Goal: Task Accomplishment & Management: Manage account settings

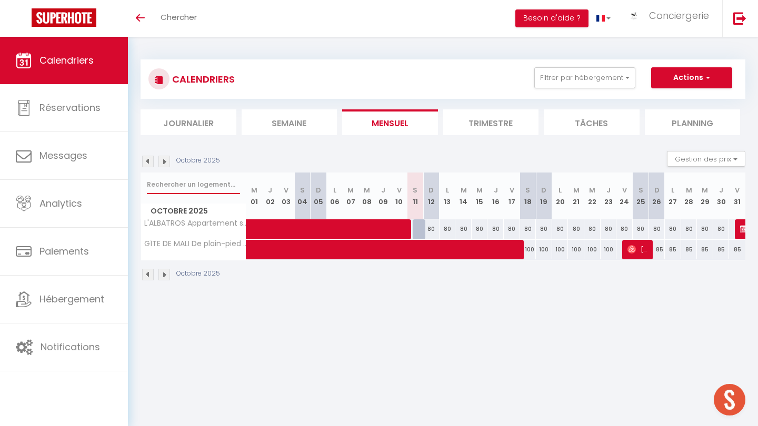
click at [188, 183] on input "text" at bounding box center [193, 184] width 93 height 19
type input "l'albatros"
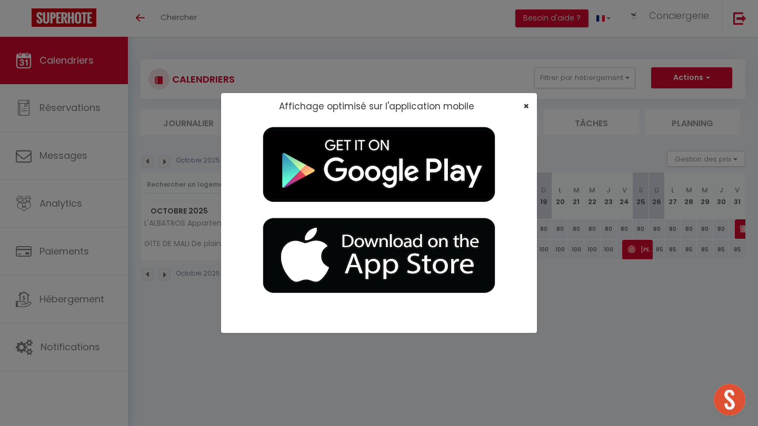
click at [379, 105] on span "×" at bounding box center [526, 105] width 6 height 13
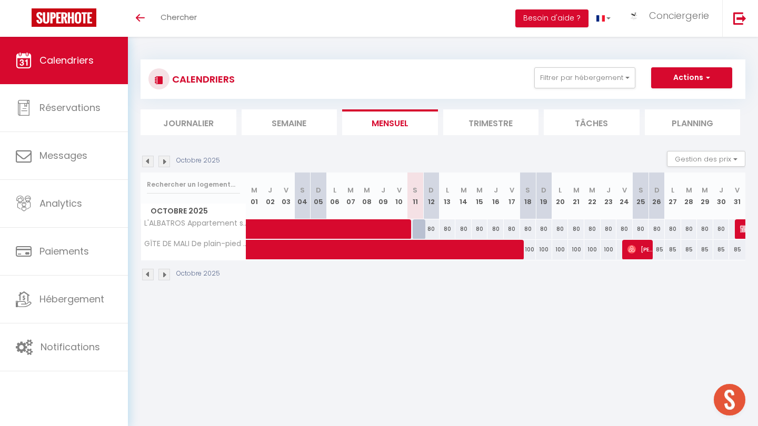
click at [166, 161] on img at bounding box center [164, 162] width 12 height 12
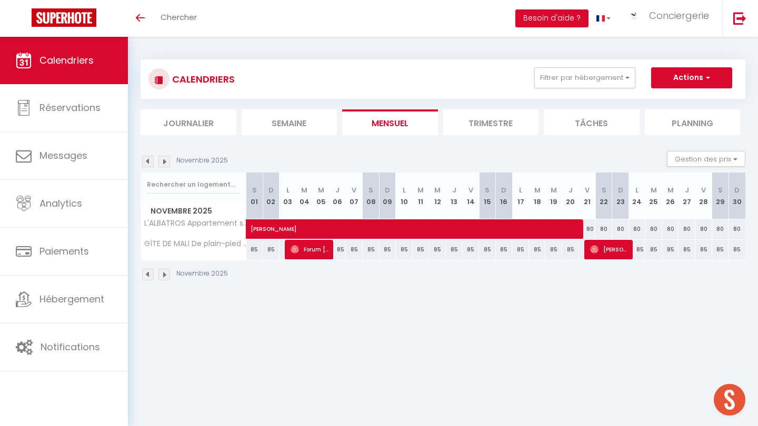
click at [166, 161] on img at bounding box center [164, 162] width 12 height 12
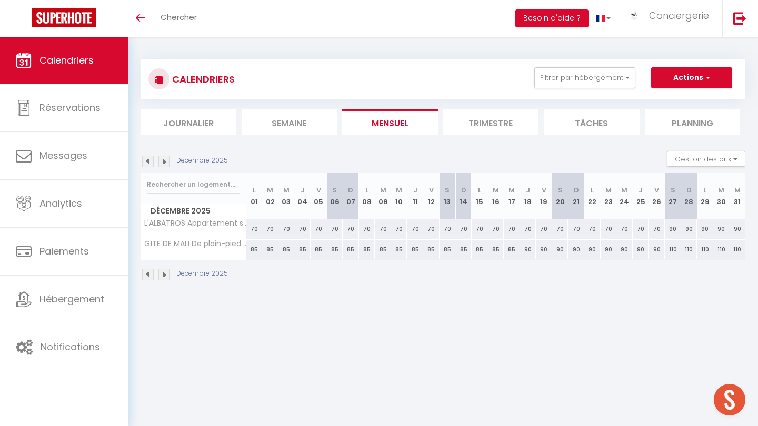
click at [166, 161] on img at bounding box center [164, 162] width 12 height 12
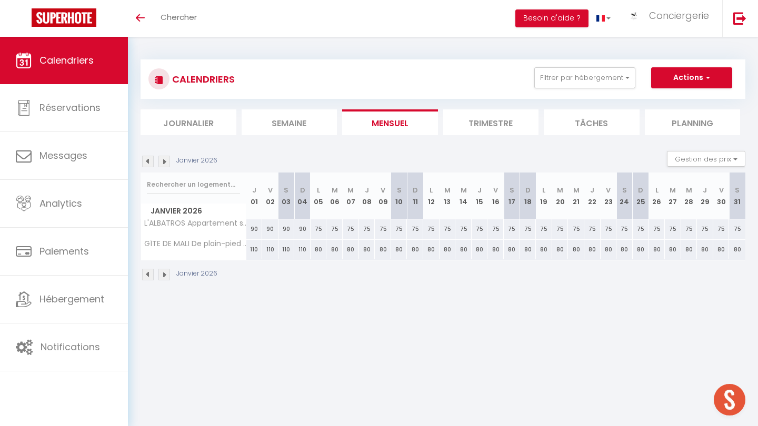
click at [166, 161] on img at bounding box center [164, 162] width 12 height 12
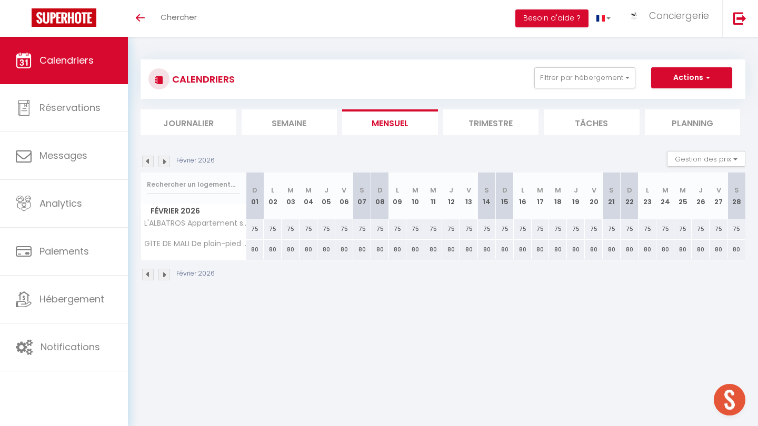
click at [166, 161] on img at bounding box center [164, 162] width 12 height 12
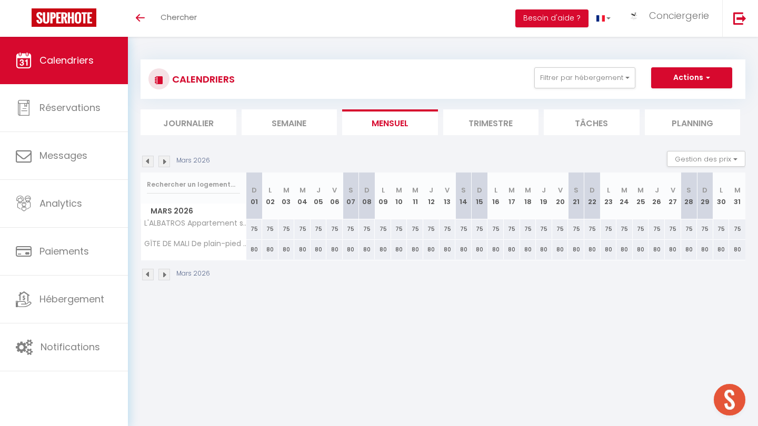
click at [166, 161] on img at bounding box center [164, 162] width 12 height 12
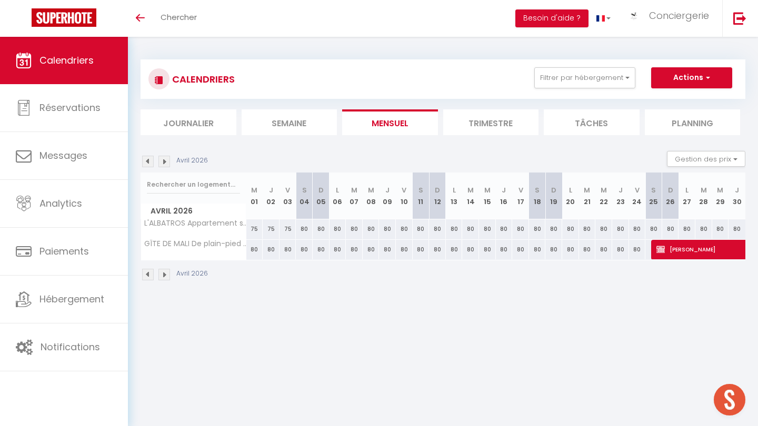
click at [379, 252] on img at bounding box center [660, 249] width 8 height 8
select select "OK"
select select "KO"
select select "0"
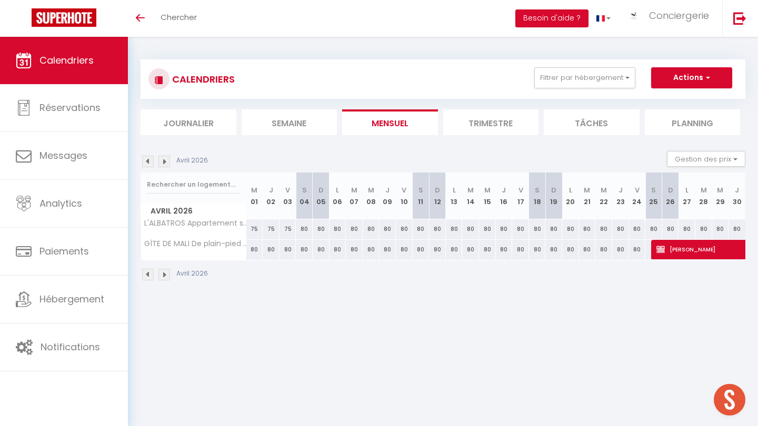
select select "1"
select select
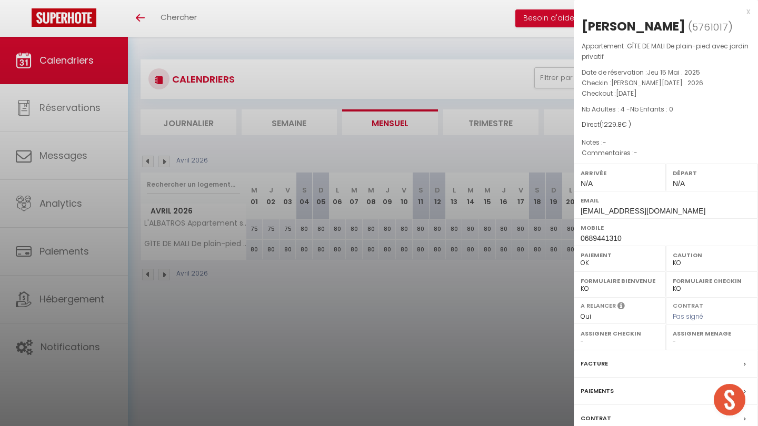
click at [379, 356] on div at bounding box center [379, 213] width 758 height 426
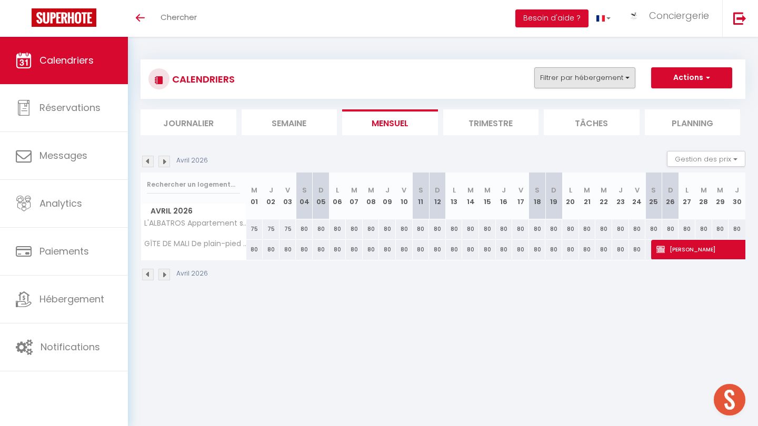
click at [379, 78] on button "Filtrer par hébergement" at bounding box center [584, 77] width 101 height 21
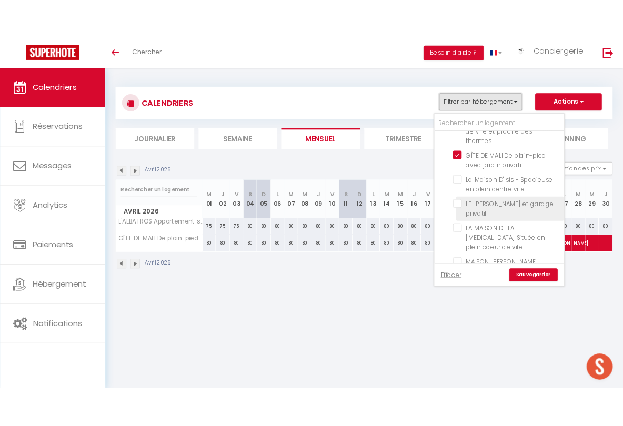
scroll to position [737, 0]
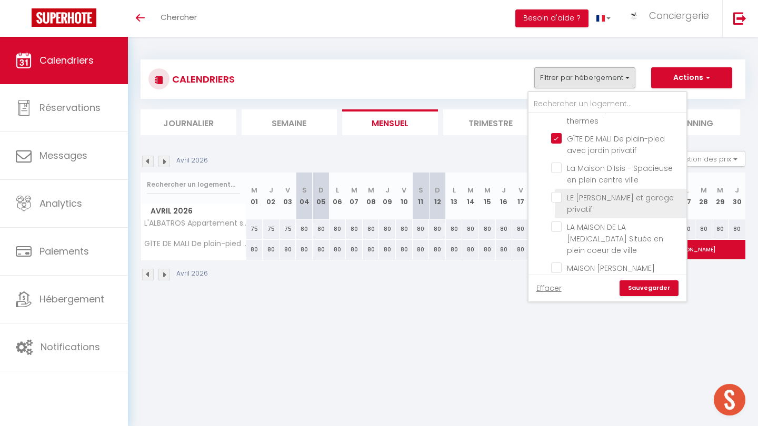
click at [379, 192] on input "LE [PERSON_NAME] et garage privatif" at bounding box center [617, 197] width 132 height 11
checkbox input "true"
checkbox input "false"
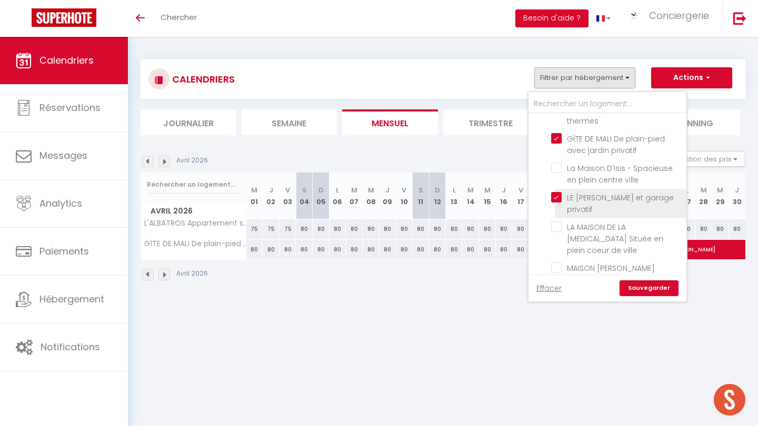
checkbox input "false"
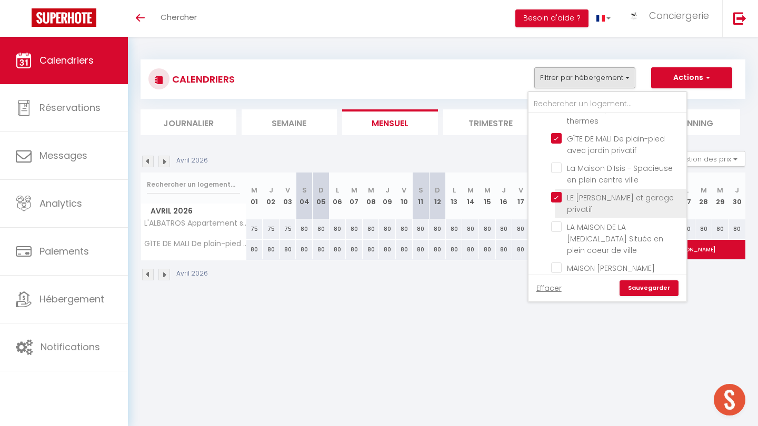
checkbox input "false"
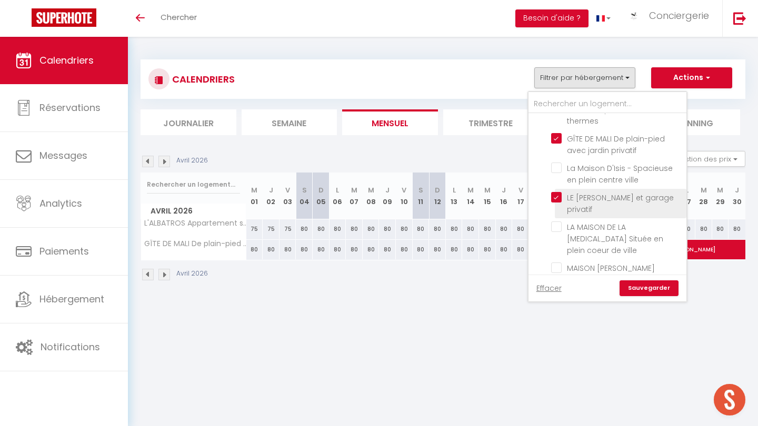
checkbox input "false"
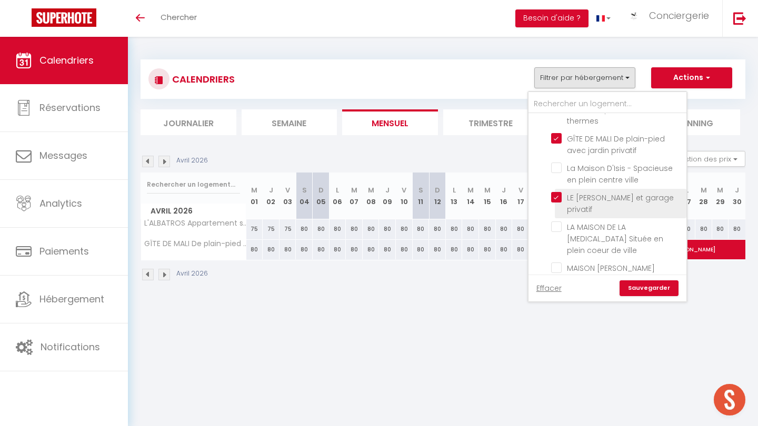
checkbox input "false"
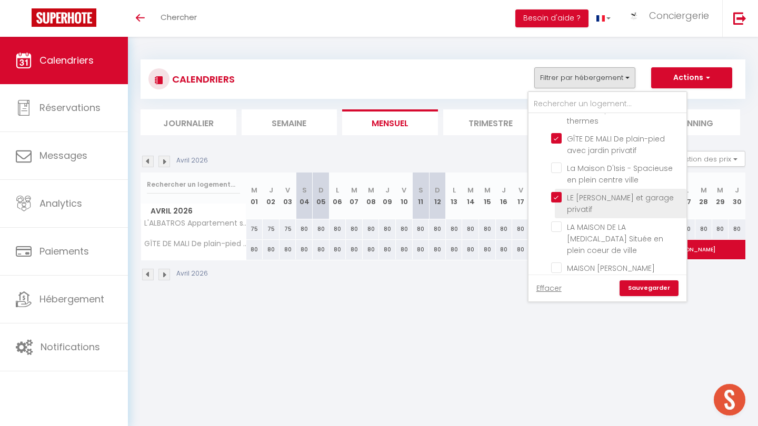
checkbox input "false"
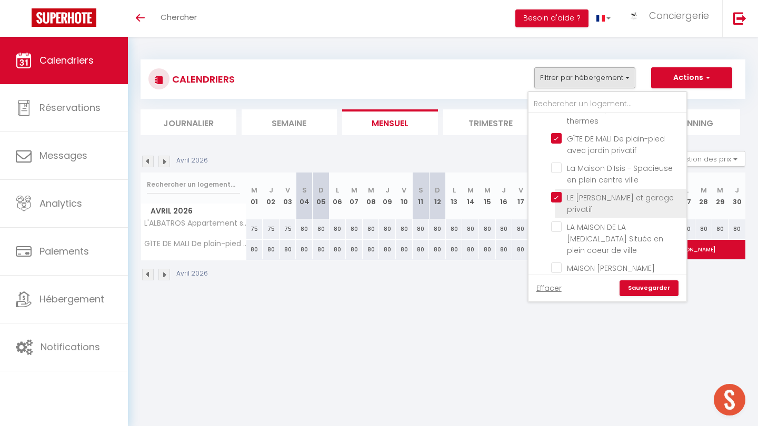
checkbox input "false"
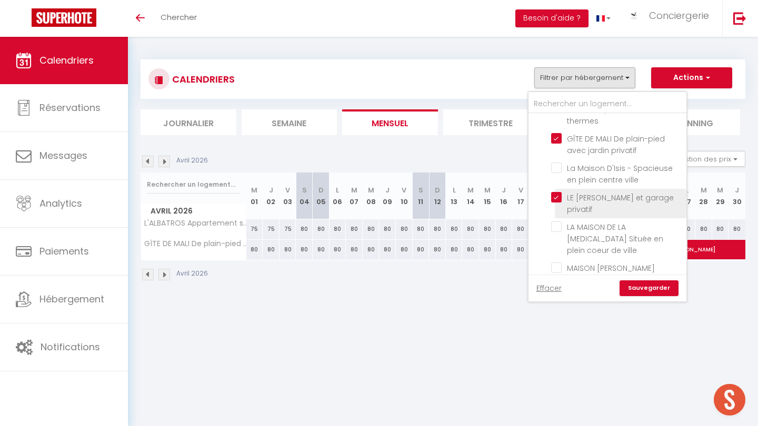
checkbox input "false"
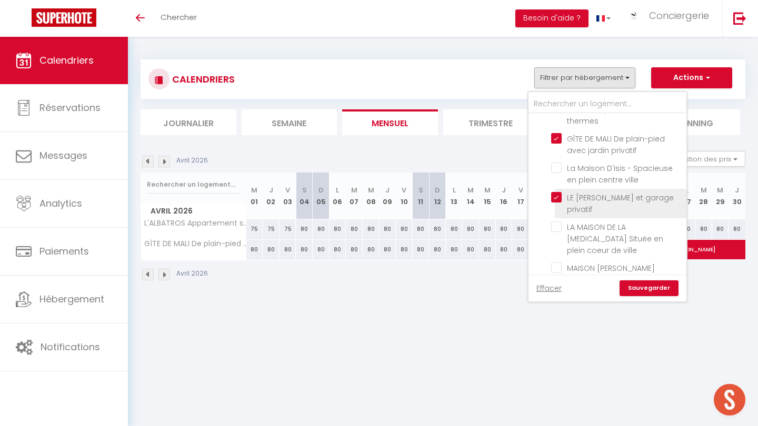
checkbox input "false"
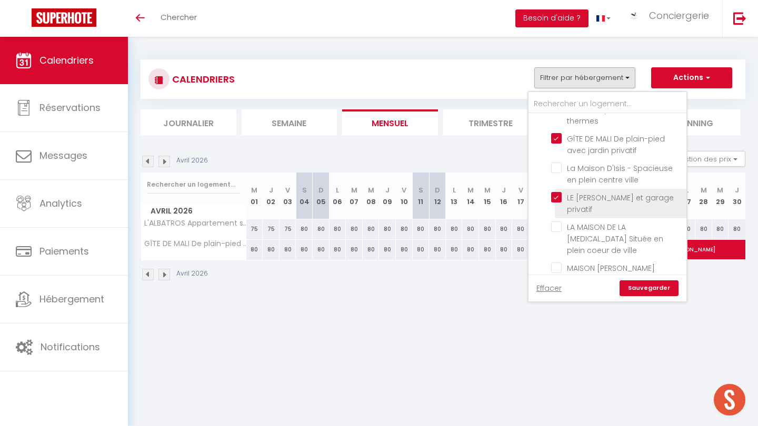
checkbox input "false"
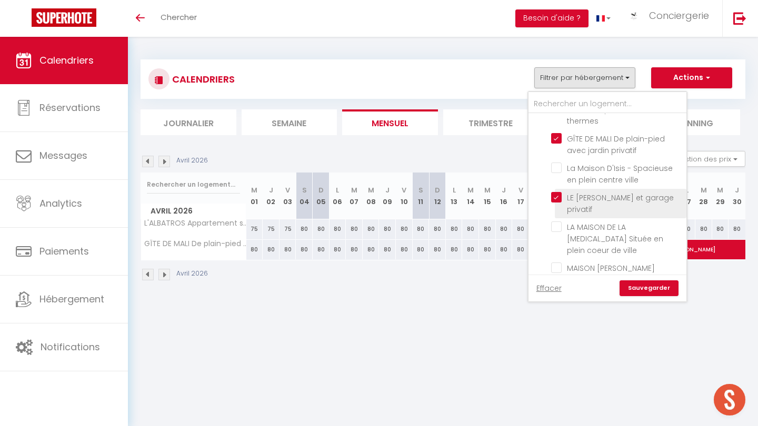
checkbox input "false"
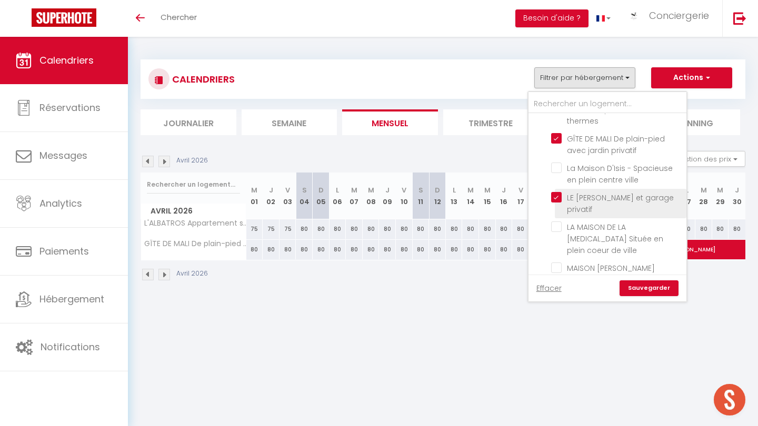
checkbox input "false"
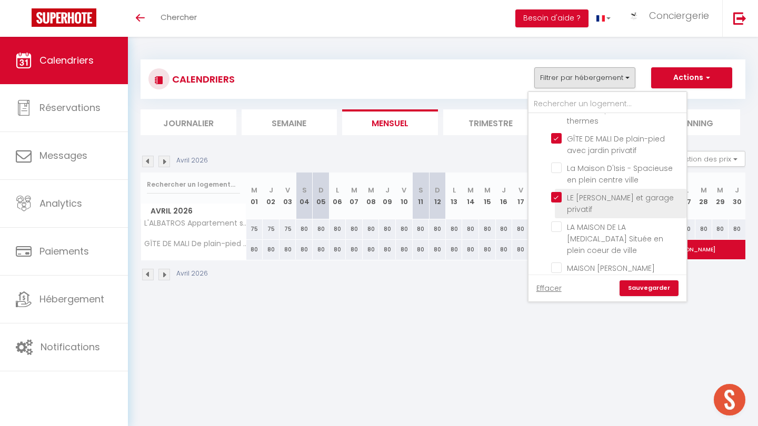
checkbox input "false"
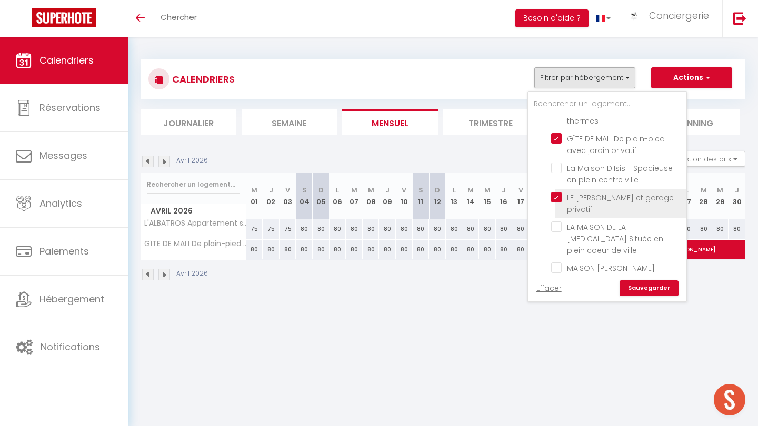
checkbox input "false"
click at [379, 285] on link "Sauvegarder" at bounding box center [648, 288] width 59 height 16
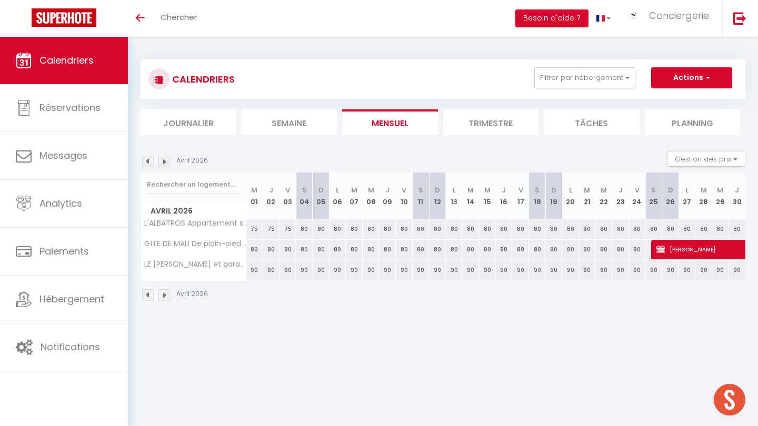
click at [168, 162] on img at bounding box center [164, 162] width 12 height 12
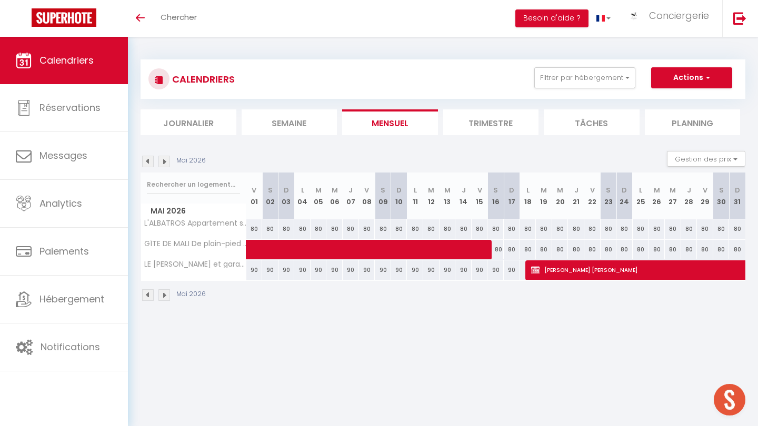
click at [168, 162] on img at bounding box center [164, 162] width 12 height 12
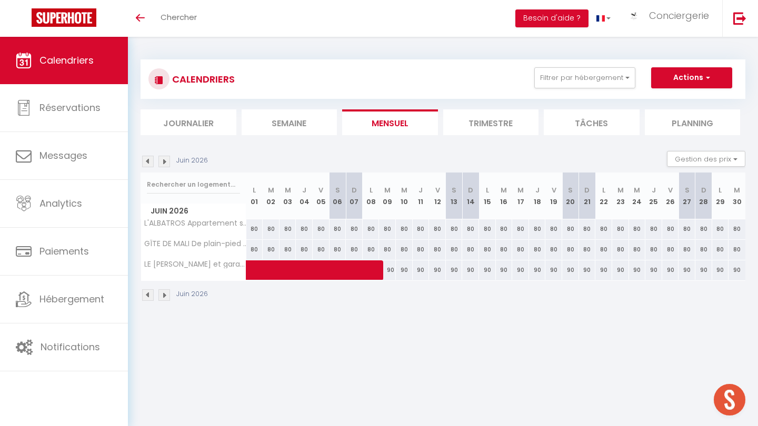
click at [168, 162] on img at bounding box center [164, 162] width 12 height 12
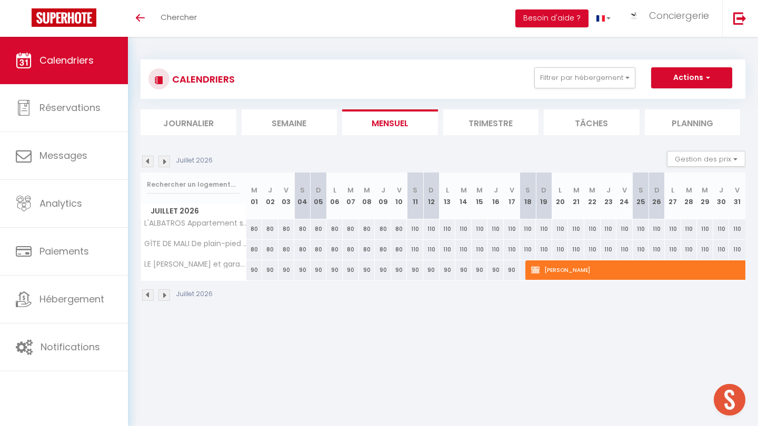
click at [168, 162] on img at bounding box center [164, 162] width 12 height 12
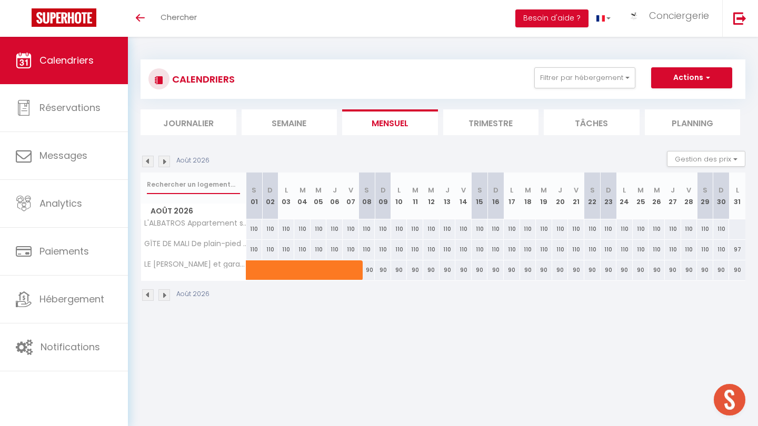
click at [173, 184] on input "text" at bounding box center [193, 184] width 93 height 19
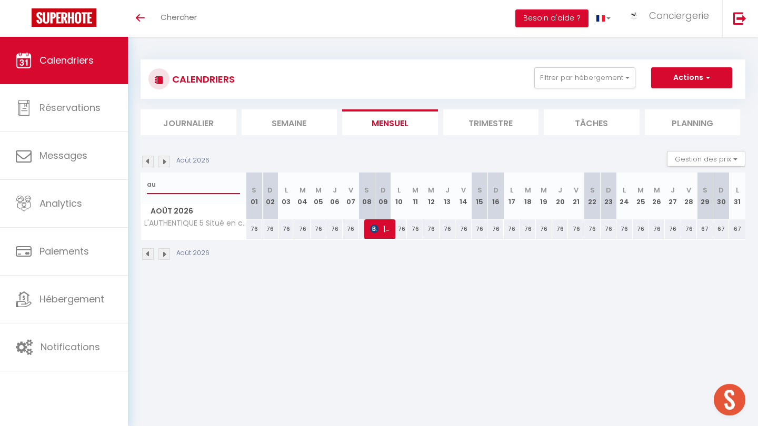
type input "a"
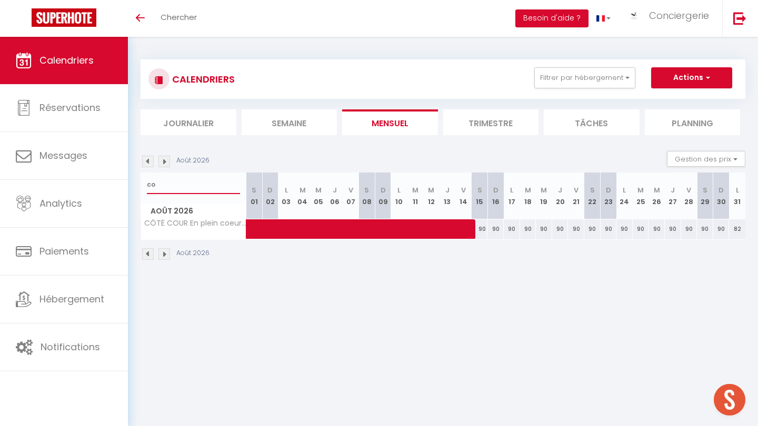
type input "c"
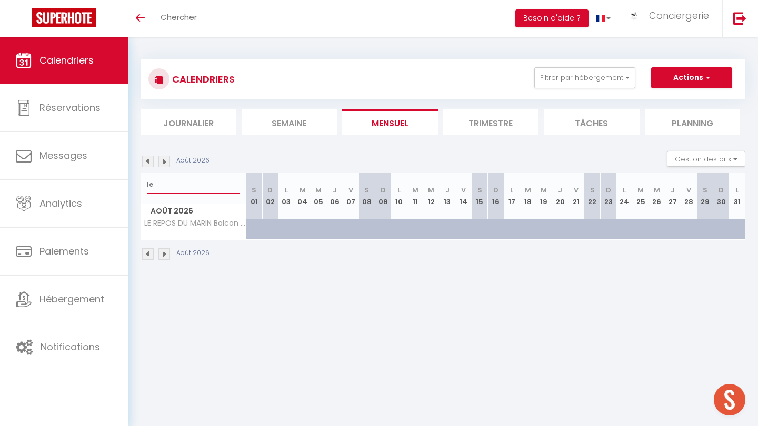
type input "l"
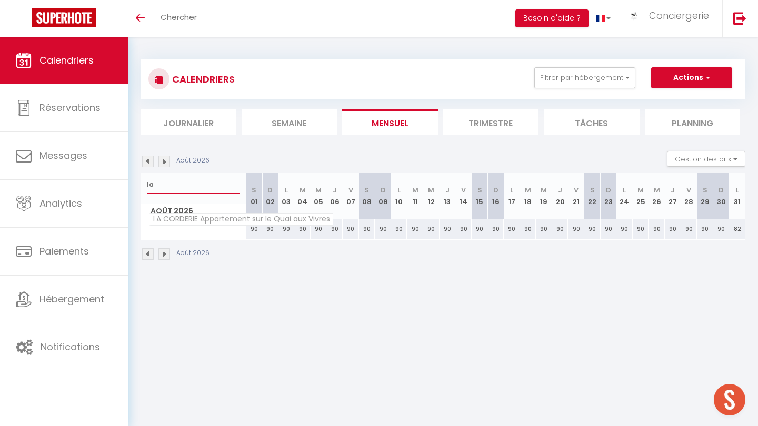
type input "l"
type input "e"
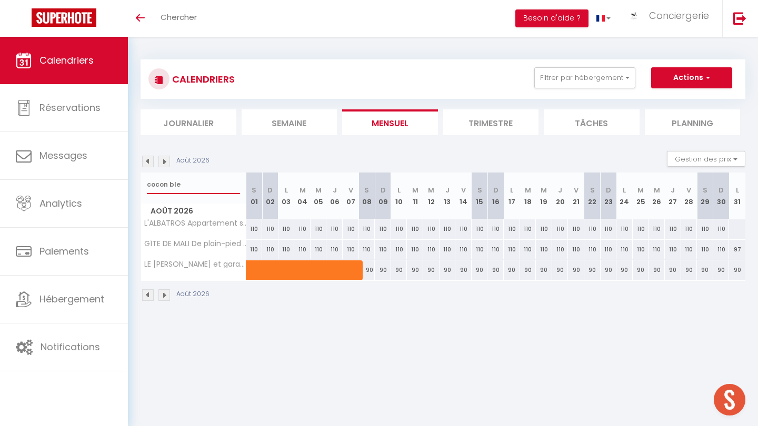
type input "cocon bleu"
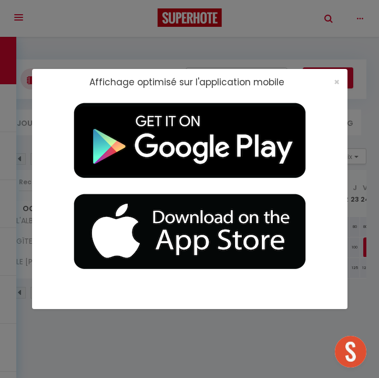
click at [341, 81] on div "×" at bounding box center [333, 82] width 26 height 11
click at [338, 81] on span "×" at bounding box center [337, 81] width 6 height 13
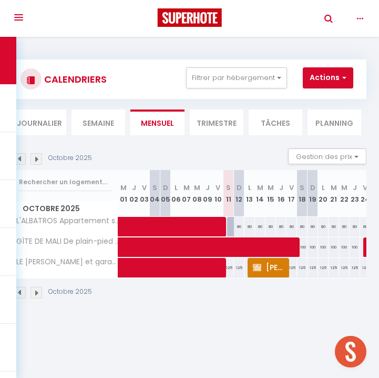
click at [38, 158] on img at bounding box center [37, 159] width 12 height 12
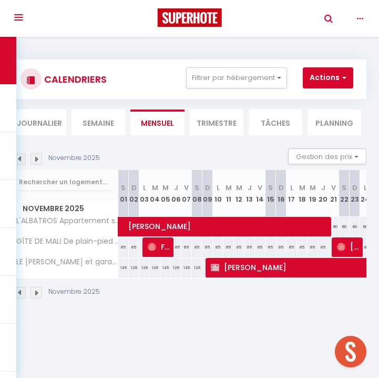
click at [38, 158] on img at bounding box center [37, 159] width 12 height 12
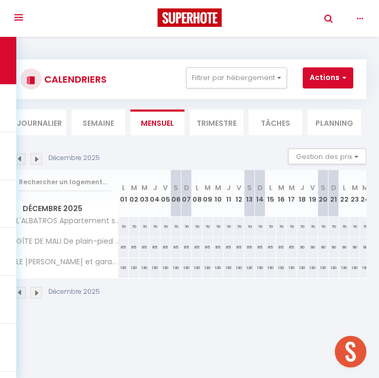
click at [38, 158] on img at bounding box center [37, 159] width 12 height 12
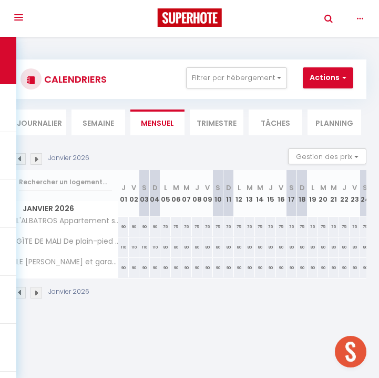
click at [38, 158] on img at bounding box center [37, 159] width 12 height 12
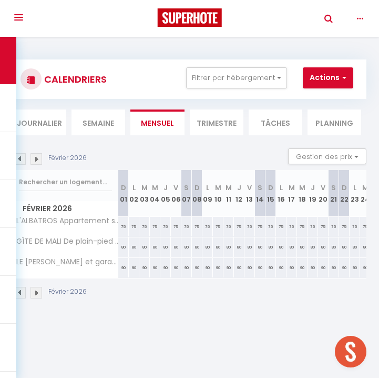
click at [38, 158] on img at bounding box center [37, 159] width 12 height 12
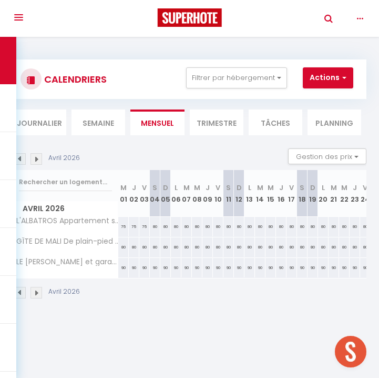
click at [37, 159] on img at bounding box center [37, 159] width 12 height 12
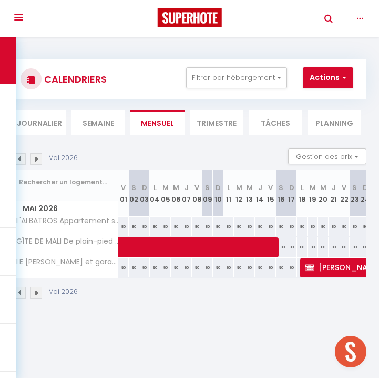
click at [35, 158] on img at bounding box center [37, 159] width 12 height 12
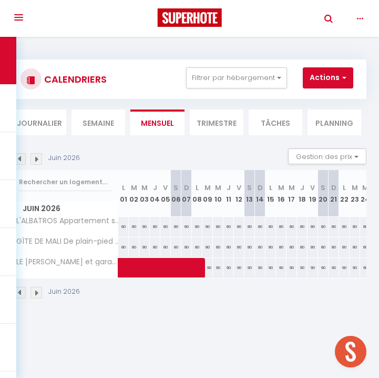
click at [35, 158] on img at bounding box center [37, 159] width 12 height 12
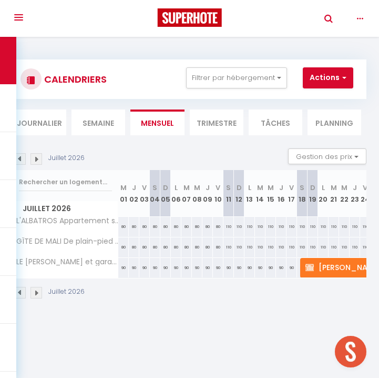
click at [35, 158] on img at bounding box center [37, 159] width 12 height 12
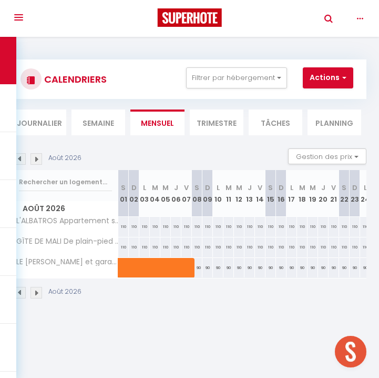
click at [35, 158] on img at bounding box center [37, 159] width 12 height 12
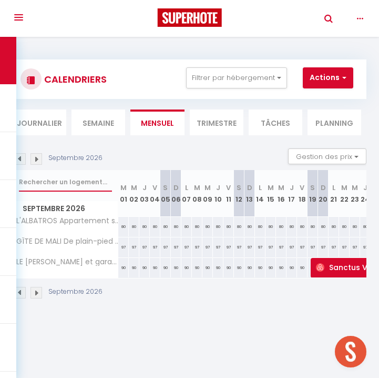
click at [45, 182] on input "text" at bounding box center [65, 182] width 93 height 19
type input "authentique 1"
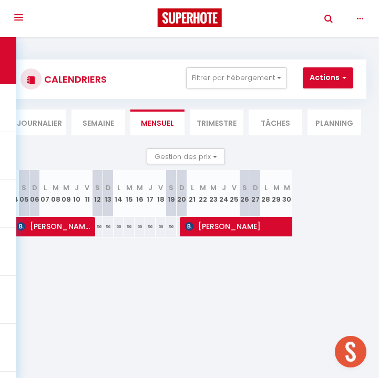
scroll to position [0, 134]
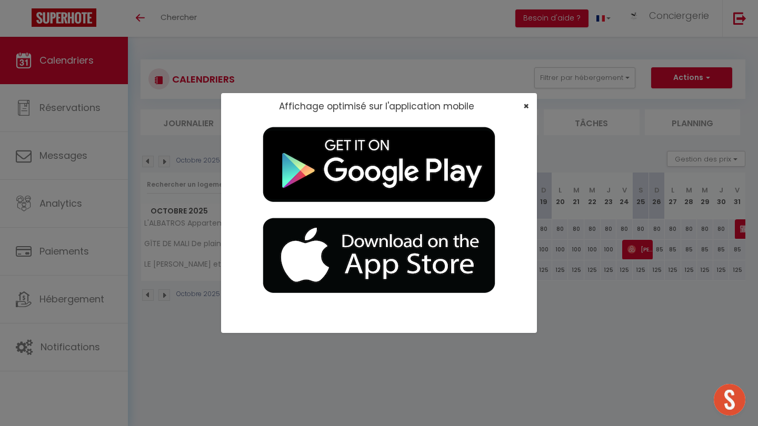
click at [379, 108] on span "×" at bounding box center [526, 105] width 6 height 13
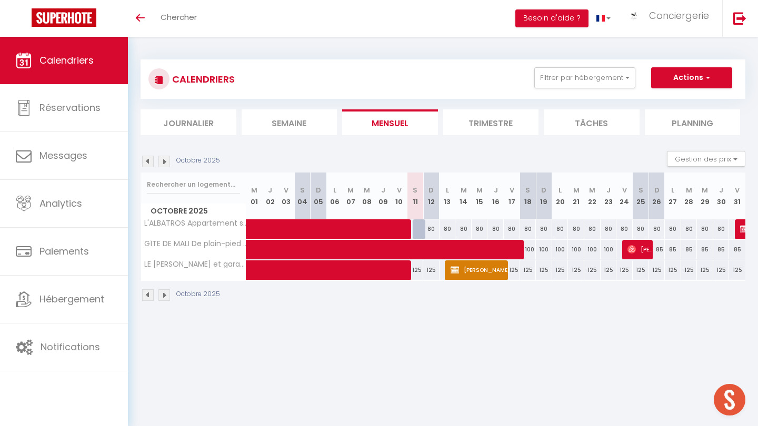
click at [163, 158] on img at bounding box center [164, 162] width 12 height 12
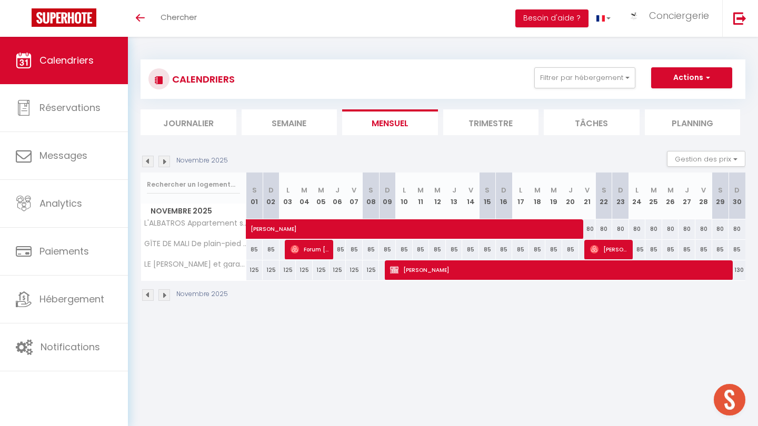
click at [163, 158] on img at bounding box center [164, 162] width 12 height 12
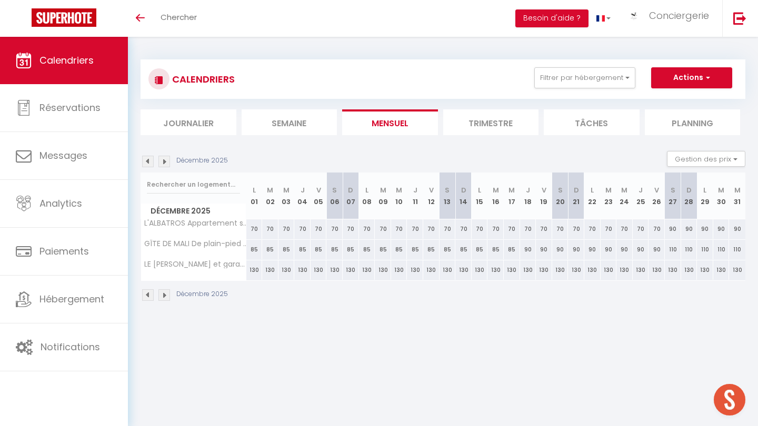
click at [163, 158] on img at bounding box center [164, 162] width 12 height 12
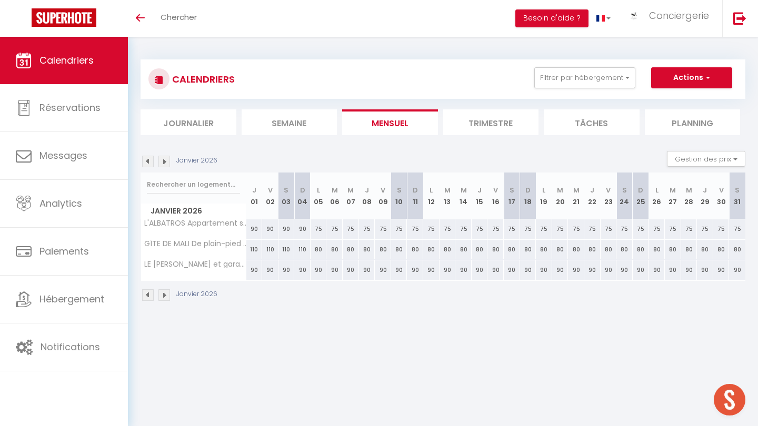
click at [164, 158] on img at bounding box center [164, 162] width 12 height 12
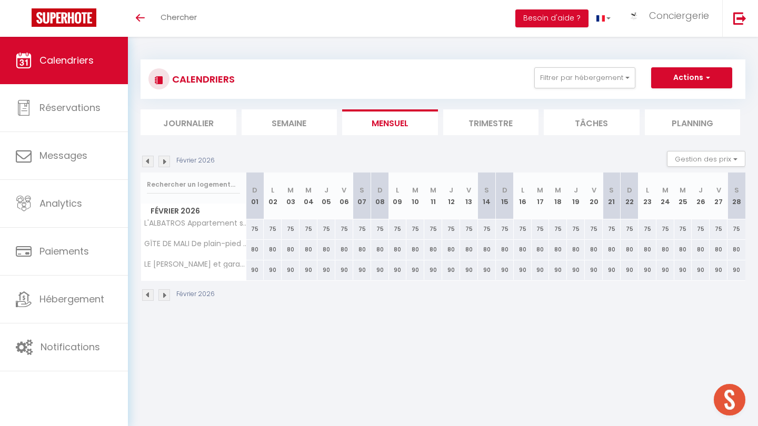
click at [164, 158] on img at bounding box center [164, 162] width 12 height 12
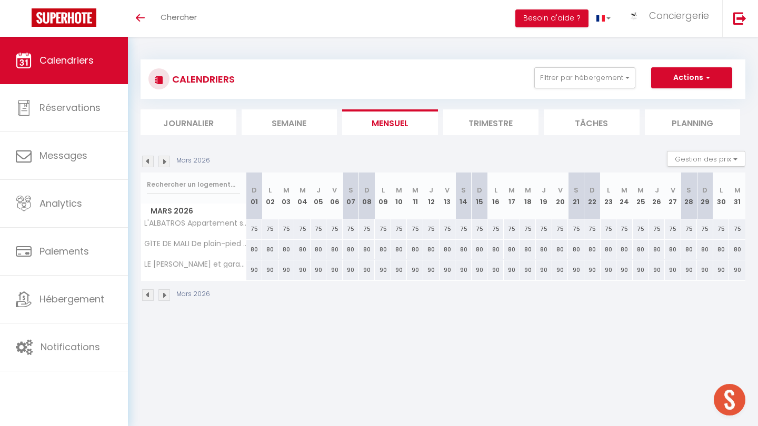
click at [164, 158] on img at bounding box center [164, 162] width 12 height 12
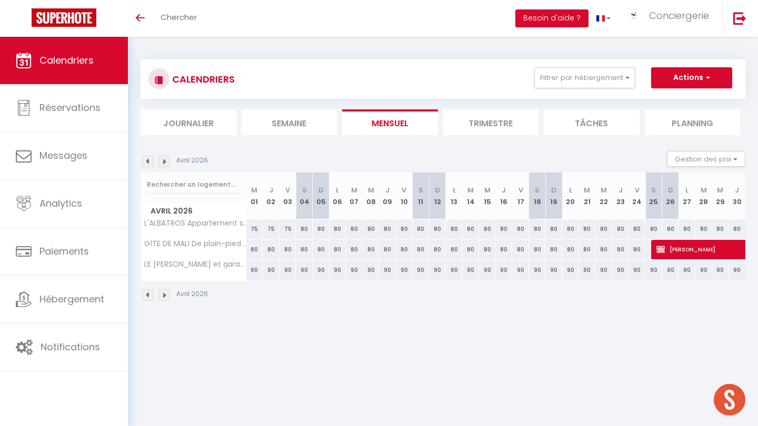
click at [164, 158] on img at bounding box center [164, 162] width 12 height 12
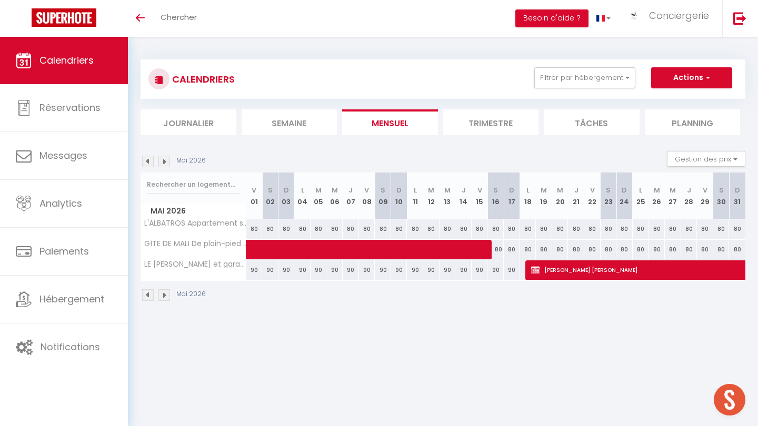
click at [164, 158] on img at bounding box center [164, 162] width 12 height 12
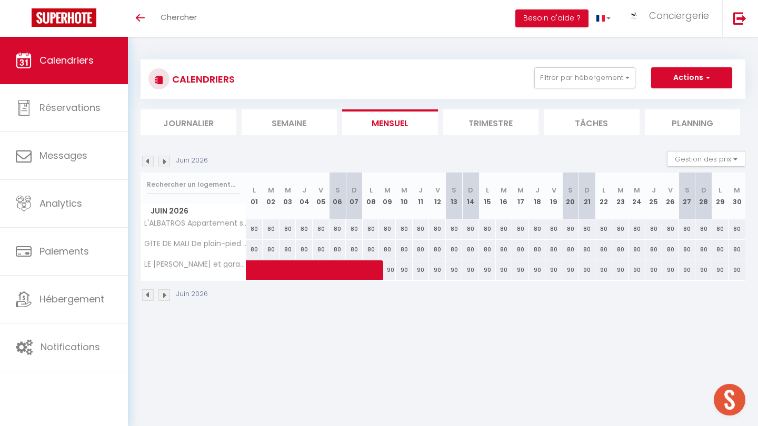
click at [164, 158] on img at bounding box center [164, 162] width 12 height 12
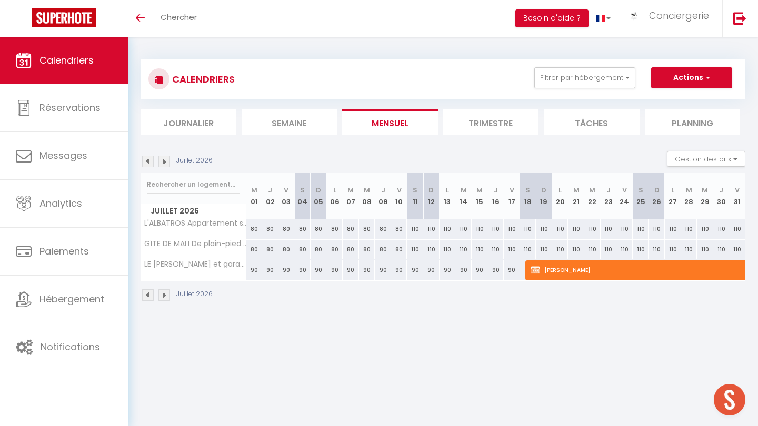
click at [164, 158] on img at bounding box center [164, 162] width 12 height 12
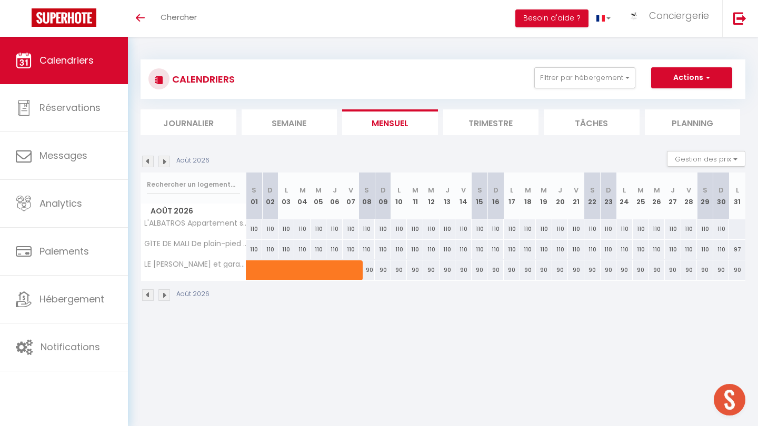
click at [164, 158] on img at bounding box center [164, 162] width 12 height 12
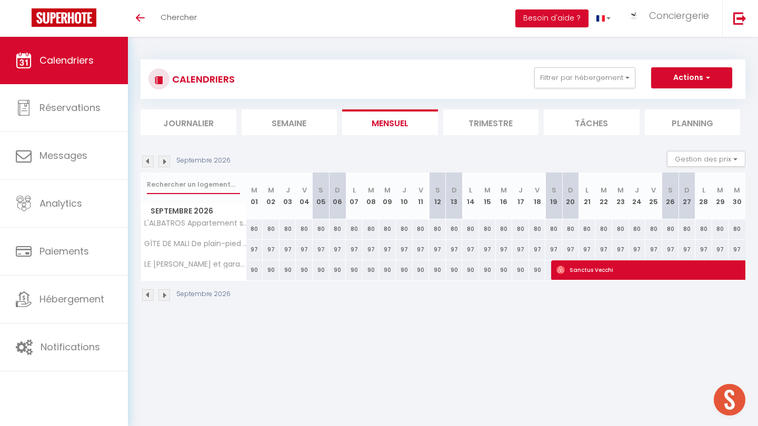
click at [169, 188] on input "text" at bounding box center [193, 184] width 93 height 19
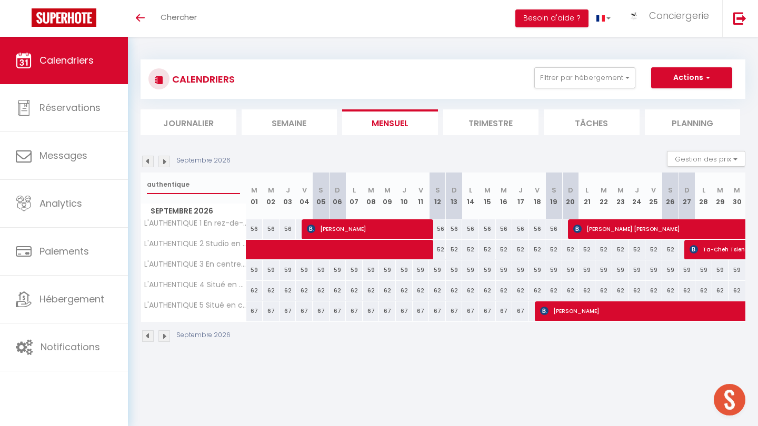
type input "authentique"
click at [159, 161] on img at bounding box center [164, 162] width 12 height 12
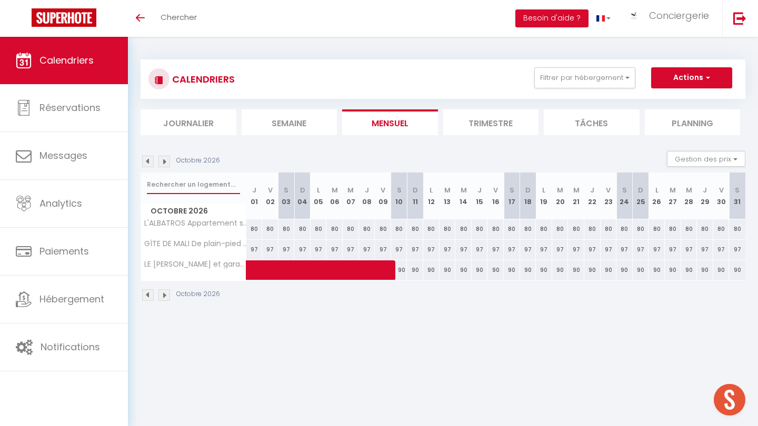
click at [183, 178] on input "text" at bounding box center [193, 184] width 93 height 19
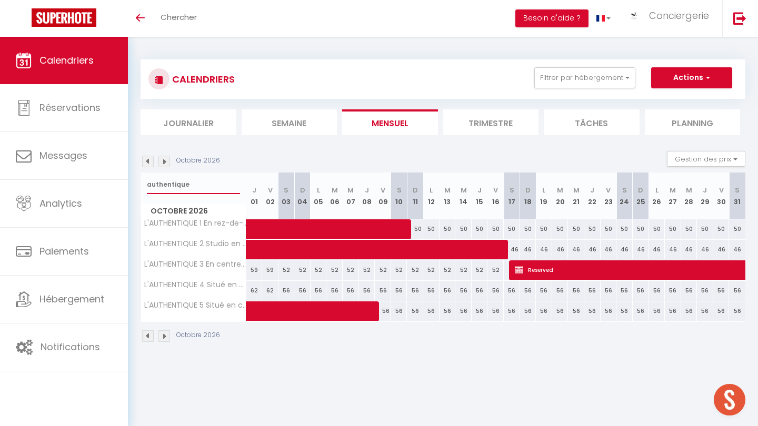
type input "authentique"
click at [146, 163] on img at bounding box center [148, 162] width 12 height 12
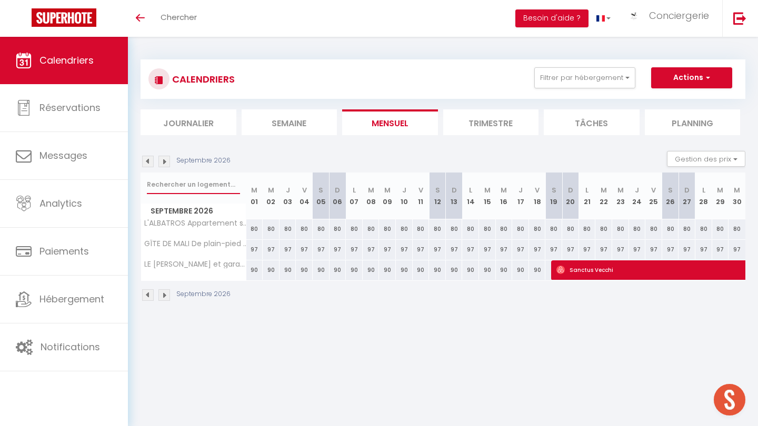
click at [182, 185] on input "text" at bounding box center [193, 184] width 93 height 19
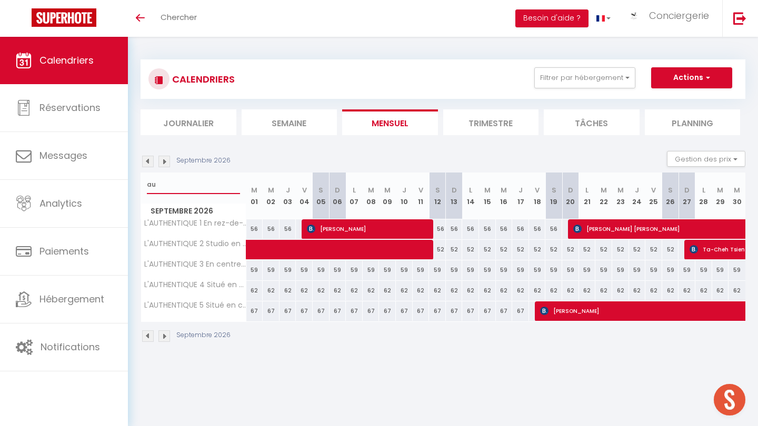
type input "a"
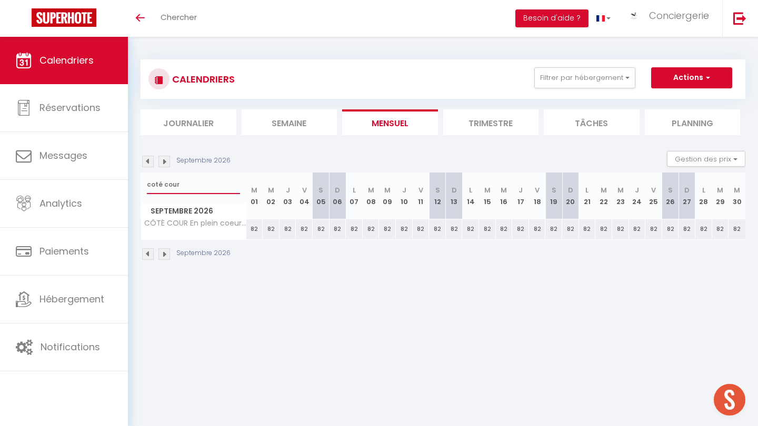
type input "coté cour"
click at [150, 163] on img at bounding box center [148, 162] width 12 height 12
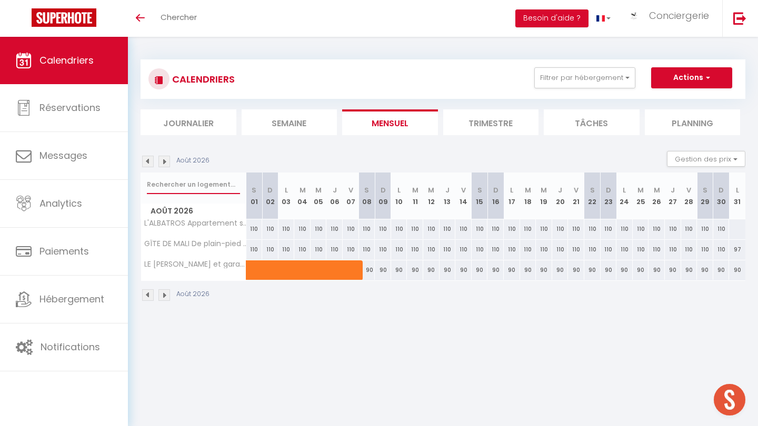
click at [168, 186] on input "text" at bounding box center [193, 184] width 93 height 19
type input "c"
click at [166, 162] on img at bounding box center [164, 162] width 12 height 12
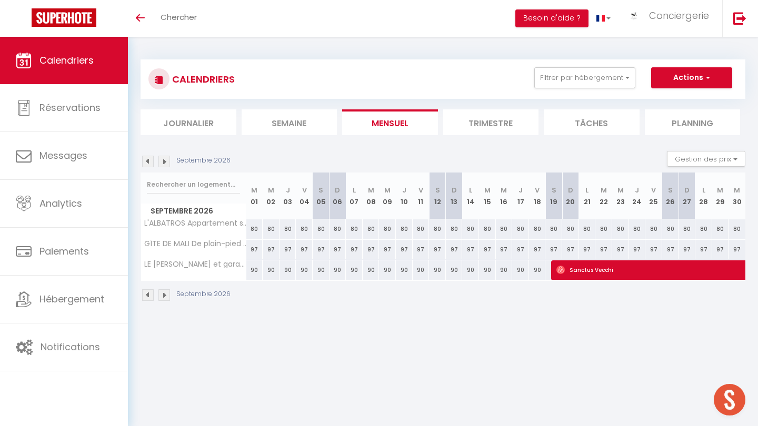
click at [166, 162] on img at bounding box center [164, 162] width 12 height 12
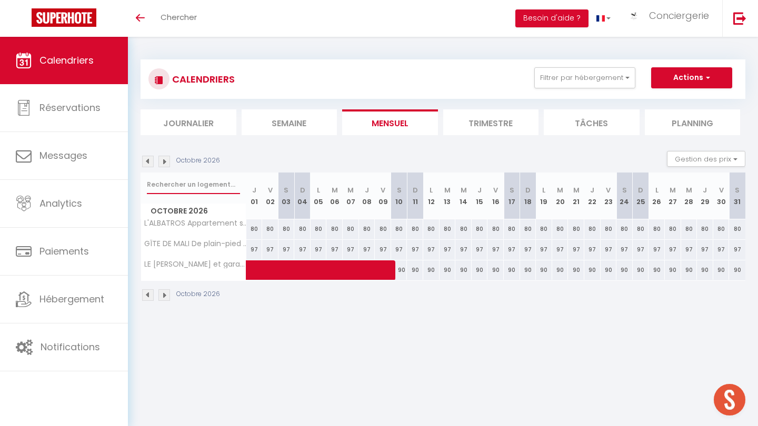
click at [169, 186] on input "text" at bounding box center [193, 184] width 93 height 19
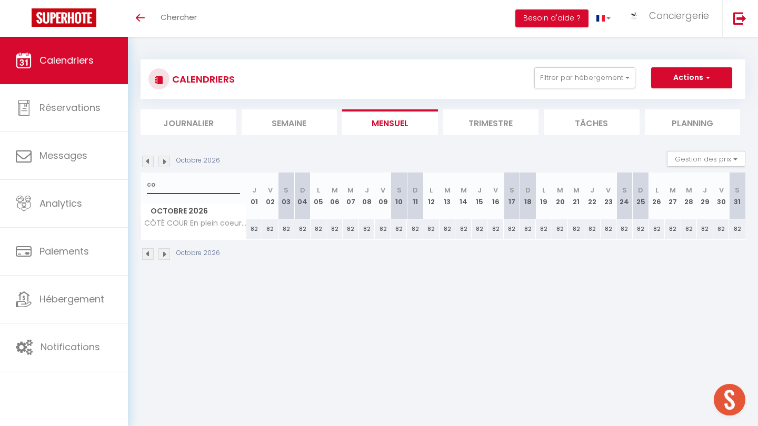
type input "c"
type input "la corderie"
click at [148, 163] on img at bounding box center [148, 162] width 12 height 12
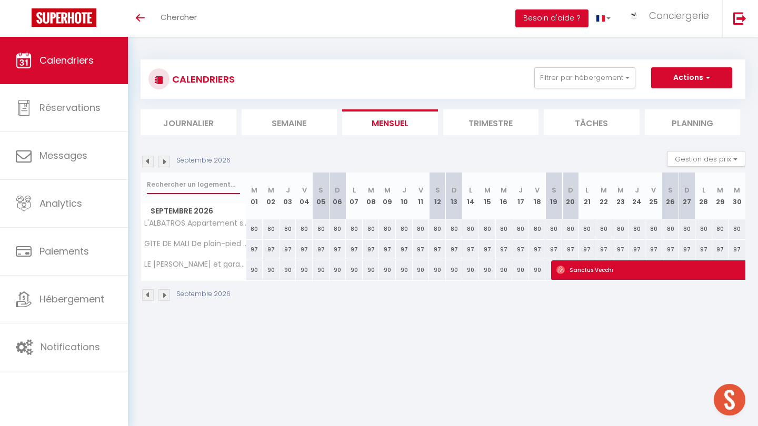
click at [189, 189] on input "text" at bounding box center [193, 184] width 93 height 19
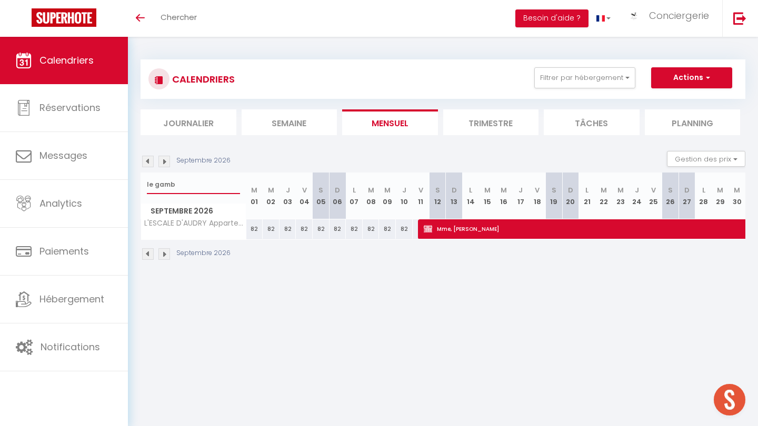
type input "le gambe"
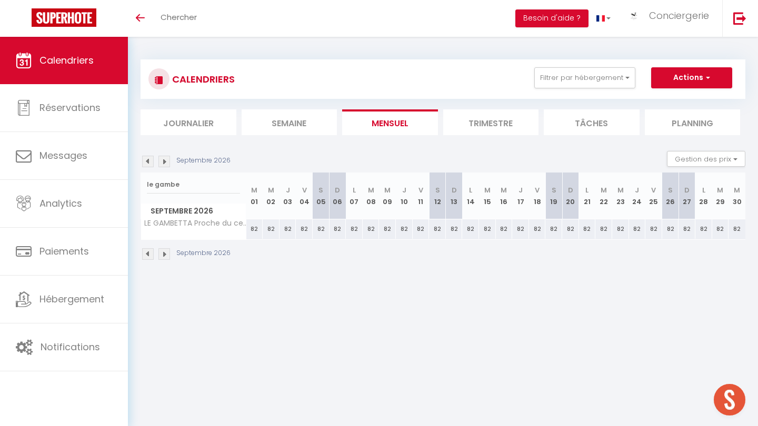
click at [165, 157] on img at bounding box center [164, 162] width 12 height 12
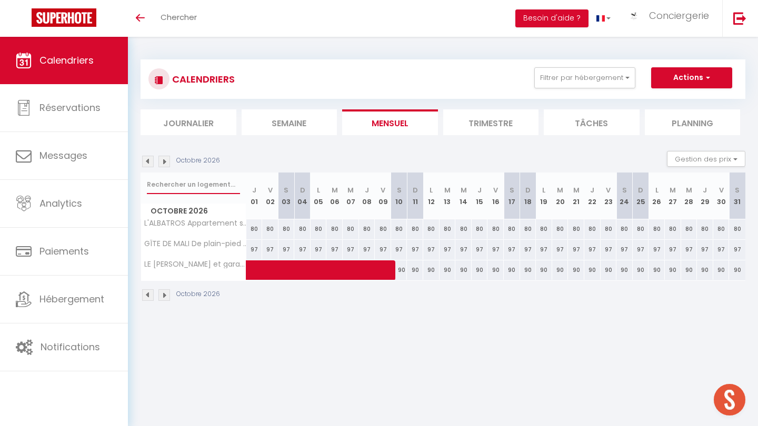
click at [174, 188] on input "text" at bounding box center [193, 184] width 93 height 19
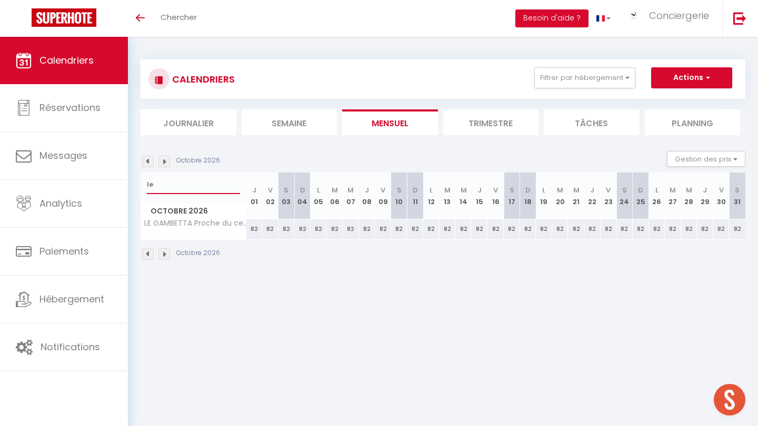
type input "l"
type input "cocon bleu"
click at [149, 162] on img at bounding box center [148, 162] width 12 height 12
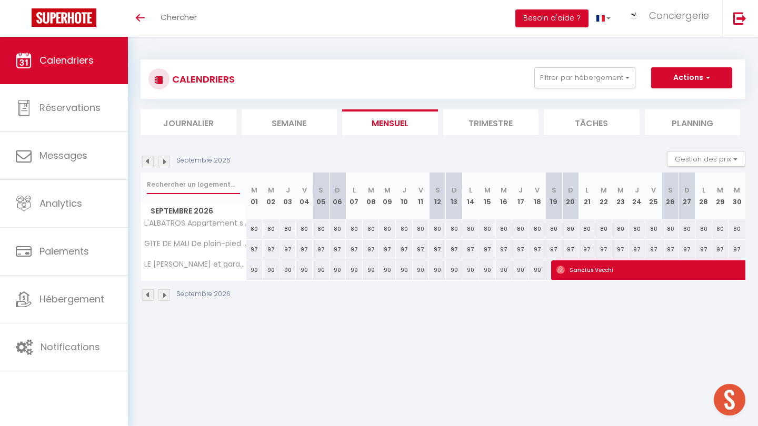
click at [172, 185] on input "text" at bounding box center [193, 184] width 93 height 19
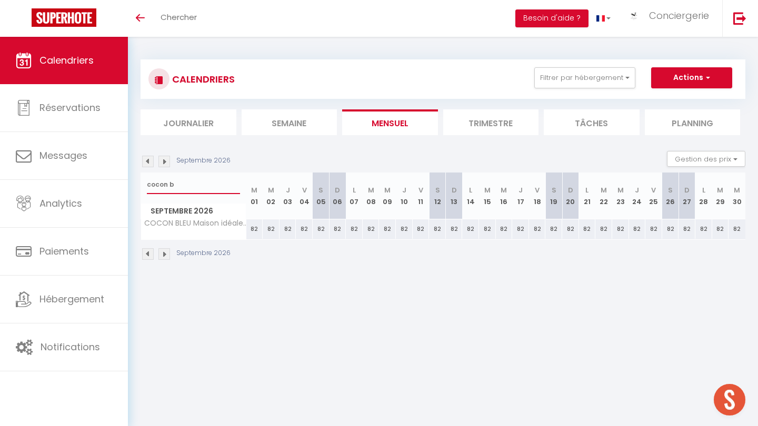
type input "cocon b"
click at [148, 162] on img at bounding box center [148, 162] width 12 height 12
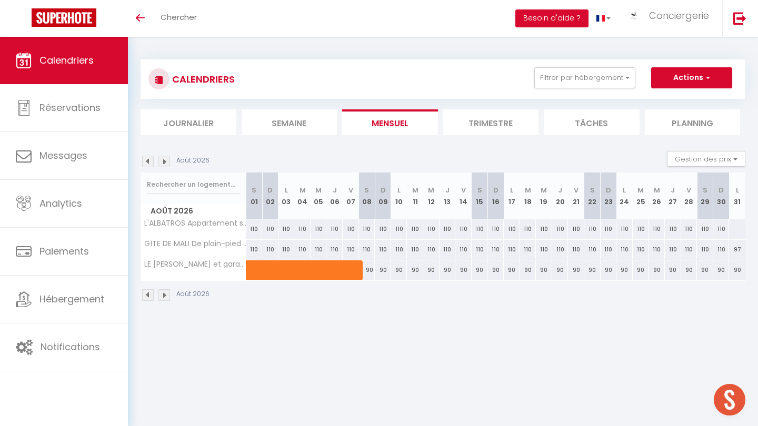
click at [148, 162] on img at bounding box center [148, 162] width 12 height 12
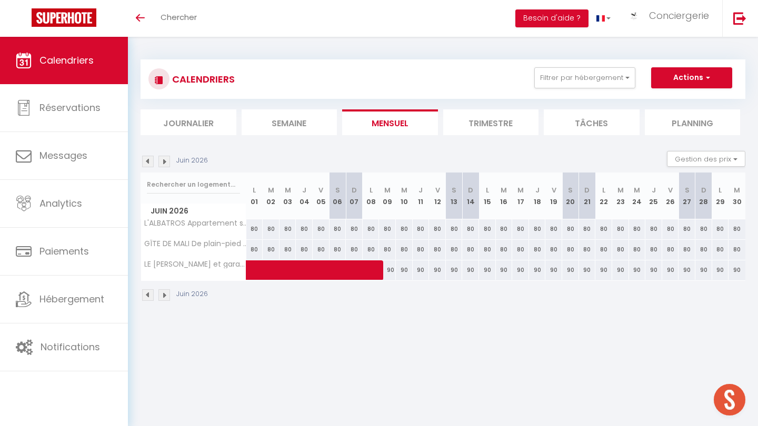
click at [148, 162] on img at bounding box center [148, 162] width 12 height 12
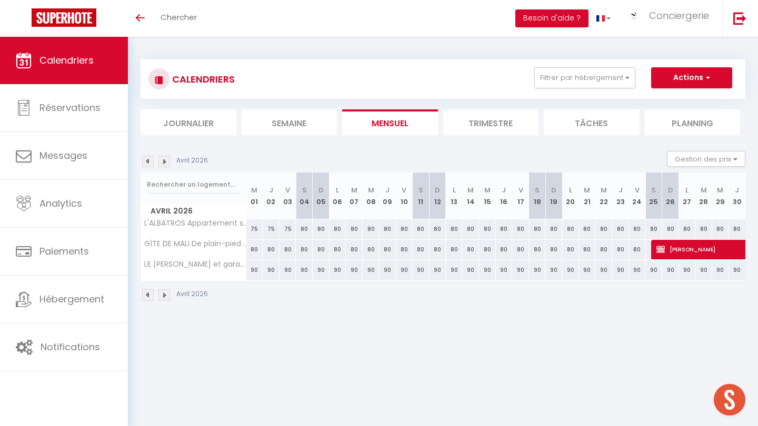
click at [148, 162] on img at bounding box center [148, 162] width 12 height 12
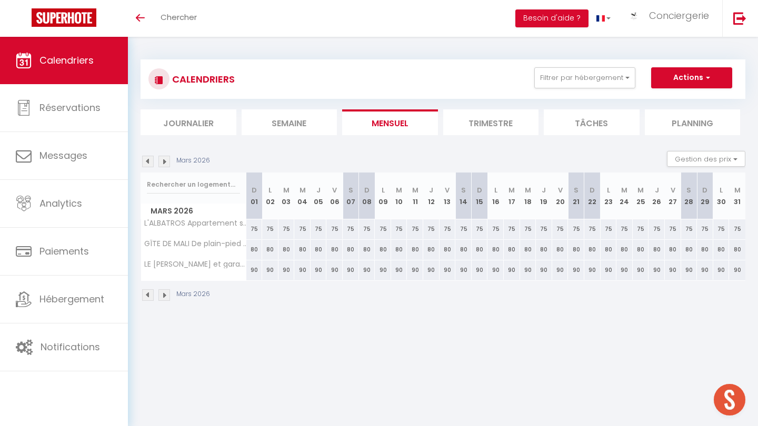
click at [148, 162] on img at bounding box center [148, 162] width 12 height 12
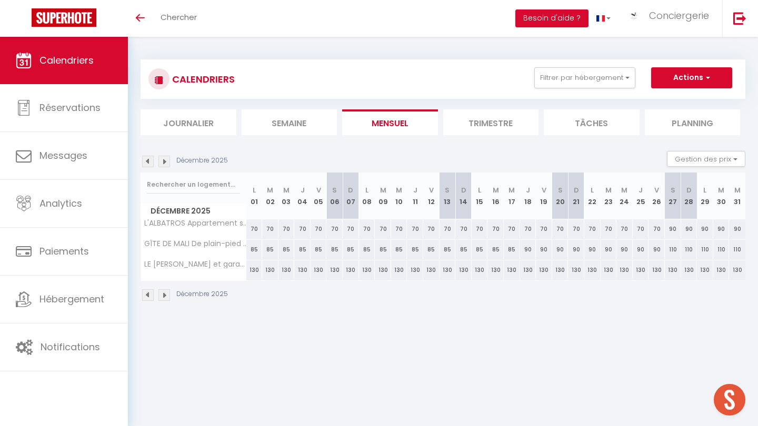
click at [148, 162] on img at bounding box center [148, 162] width 12 height 12
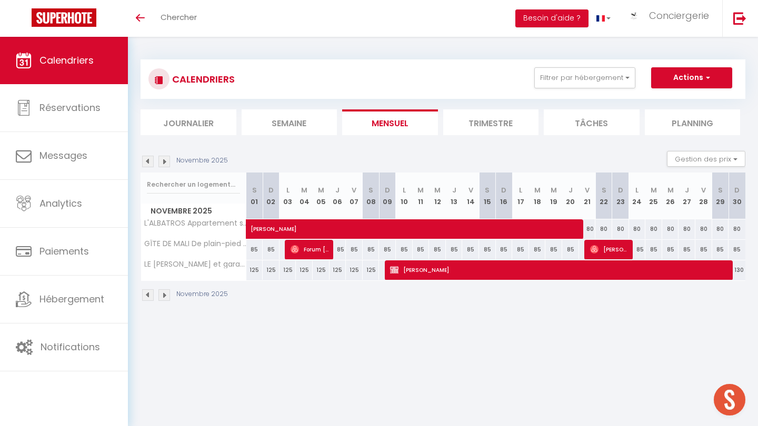
click at [148, 162] on img at bounding box center [148, 162] width 12 height 12
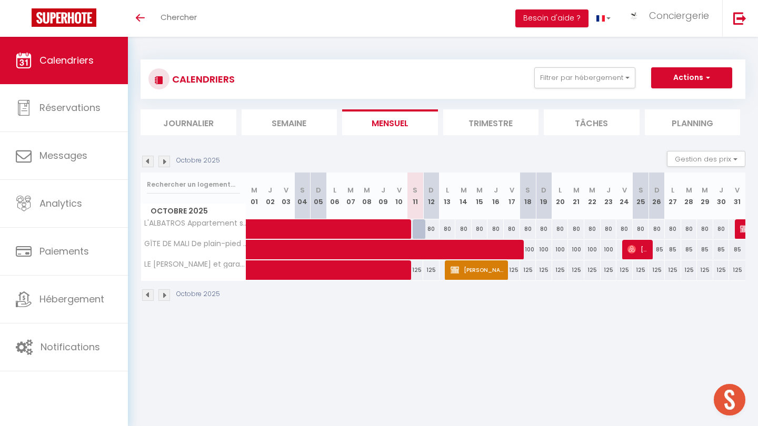
click at [148, 162] on img at bounding box center [148, 162] width 12 height 12
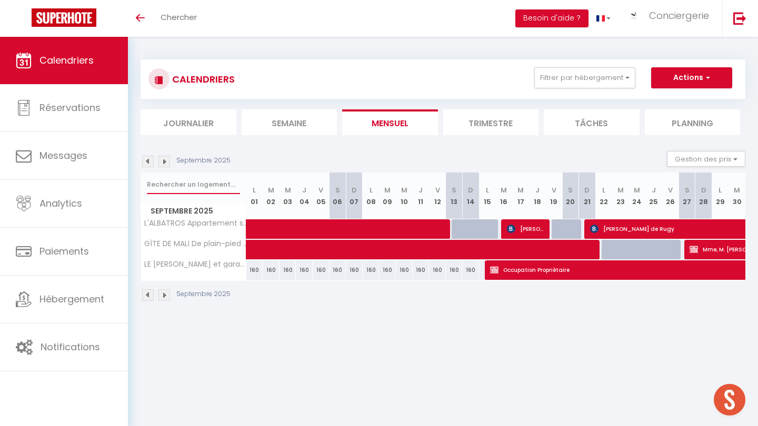
click at [163, 184] on input "text" at bounding box center [193, 184] width 93 height 19
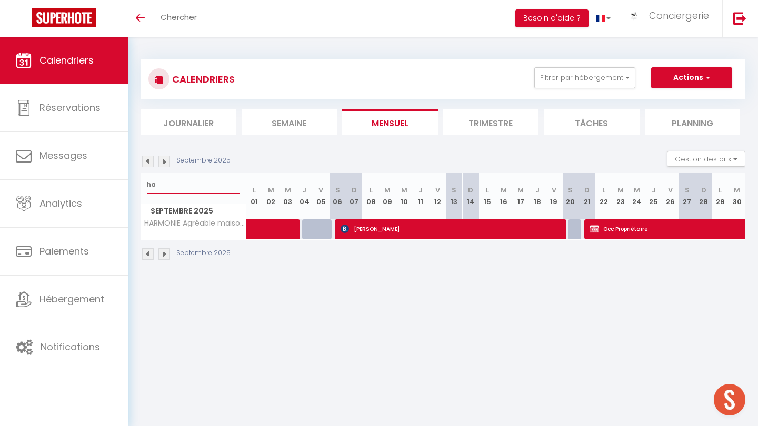
type input "h"
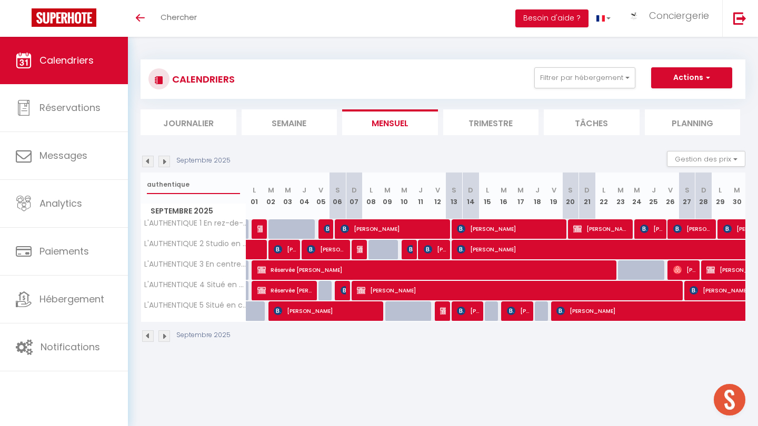
type input "authentique"
drag, startPoint x: 170, startPoint y: 185, endPoint x: 379, endPoint y: 290, distance: 234.1
click at [379, 290] on span "Monique Veillon" at bounding box center [520, 290] width 326 height 20
select select "OK"
select select "KO"
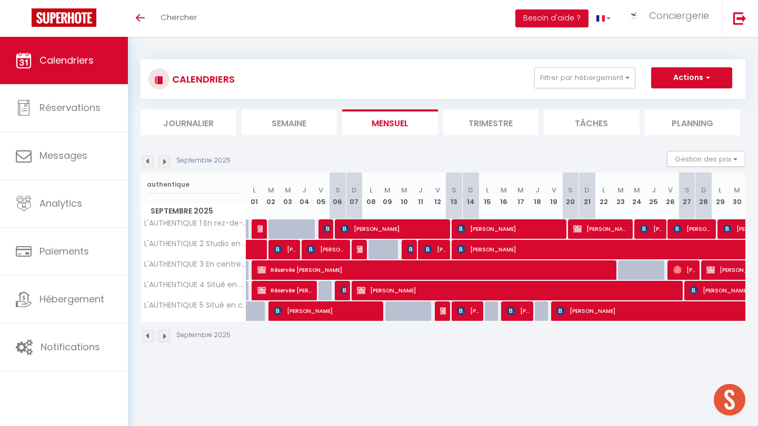
select select "0"
select select "1"
select select
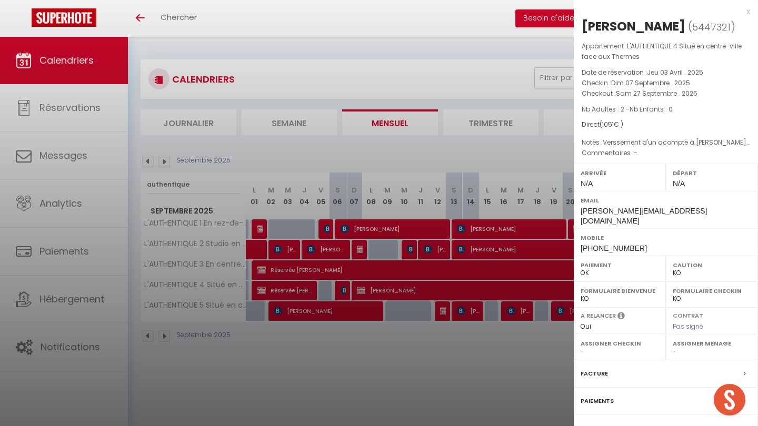
select select "52362"
click at [379, 377] on label "Paiements" at bounding box center [596, 401] width 33 height 11
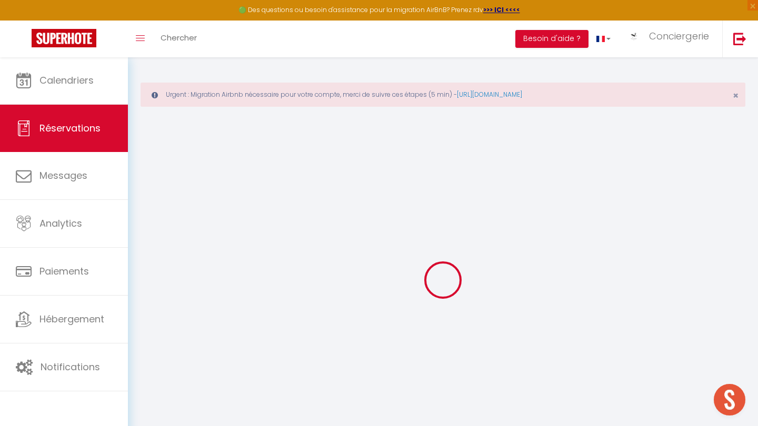
select select
checkbox input "false"
select select
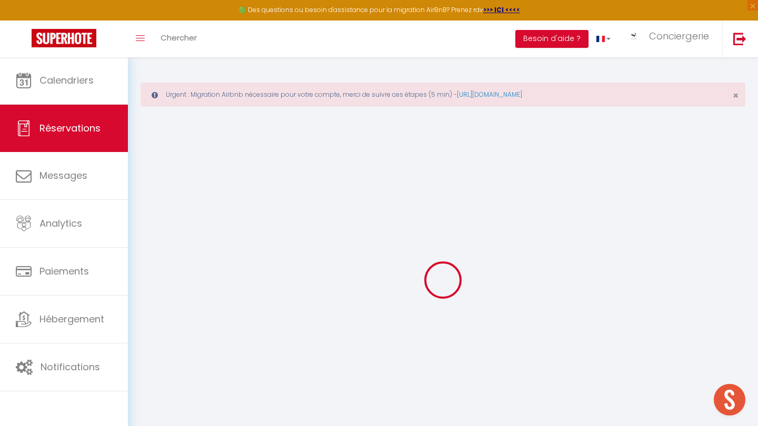
checkbox input "false"
select select
checkbox input "false"
type textarea "Verssement d'un acompte à Mr Haramboure via Nanou Elloha de : 262,75€ Solde res…"
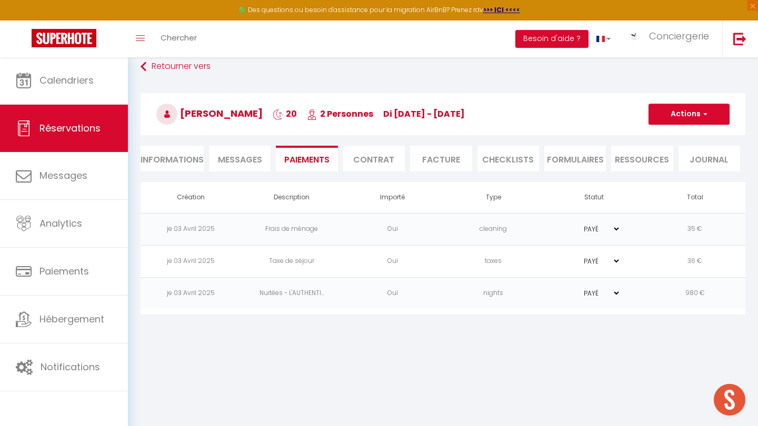
scroll to position [57, 0]
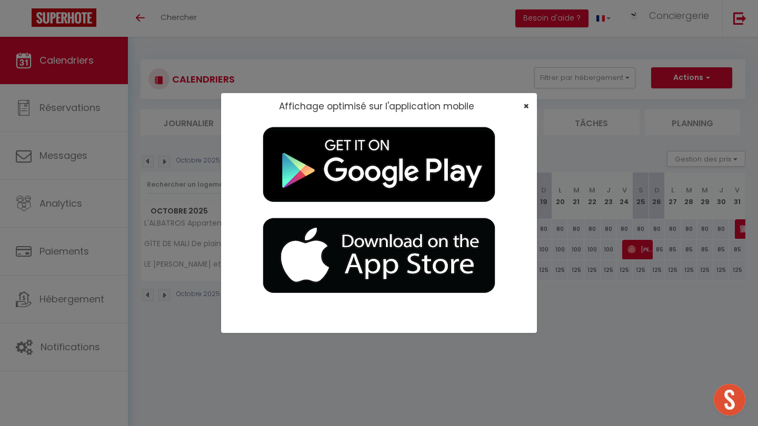
click at [527, 102] on span "×" at bounding box center [526, 105] width 6 height 13
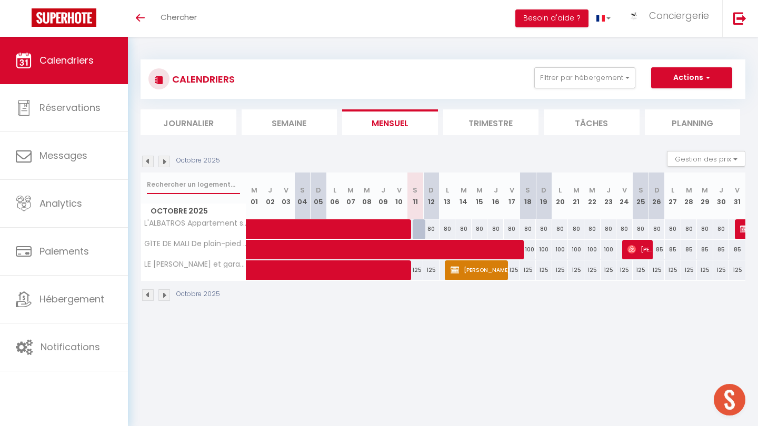
click at [184, 187] on input "text" at bounding box center [193, 184] width 93 height 19
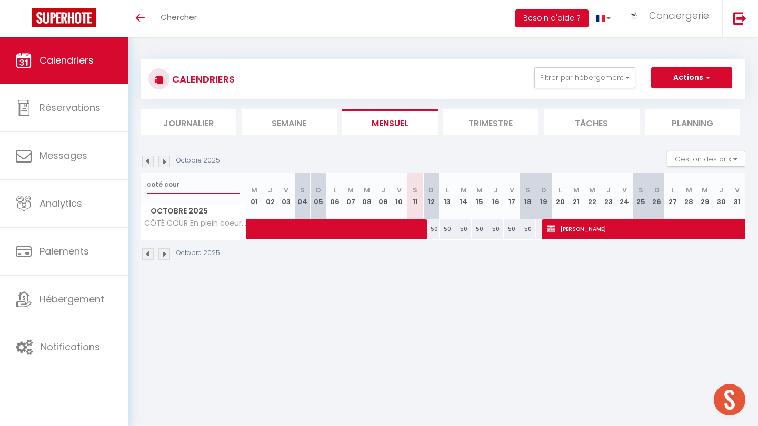
type input "coté cour"
click at [340, 229] on span at bounding box center [390, 229] width 266 height 20
select select "OK"
select select "KO"
select select "0"
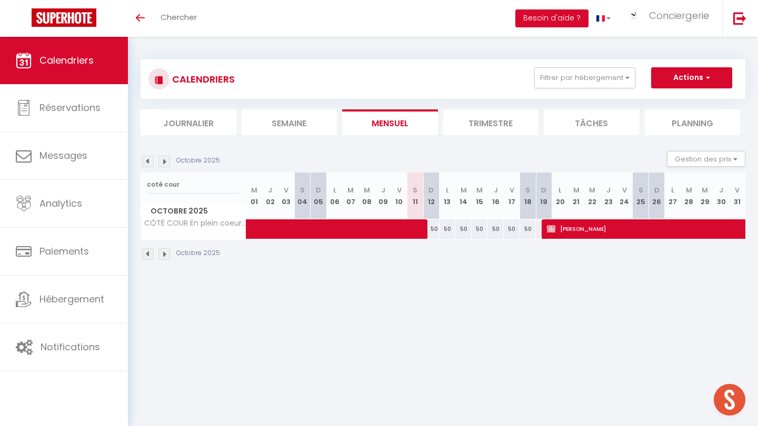
select select "0"
select select "1"
select select
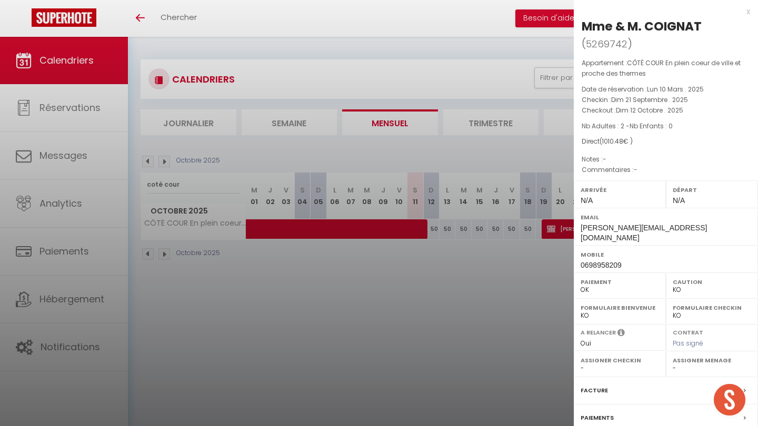
select select "52362"
click at [601, 413] on label "Paiements" at bounding box center [596, 418] width 33 height 11
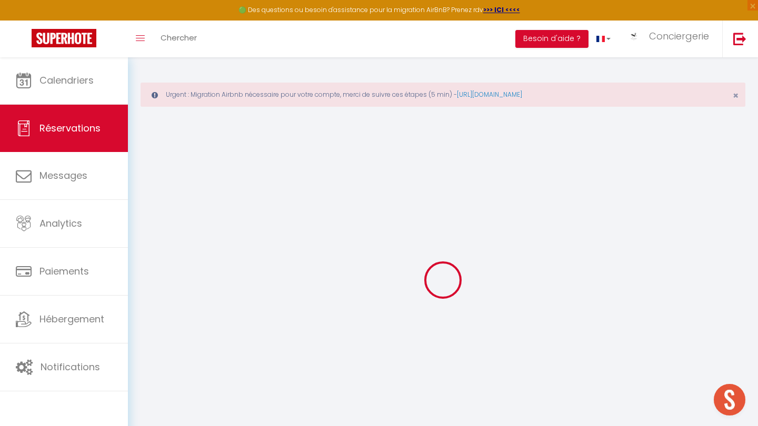
select select
checkbox input "false"
select select
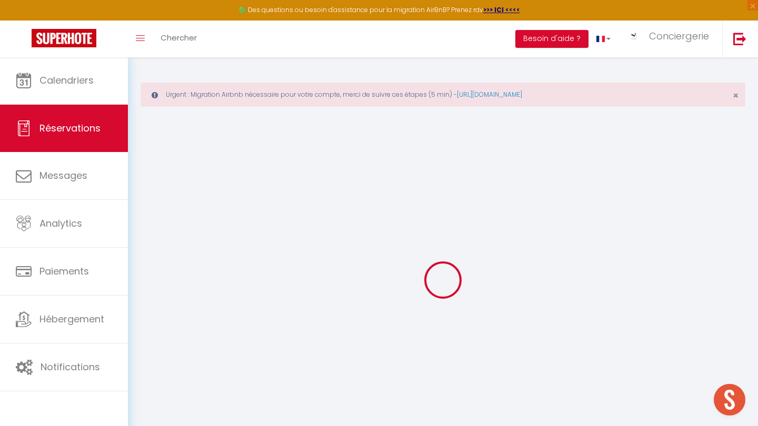
checkbox input "false"
select select
checkbox input "false"
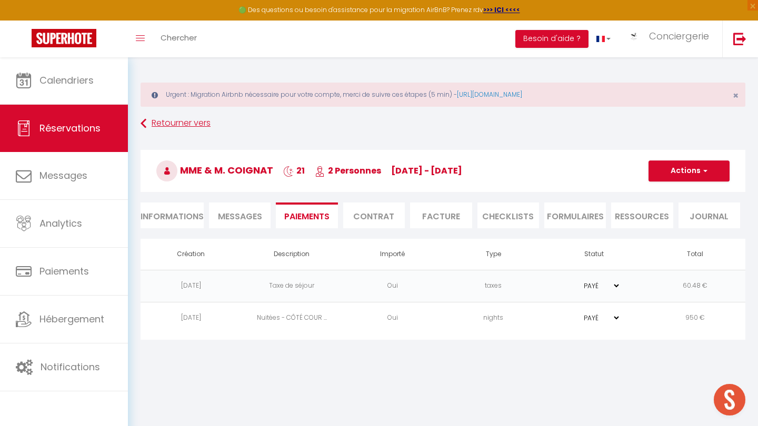
click at [157, 122] on link "Retourner vers" at bounding box center [442, 123] width 605 height 19
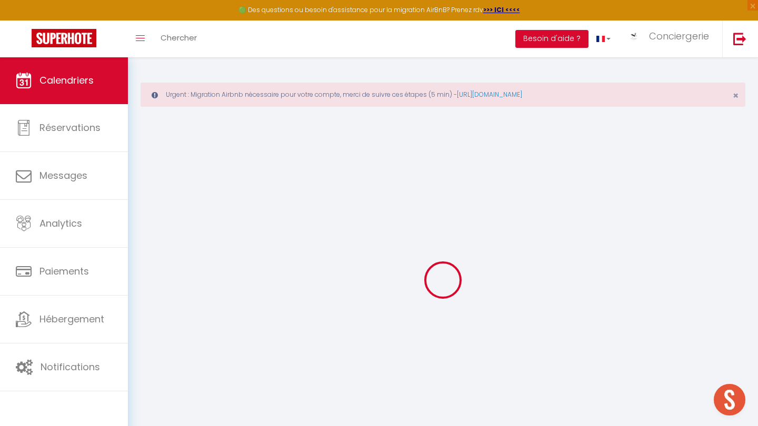
select select
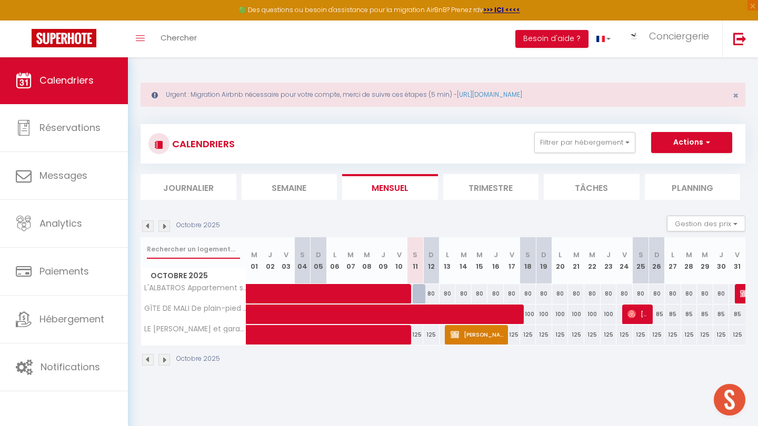
click at [204, 254] on input "text" at bounding box center [193, 249] width 93 height 19
type input "l"
select select
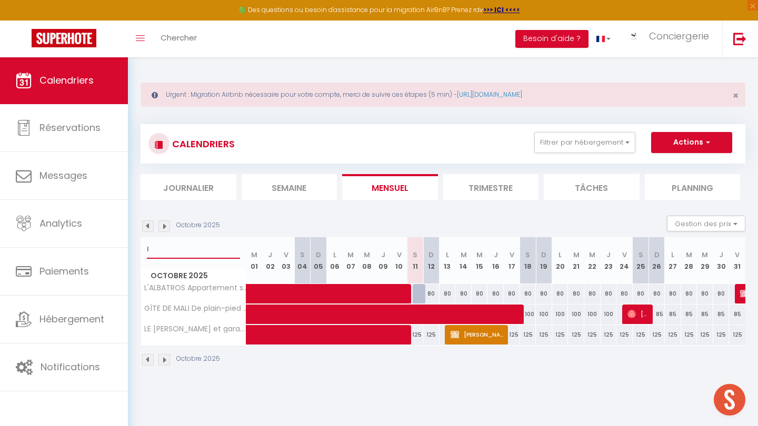
select select
type input "la"
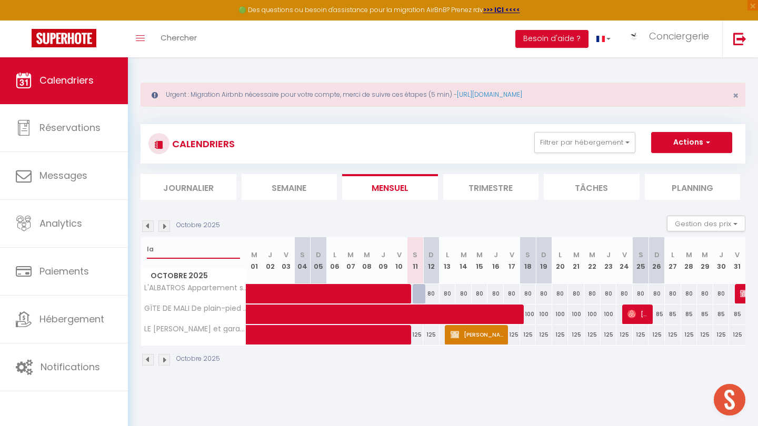
select select
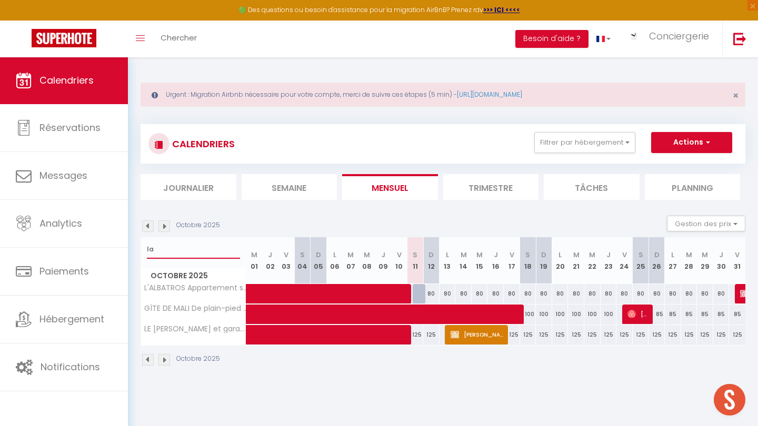
select select
type input "la"
select select
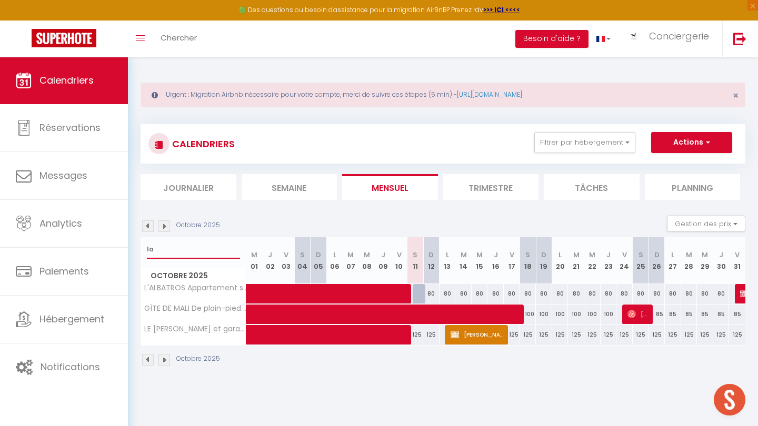
select select
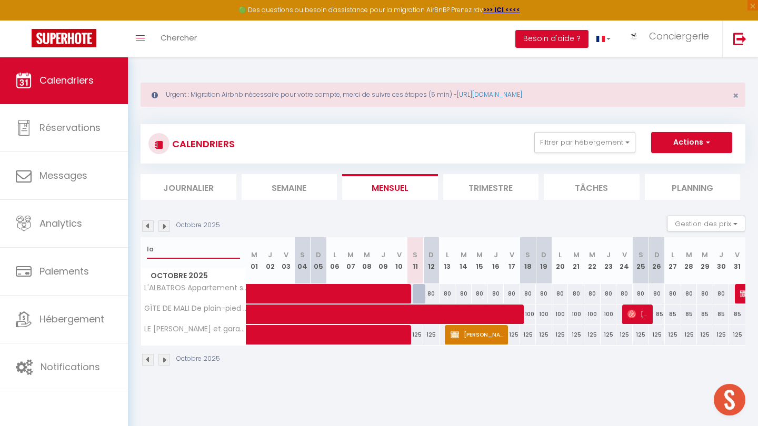
type input "la c"
select select
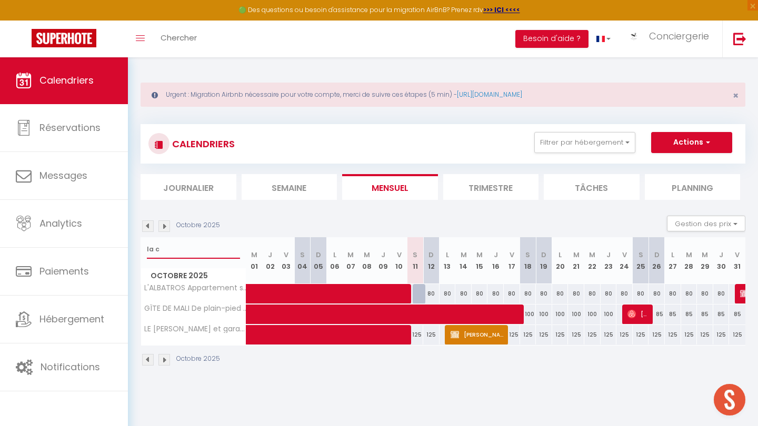
select select
type input "la co"
select select
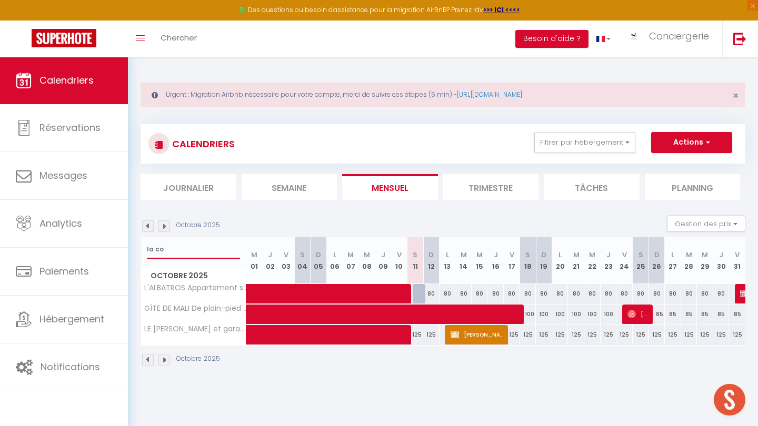
select select
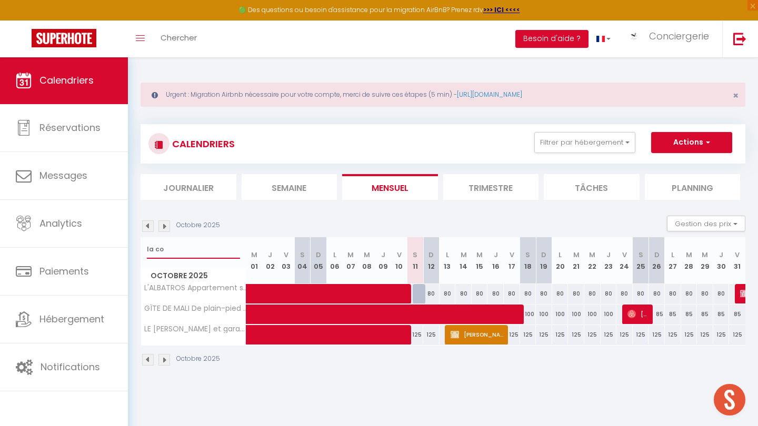
select select
type input "la cor"
select select
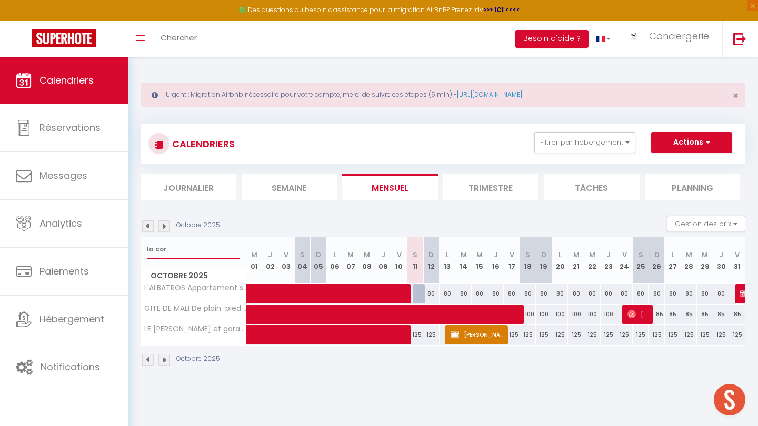
select select
type input "la cord"
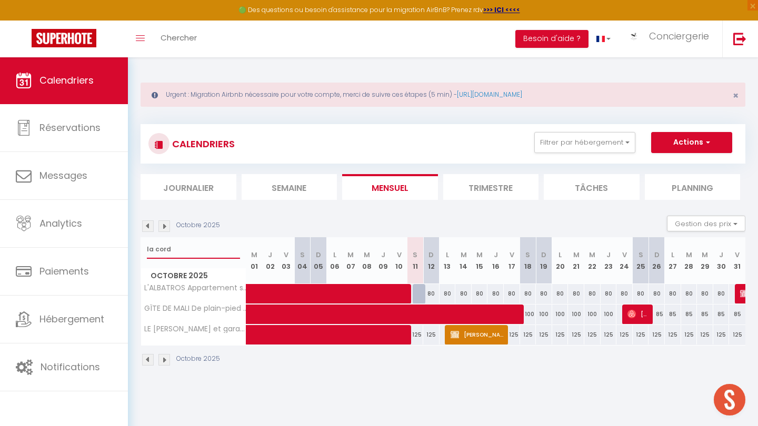
select select
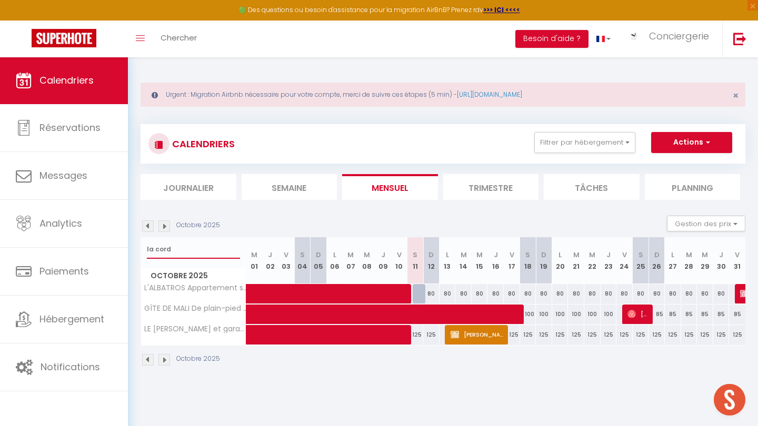
select select
type input "la corde"
select select
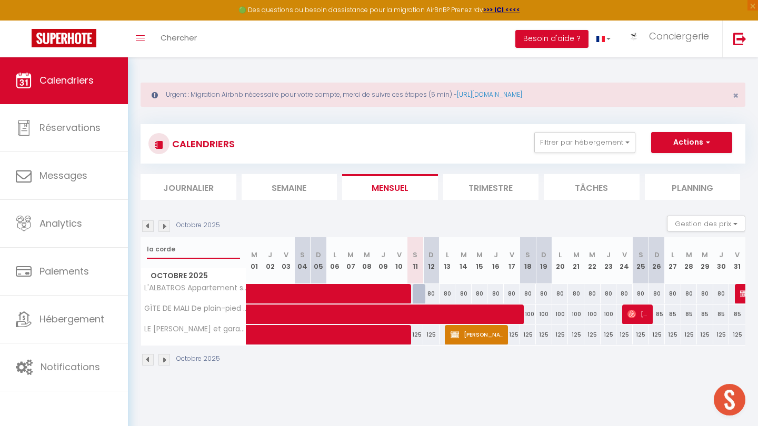
select select
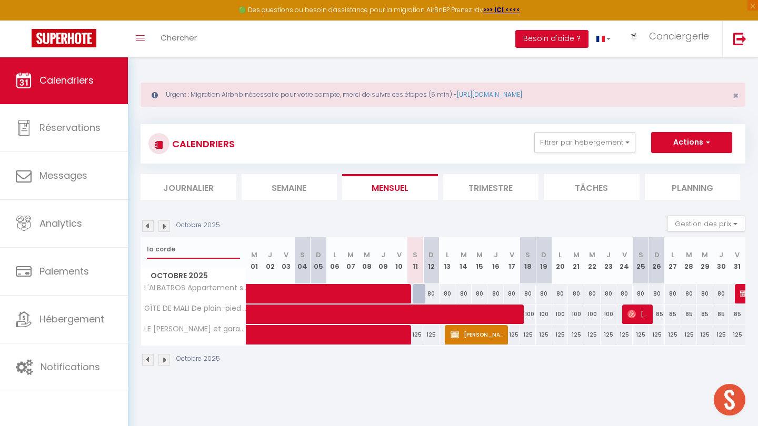
type input "la corder"
select select
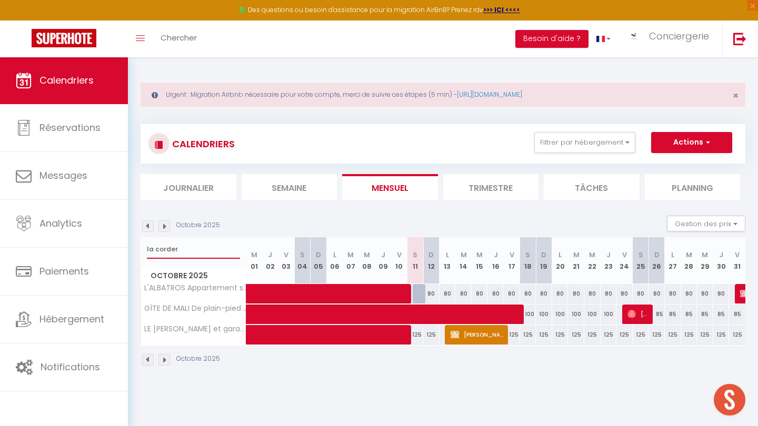
select select
type input "la corderi"
select select
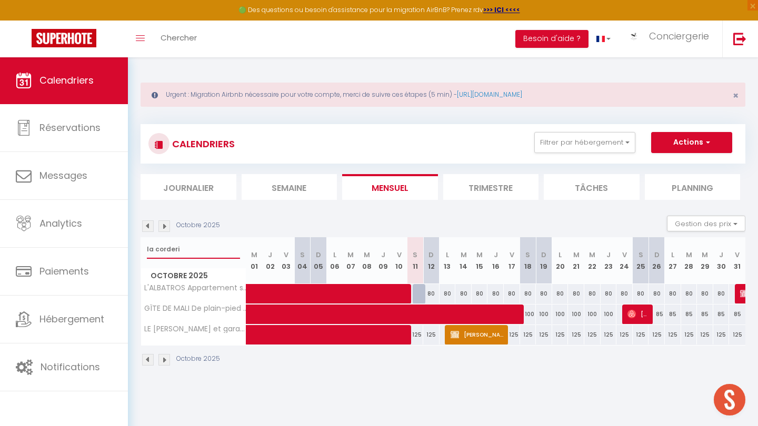
select select
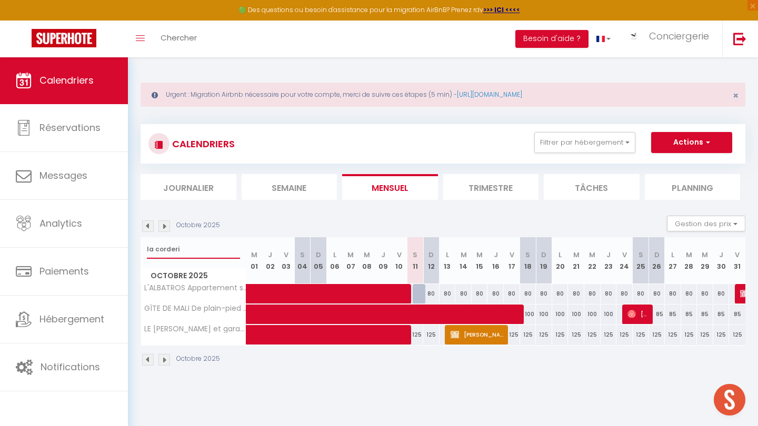
select select
type input "la corderie"
select select
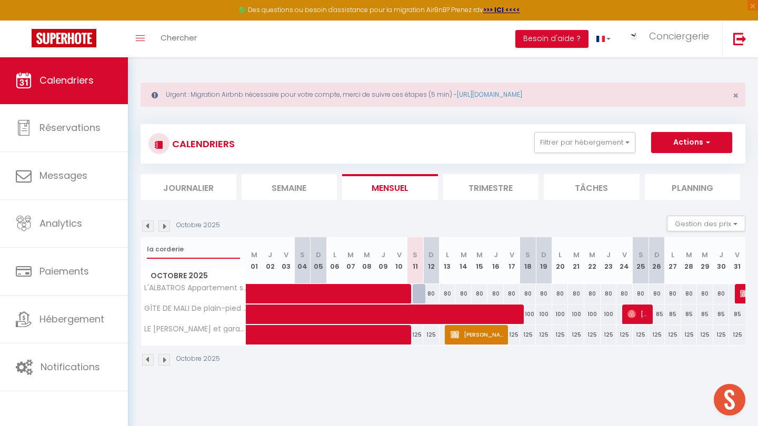
select select
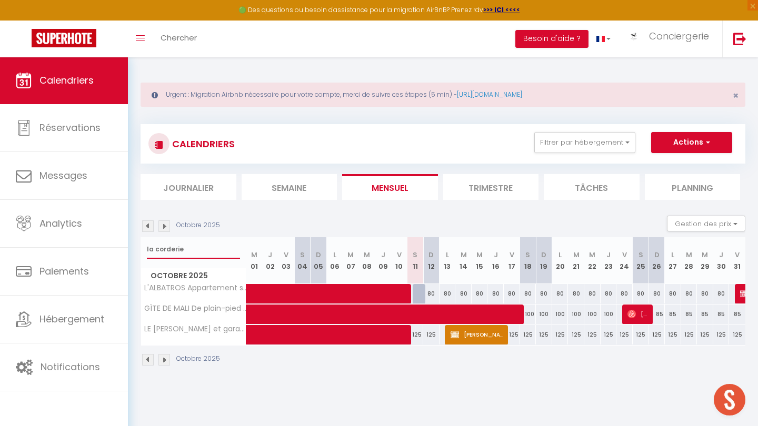
select select
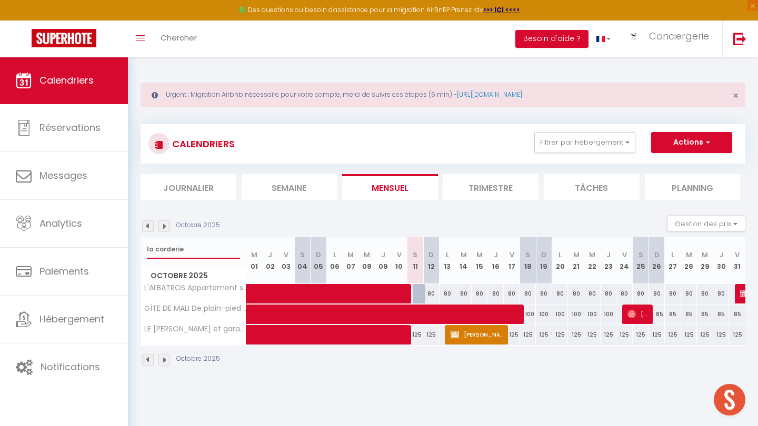
select select
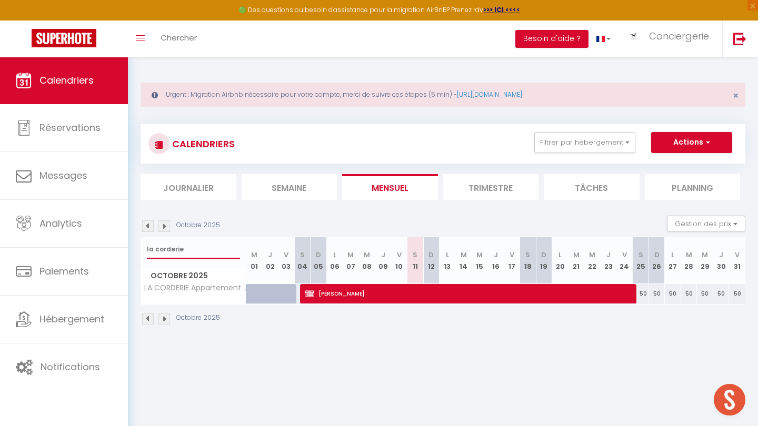
type input "la corderie"
click at [326, 293] on span "Corinne KERRAND" at bounding box center [470, 294] width 331 height 20
select select "OK"
select select "KO"
select select "0"
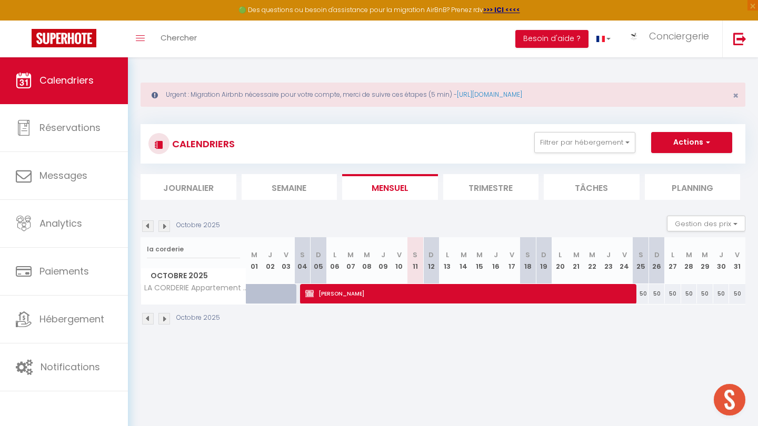
select select "0"
select select "1"
select select
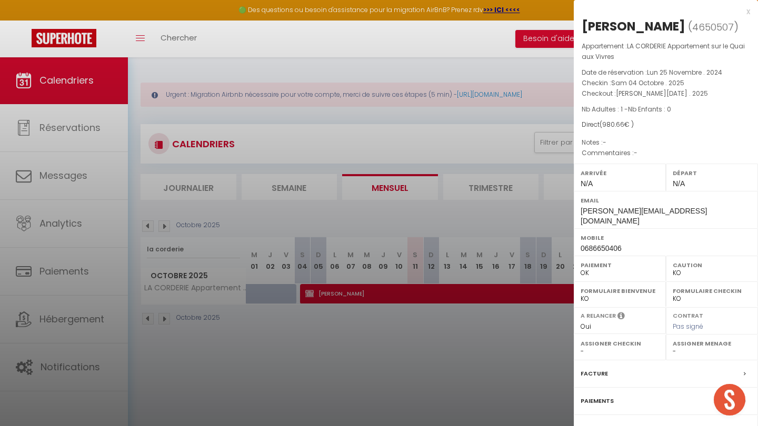
click at [597, 396] on label "Paiements" at bounding box center [596, 401] width 33 height 11
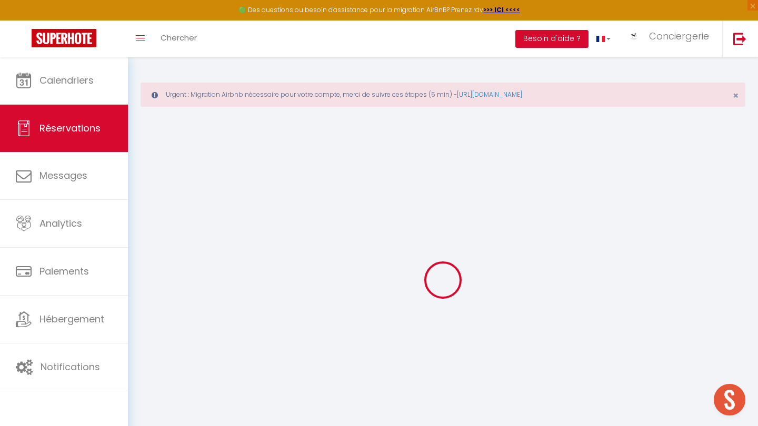
select select
checkbox input "false"
select select
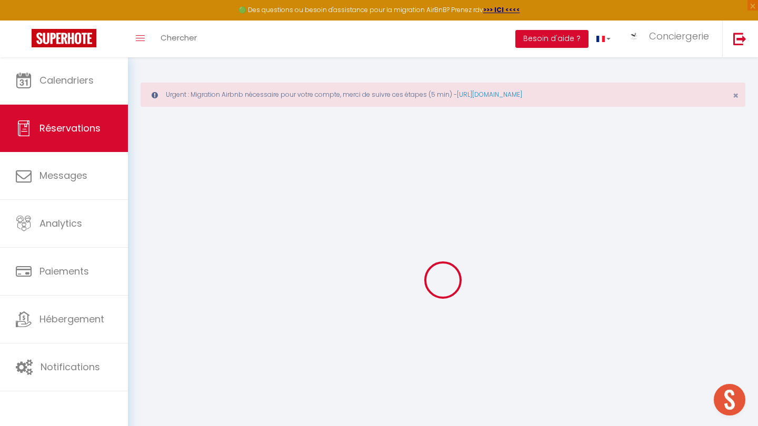
checkbox input "false"
select select
checkbox input "false"
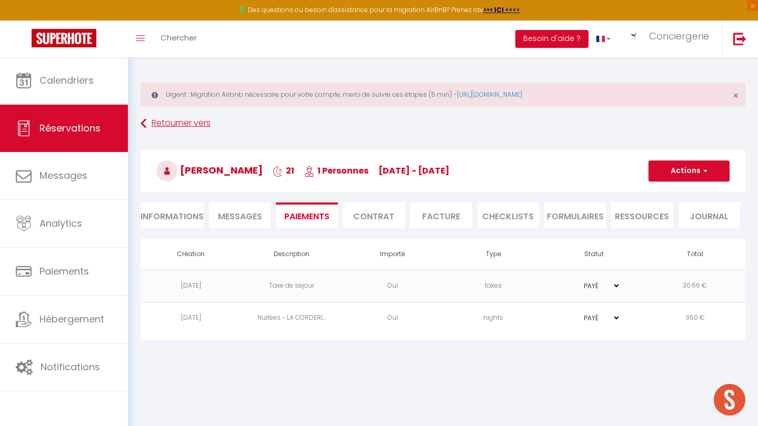
click at [146, 117] on icon at bounding box center [143, 123] width 6 height 19
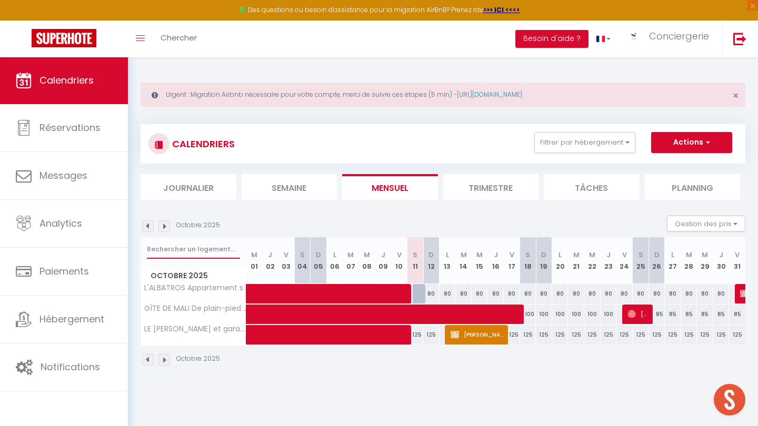
click at [203, 250] on input "text" at bounding box center [193, 249] width 93 height 19
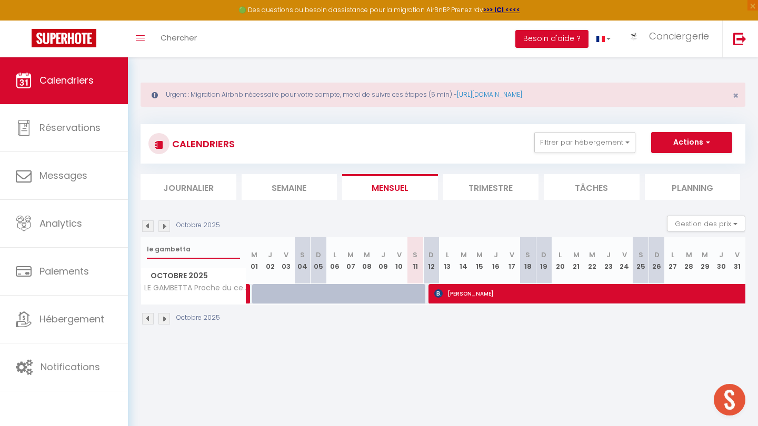
type input "le gambetta"
click at [149, 226] on img at bounding box center [148, 226] width 12 height 12
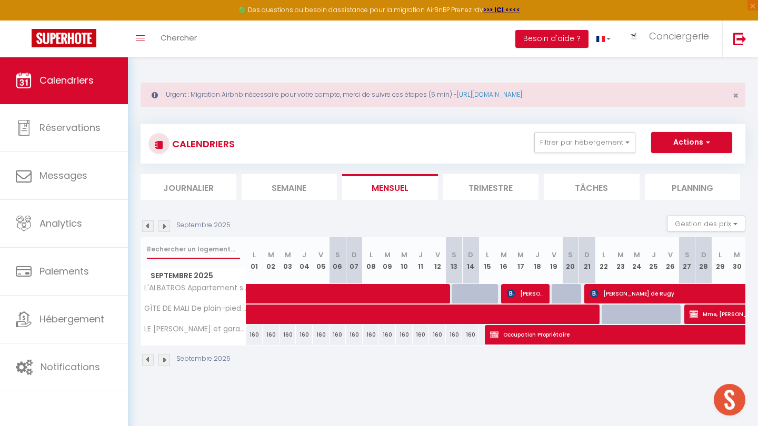
click at [186, 247] on input "text" at bounding box center [193, 249] width 93 height 19
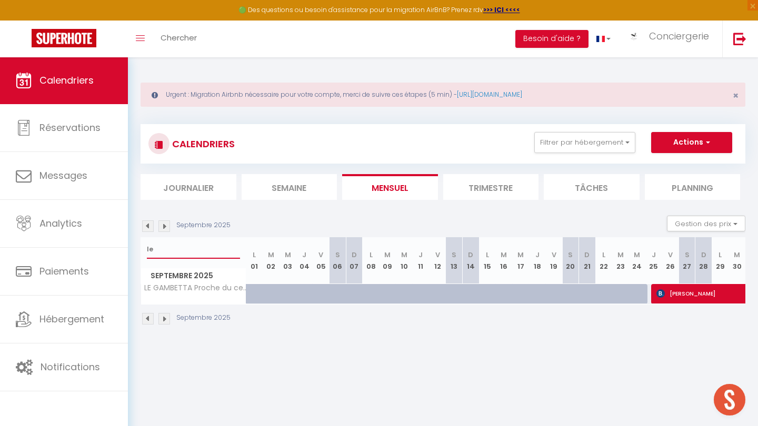
type input "l"
type input "cocon"
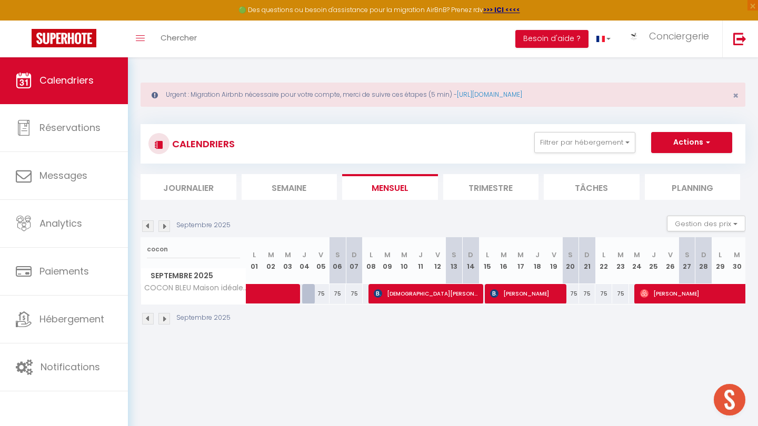
click at [167, 222] on img at bounding box center [164, 226] width 12 height 12
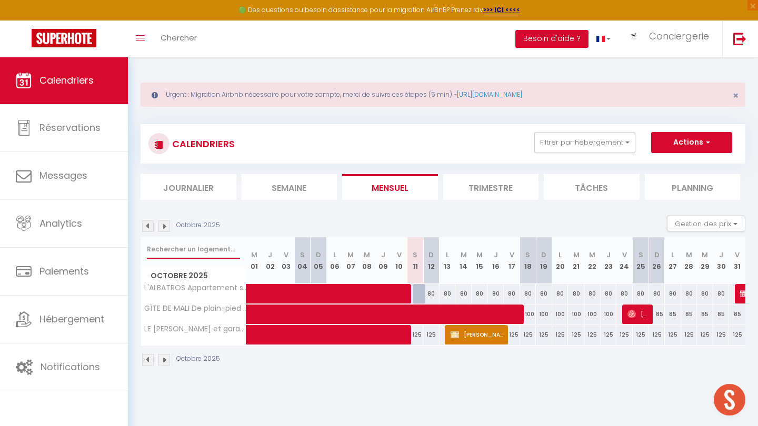
click at [170, 253] on input "text" at bounding box center [193, 249] width 93 height 19
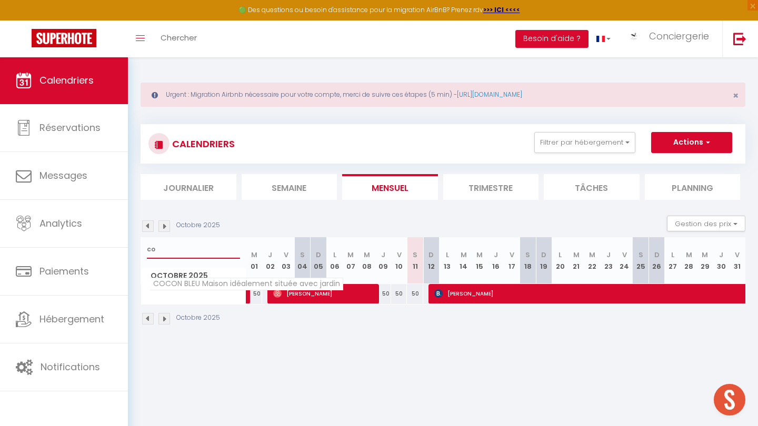
type input "c"
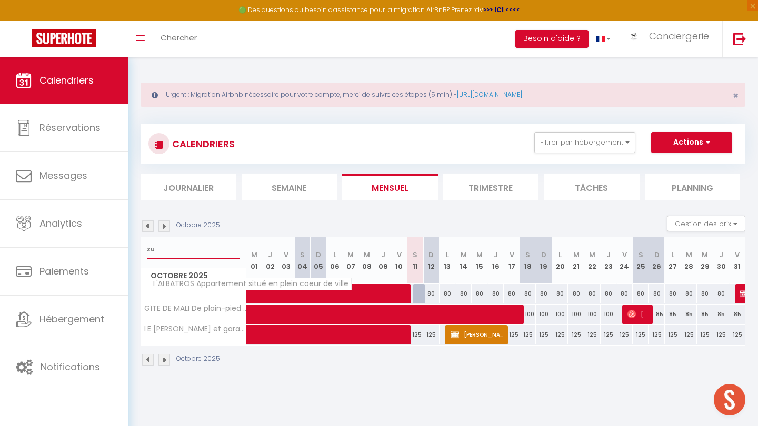
type input "z"
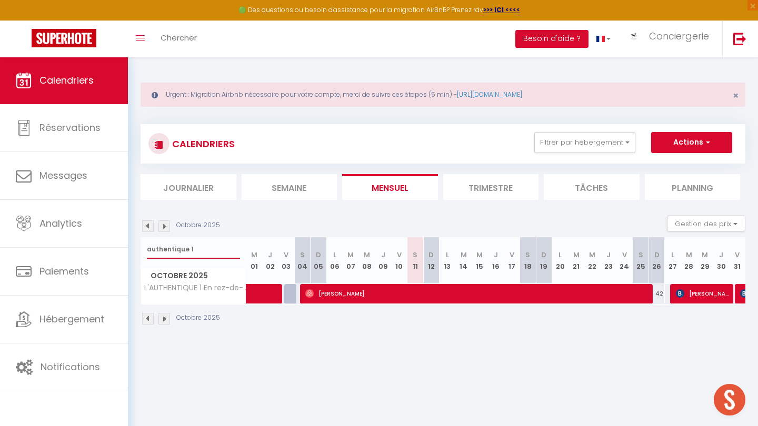
type input "authentique 1"
click at [165, 221] on img at bounding box center [164, 226] width 12 height 12
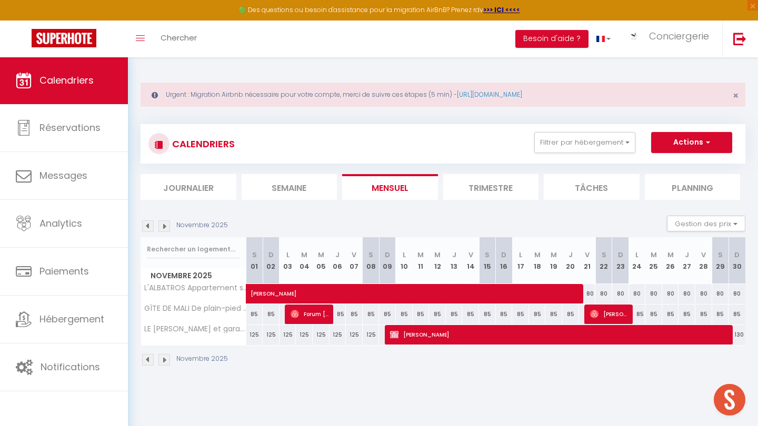
click at [165, 221] on img at bounding box center [164, 226] width 12 height 12
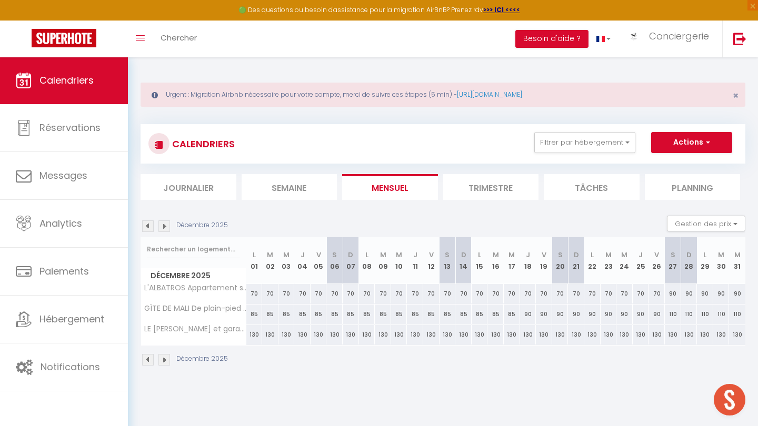
click at [165, 221] on img at bounding box center [164, 226] width 12 height 12
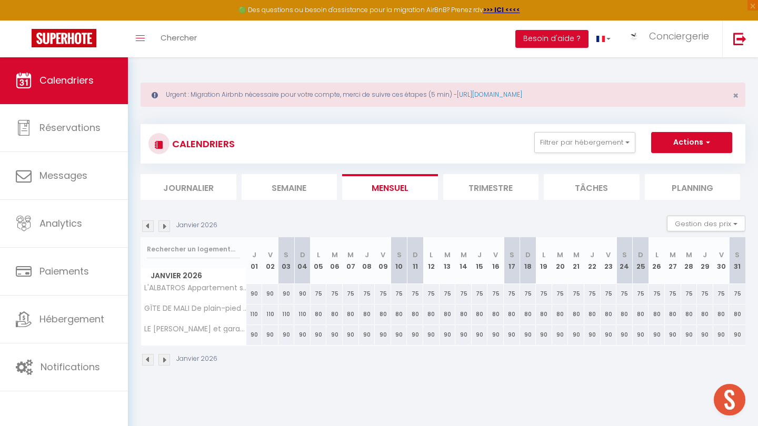
click at [165, 221] on img at bounding box center [164, 226] width 12 height 12
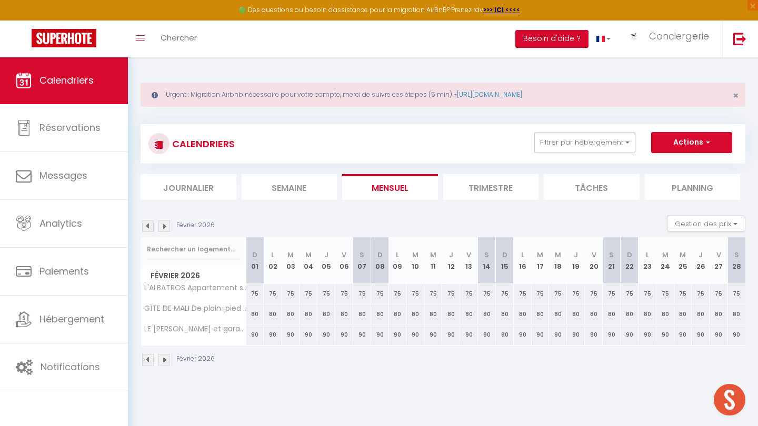
click at [165, 221] on img at bounding box center [164, 226] width 12 height 12
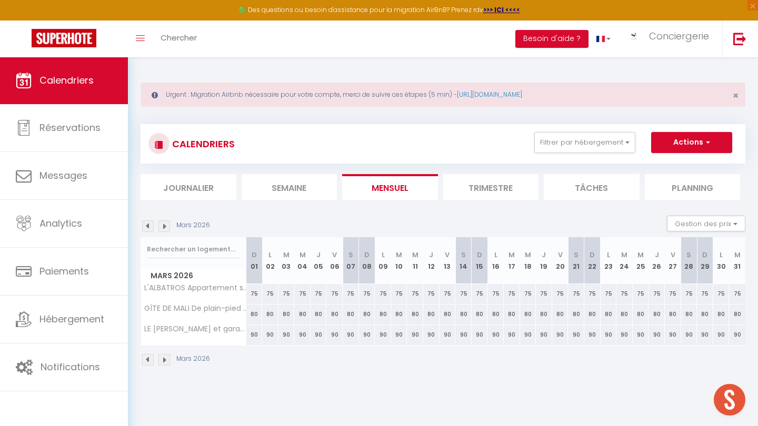
click at [165, 221] on img at bounding box center [164, 226] width 12 height 12
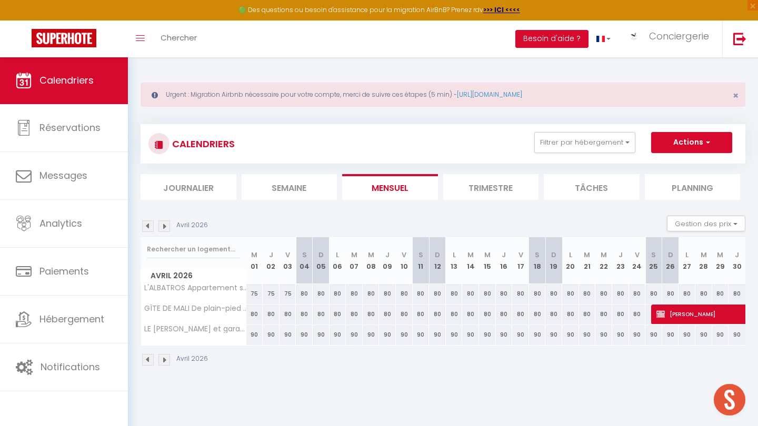
click at [165, 221] on img at bounding box center [164, 226] width 12 height 12
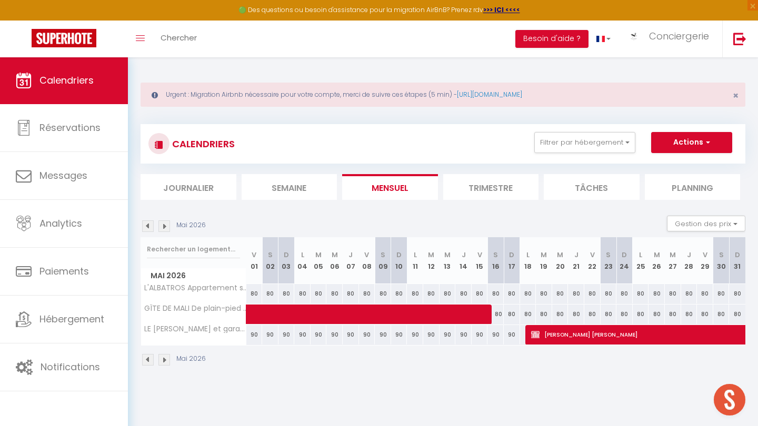
click at [165, 221] on img at bounding box center [164, 226] width 12 height 12
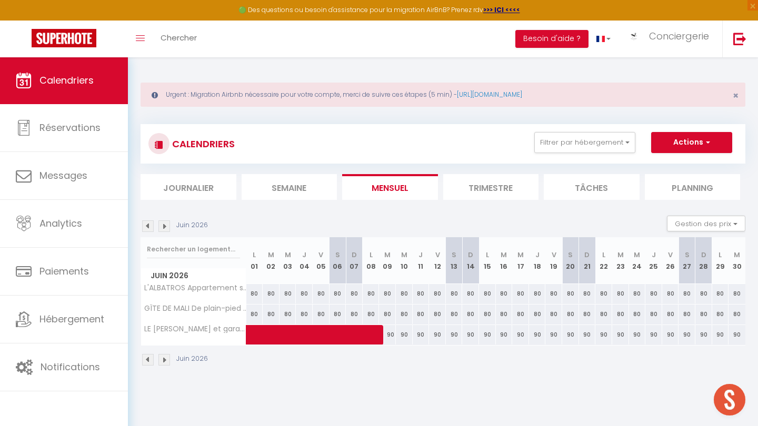
click at [165, 221] on img at bounding box center [164, 226] width 12 height 12
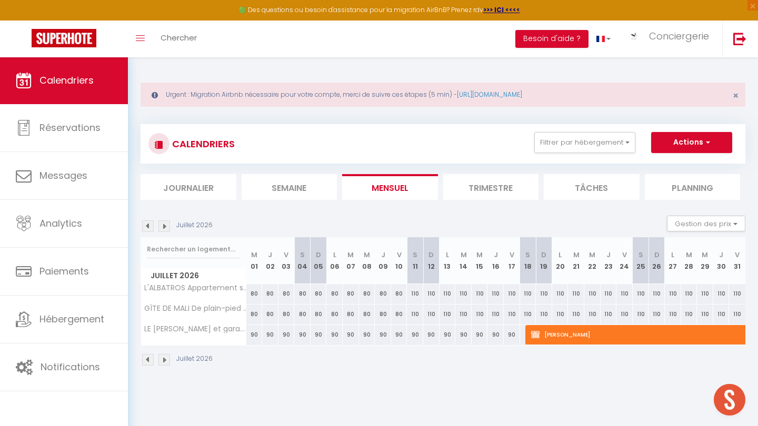
click at [165, 221] on img at bounding box center [164, 226] width 12 height 12
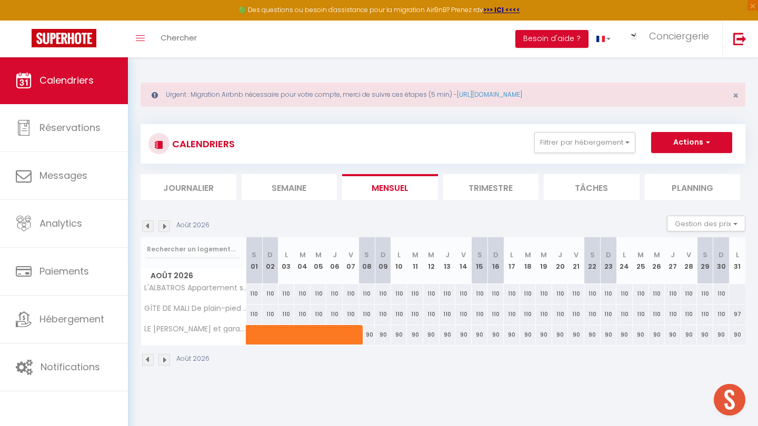
click at [165, 221] on img at bounding box center [164, 226] width 12 height 12
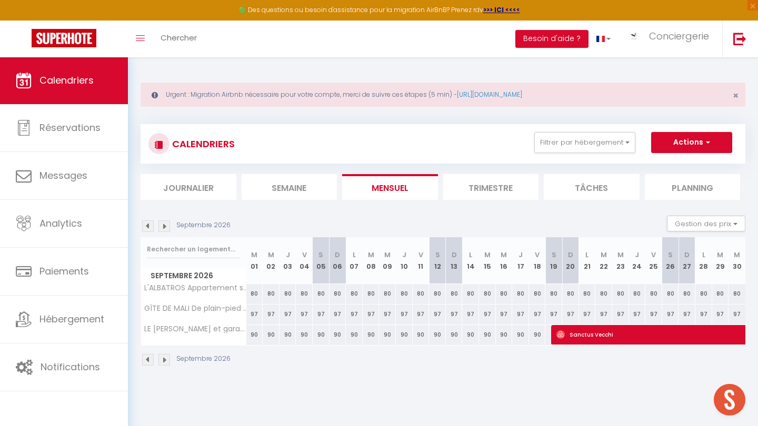
click at [165, 221] on img at bounding box center [164, 226] width 12 height 12
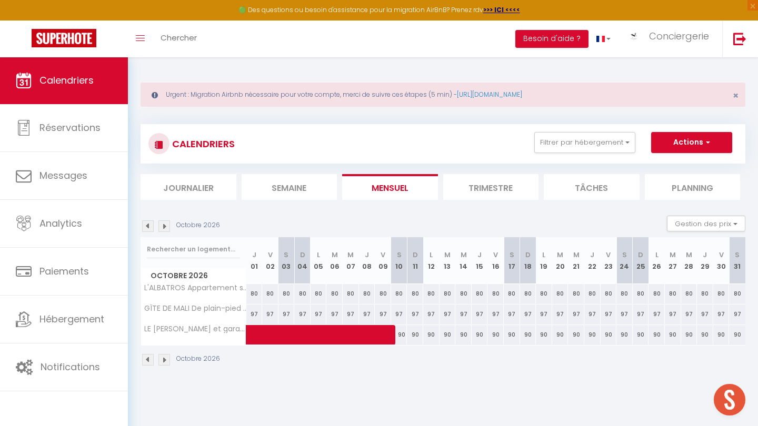
click at [146, 224] on img at bounding box center [148, 226] width 12 height 12
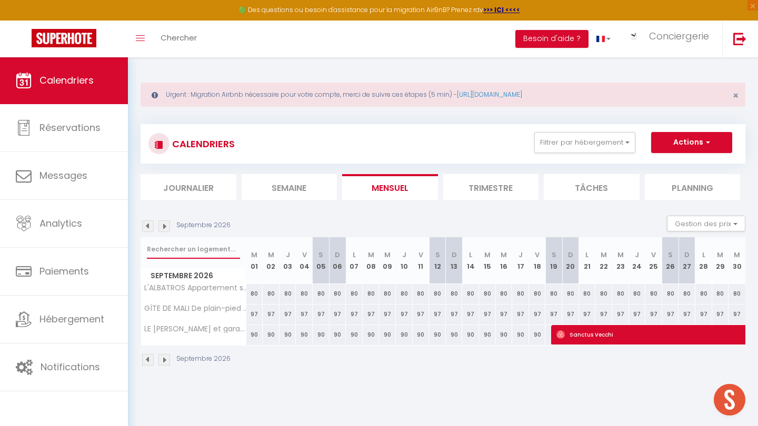
click at [167, 249] on input "text" at bounding box center [193, 249] width 93 height 19
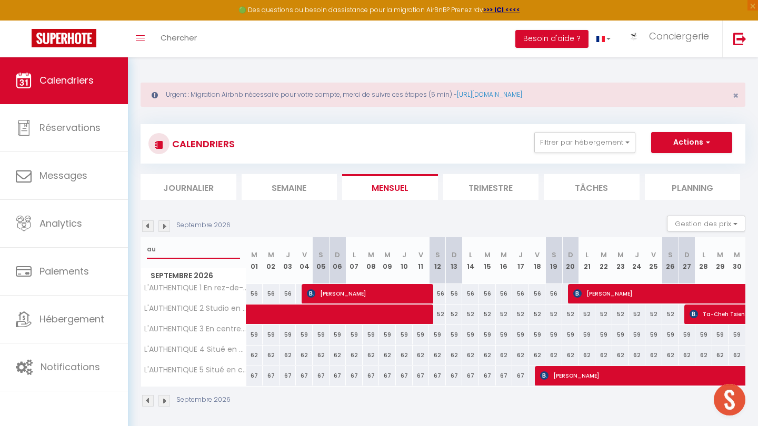
type input "a"
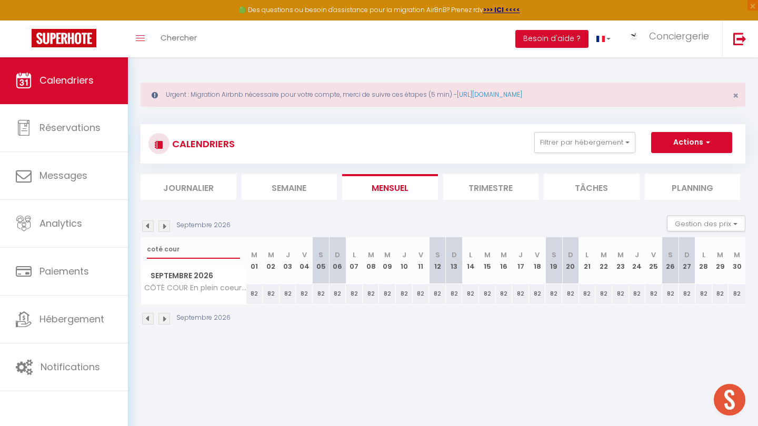
type input "coté cour"
click at [166, 222] on img at bounding box center [164, 226] width 12 height 12
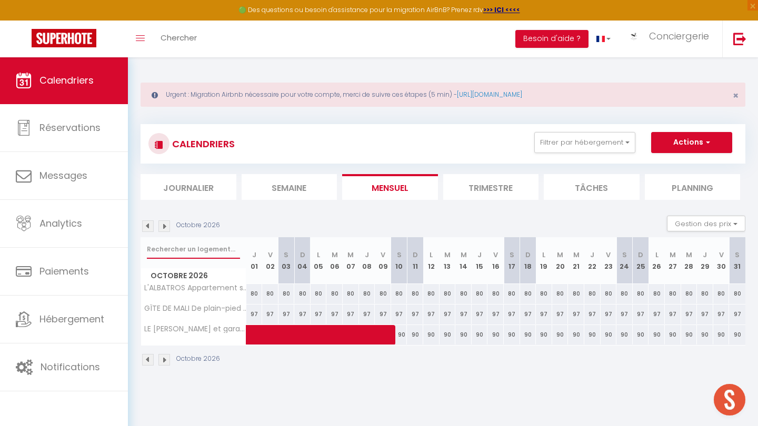
click at [172, 248] on input "text" at bounding box center [193, 249] width 93 height 19
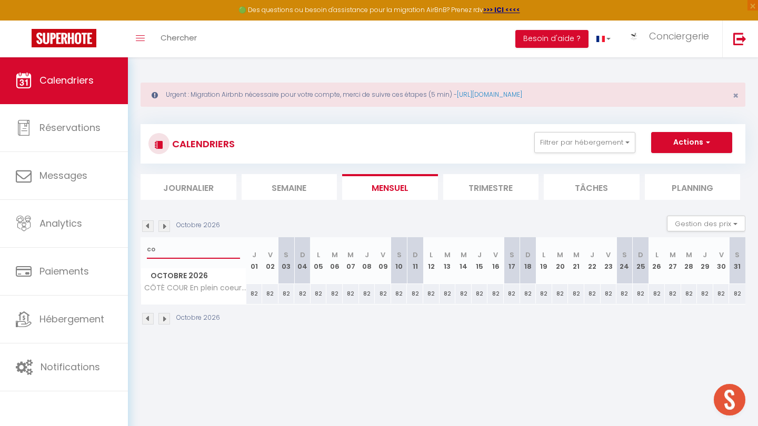
type input "c"
type input "la corderie"
click at [149, 224] on img at bounding box center [148, 226] width 12 height 12
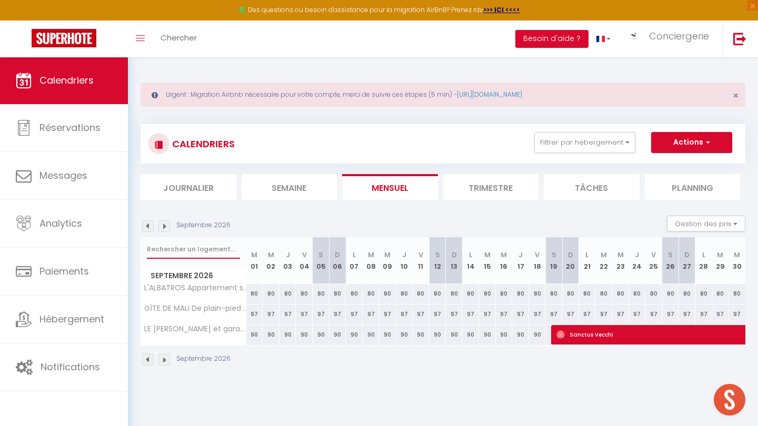
click at [169, 253] on input "text" at bounding box center [193, 249] width 93 height 19
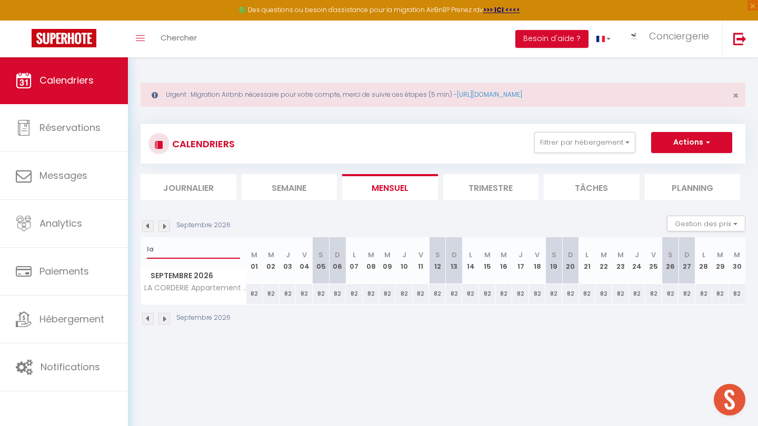
type input "l"
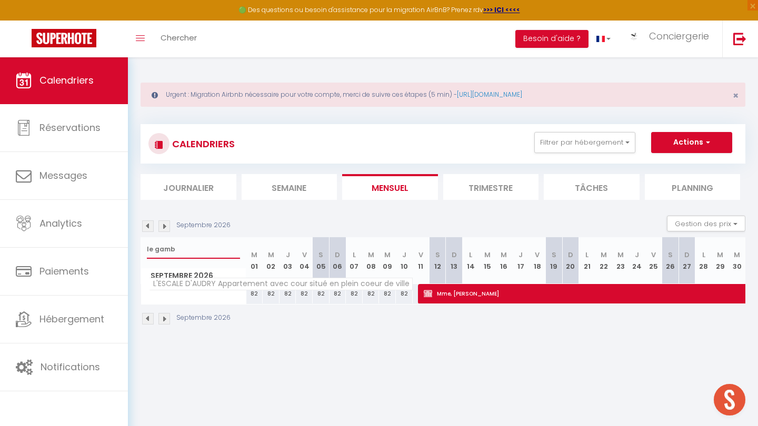
type input "le gambe"
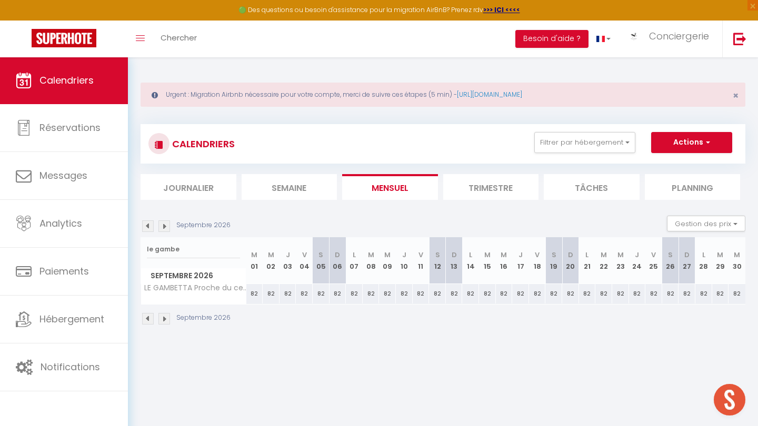
click at [164, 228] on img at bounding box center [164, 226] width 12 height 12
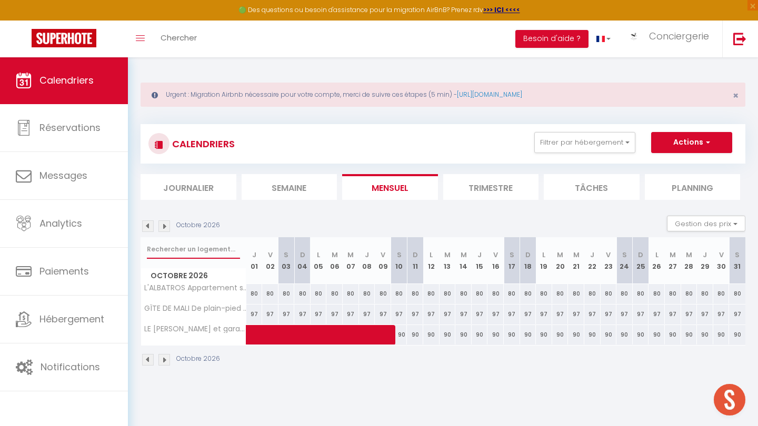
click at [168, 242] on input "text" at bounding box center [193, 249] width 93 height 19
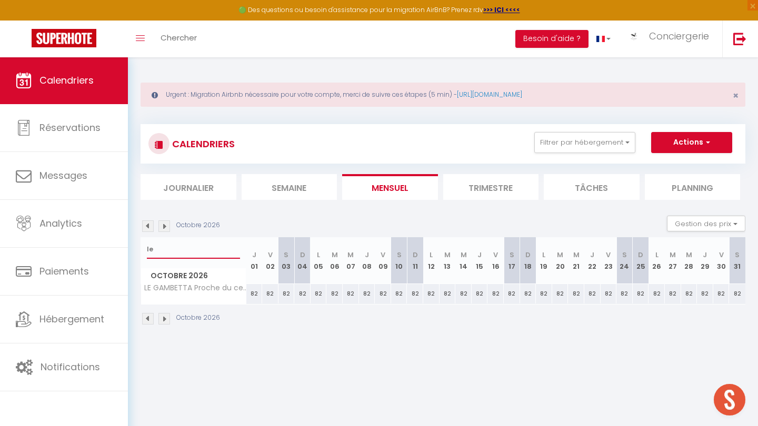
type input "l"
type input "cocon"
click at [148, 225] on img at bounding box center [148, 226] width 12 height 12
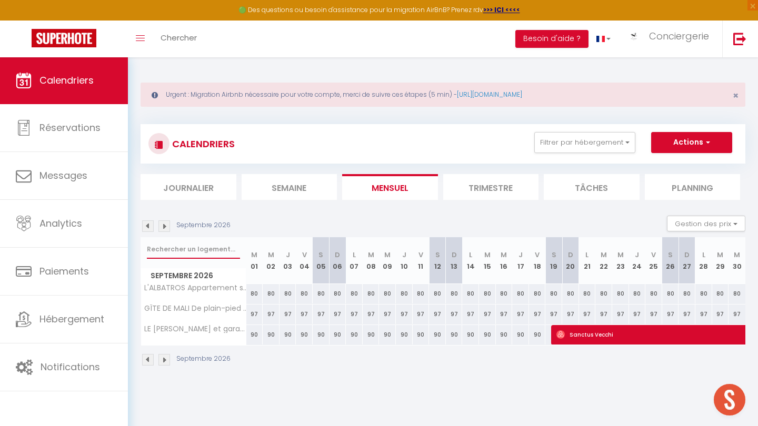
click at [174, 249] on input "text" at bounding box center [193, 249] width 93 height 19
type input "coco"
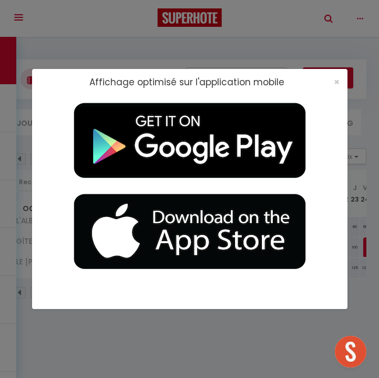
click at [332, 80] on div "×" at bounding box center [333, 82] width 26 height 11
click at [334, 80] on span "×" at bounding box center [337, 81] width 6 height 13
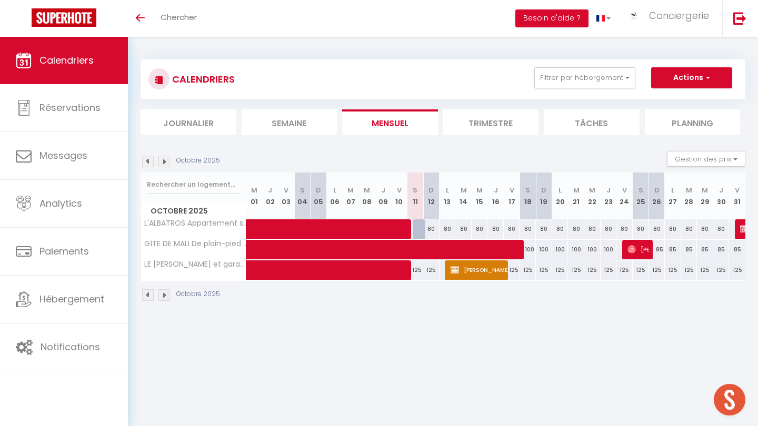
click at [164, 159] on img at bounding box center [164, 162] width 12 height 12
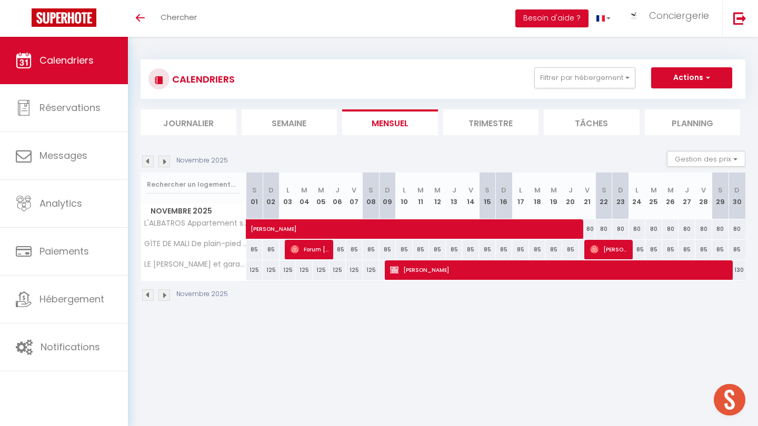
click at [164, 159] on img at bounding box center [164, 162] width 12 height 12
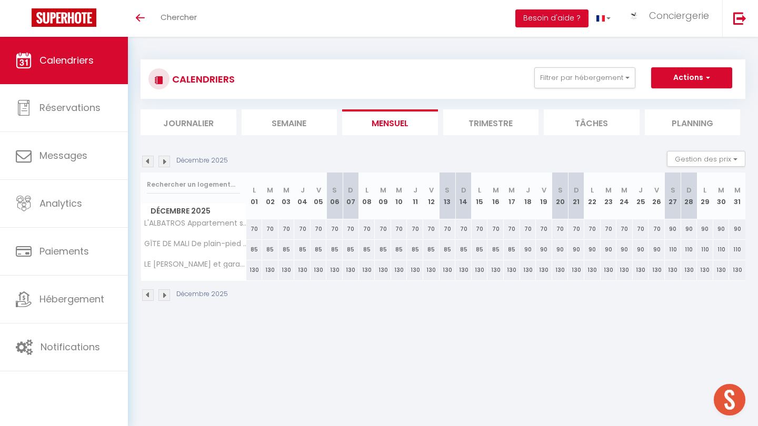
click at [164, 159] on img at bounding box center [164, 162] width 12 height 12
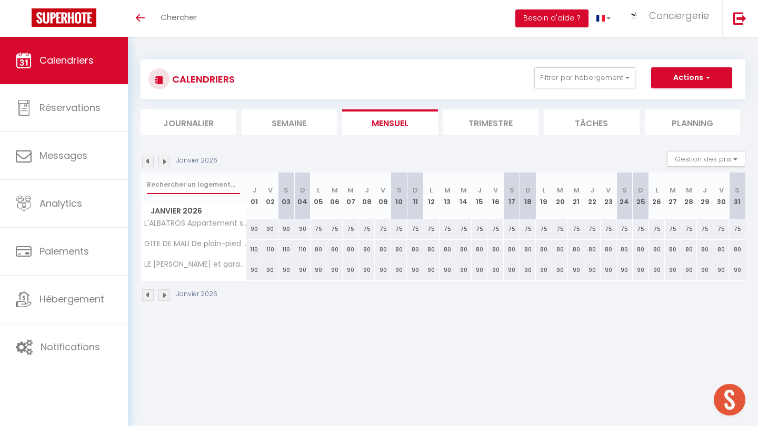
click at [166, 185] on input "text" at bounding box center [193, 184] width 93 height 19
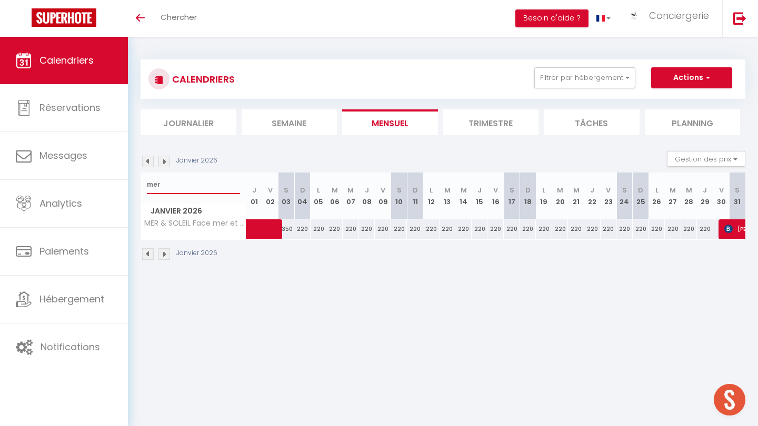
type input "mer"
click at [166, 164] on img at bounding box center [164, 162] width 12 height 12
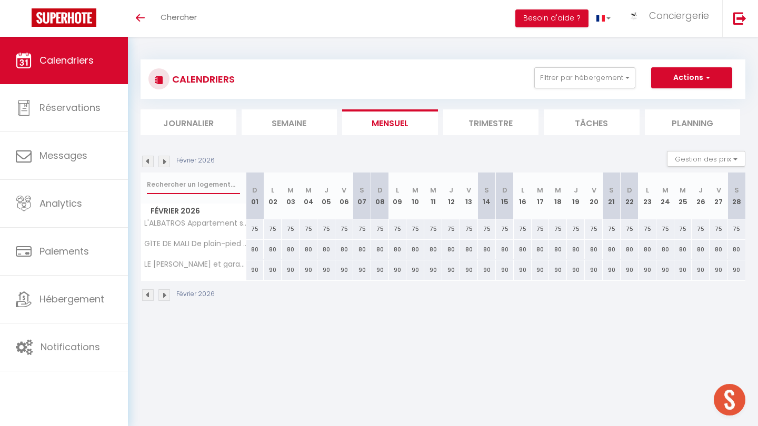
click at [170, 185] on input "text" at bounding box center [193, 184] width 93 height 19
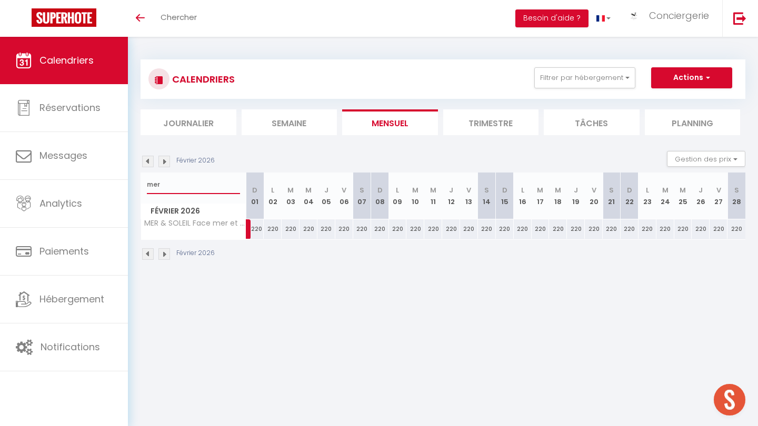
type input "mer"
click at [148, 158] on img at bounding box center [148, 162] width 12 height 12
select select
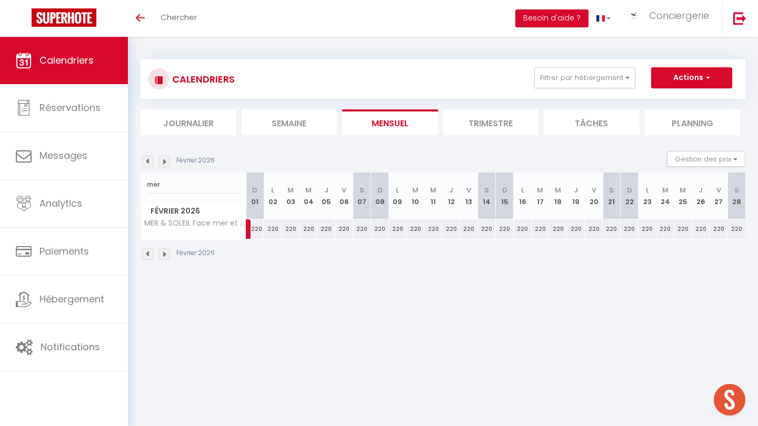
select select
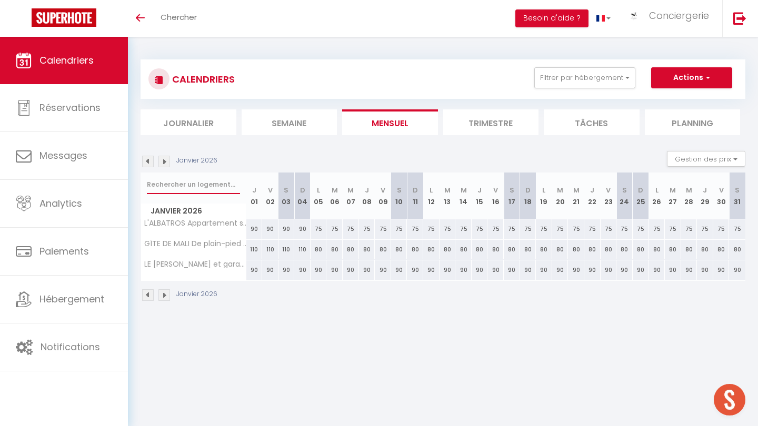
click at [207, 186] on input "text" at bounding box center [193, 184] width 93 height 19
type input "m"
select select
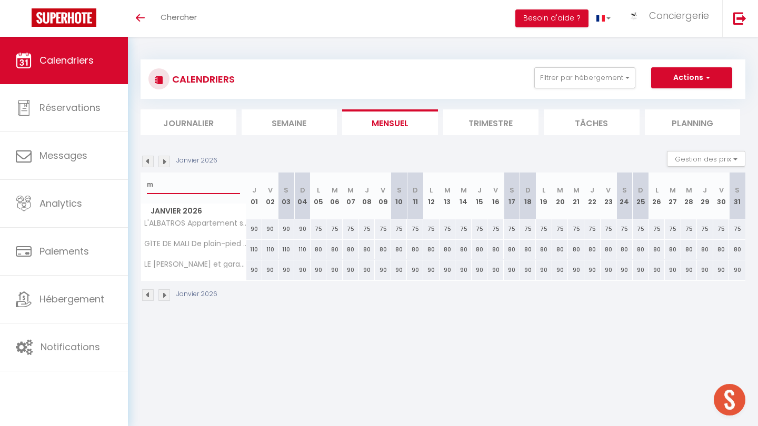
select select
type input "me"
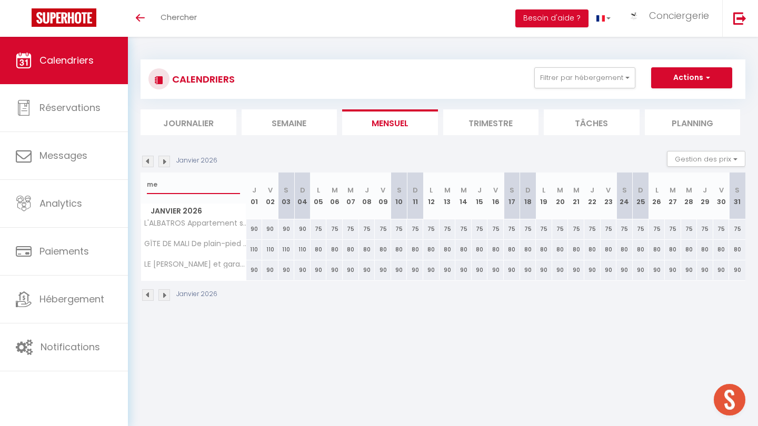
select select
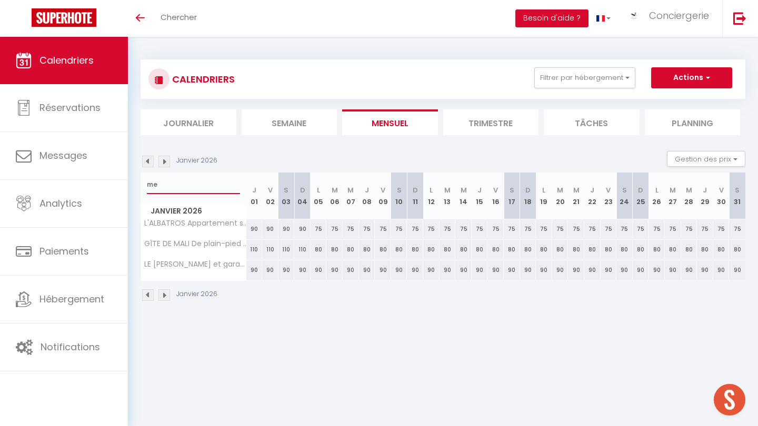
select select
type input "mer"
select select
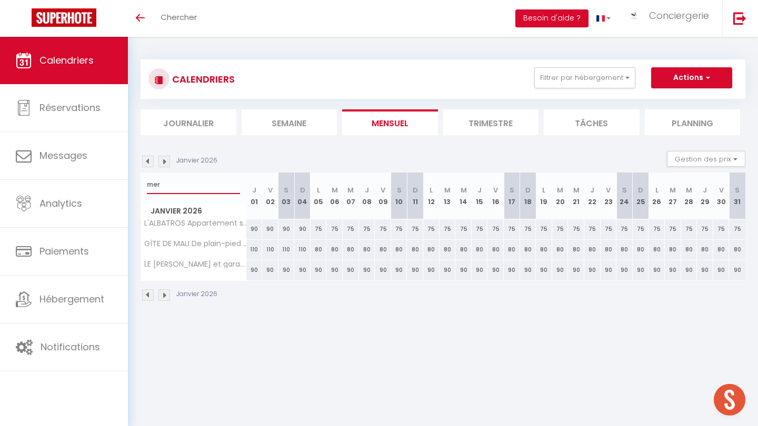
select select
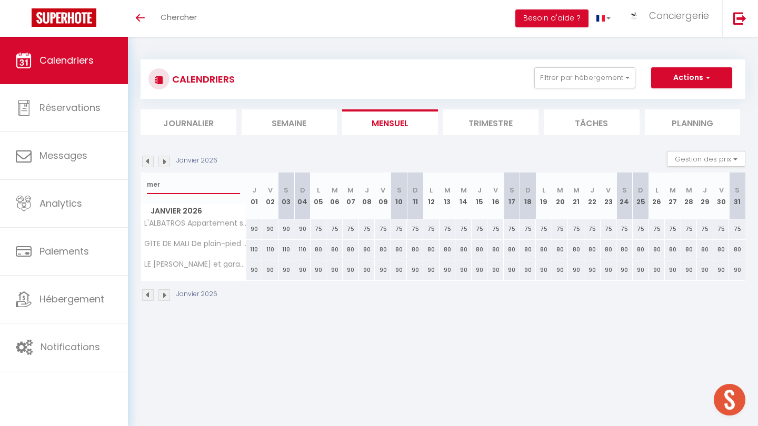
select select
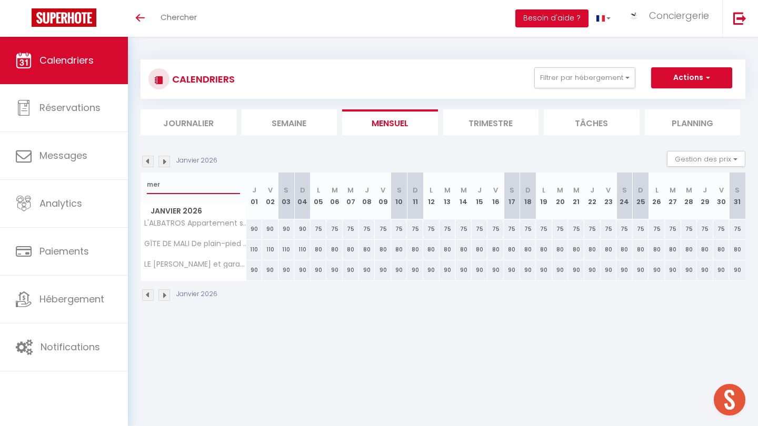
select select
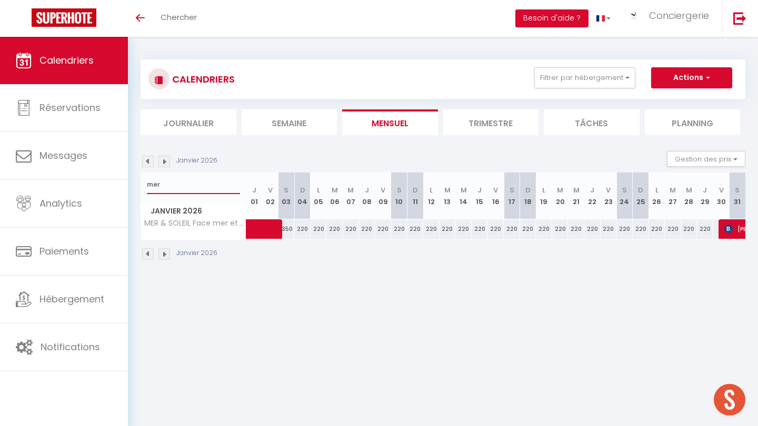
type input "mer"
click at [290, 230] on span at bounding box center [281, 229] width 48 height 20
select select "OK"
select select "KO"
select select "0"
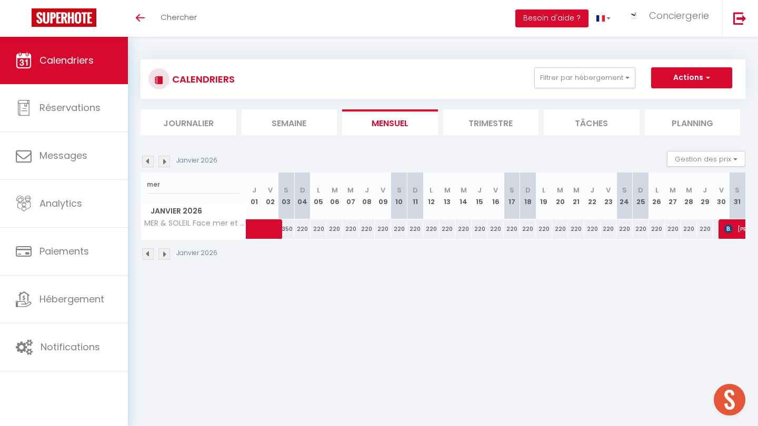
select select "0"
select select "1"
select select
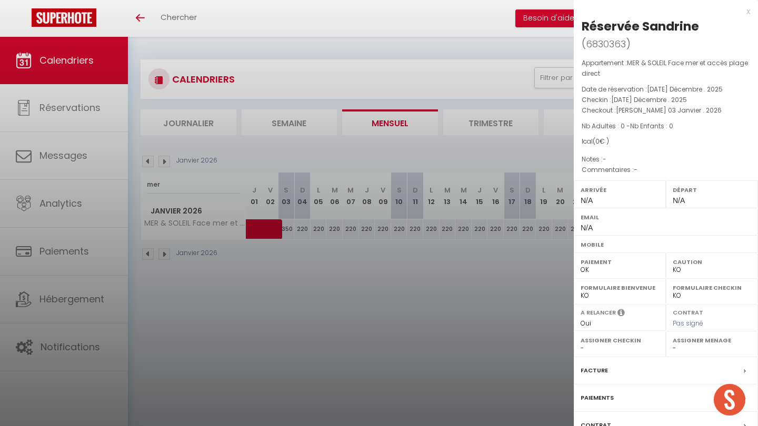
click at [349, 359] on div at bounding box center [379, 213] width 758 height 426
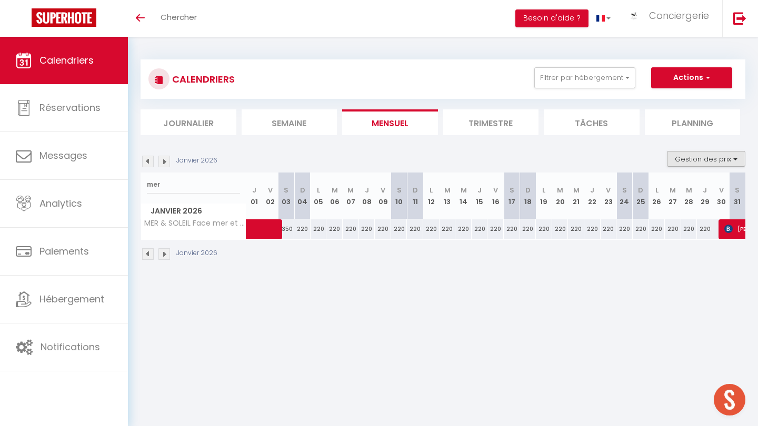
click at [379, 159] on button "Gestion des prix" at bounding box center [706, 159] width 78 height 16
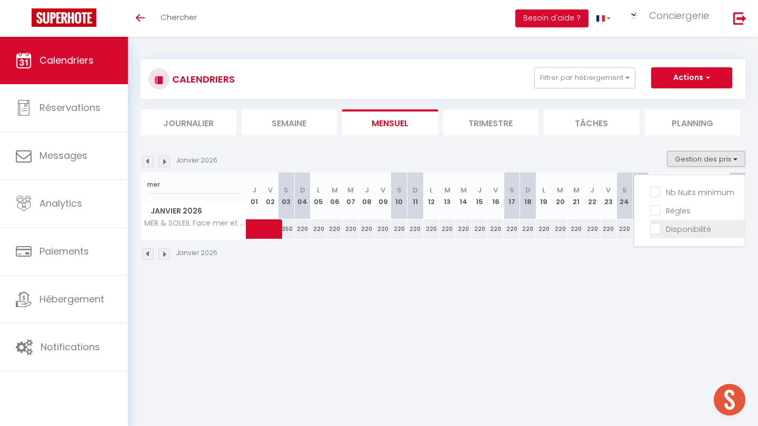
click at [379, 230] on input "Disponibilité" at bounding box center [697, 228] width 95 height 11
checkbox input "true"
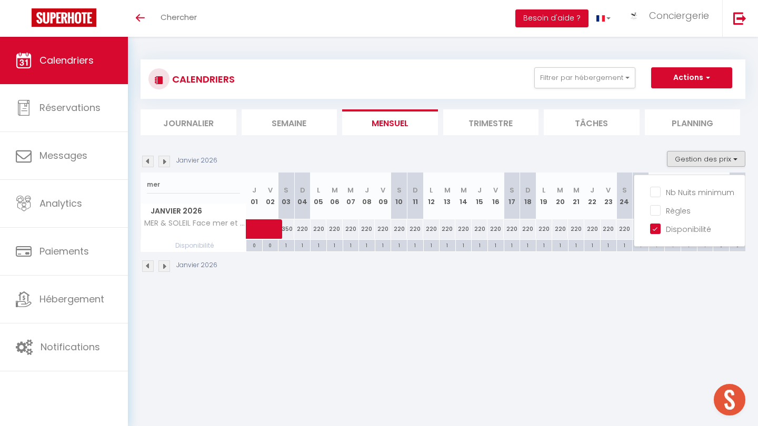
drag, startPoint x: 292, startPoint y: 225, endPoint x: 305, endPoint y: 226, distance: 13.2
click at [305, 226] on span at bounding box center [281, 229] width 48 height 20
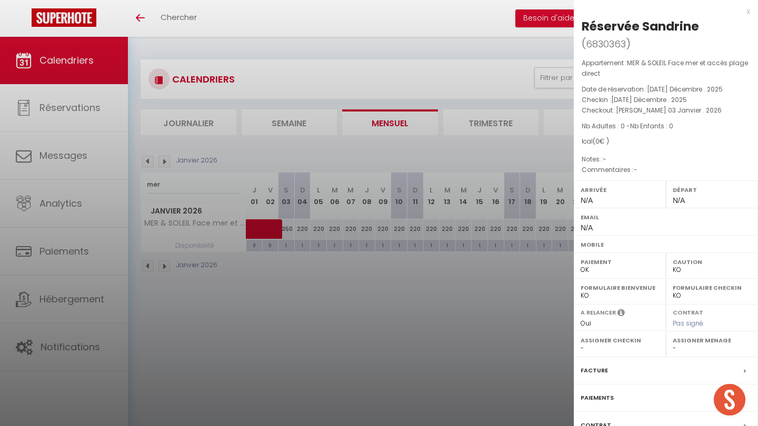
click at [316, 327] on div at bounding box center [379, 213] width 758 height 426
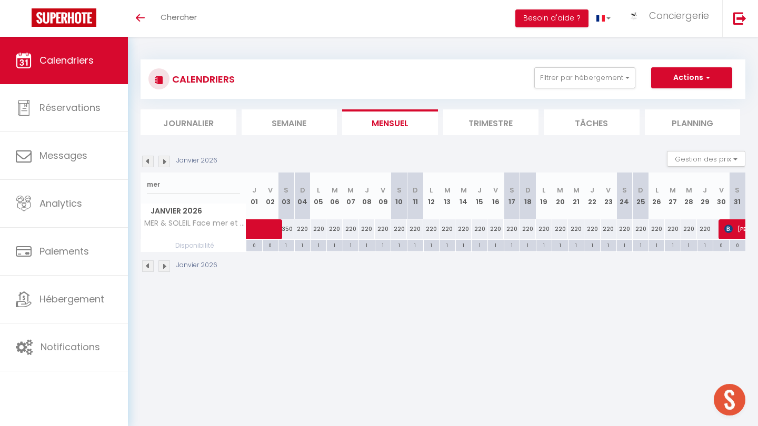
click at [300, 229] on span at bounding box center [281, 229] width 48 height 20
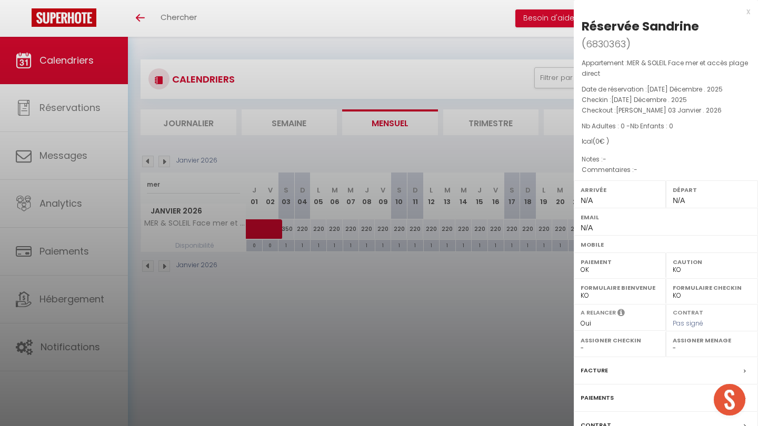
click at [379, 326] on div at bounding box center [379, 213] width 758 height 426
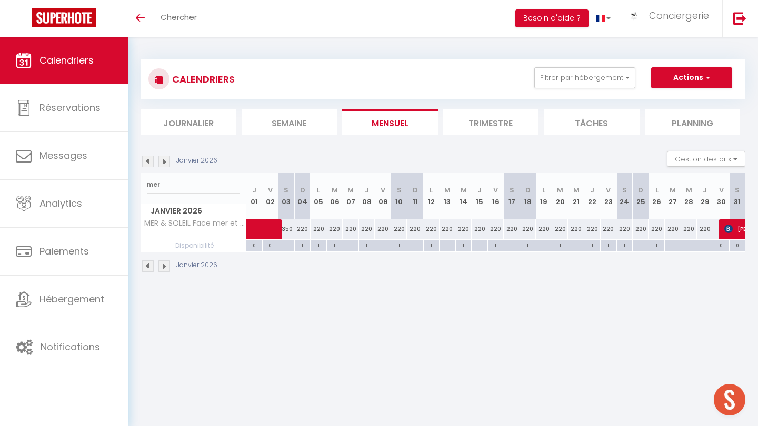
click at [300, 246] on div "1" at bounding box center [303, 245] width 16 height 10
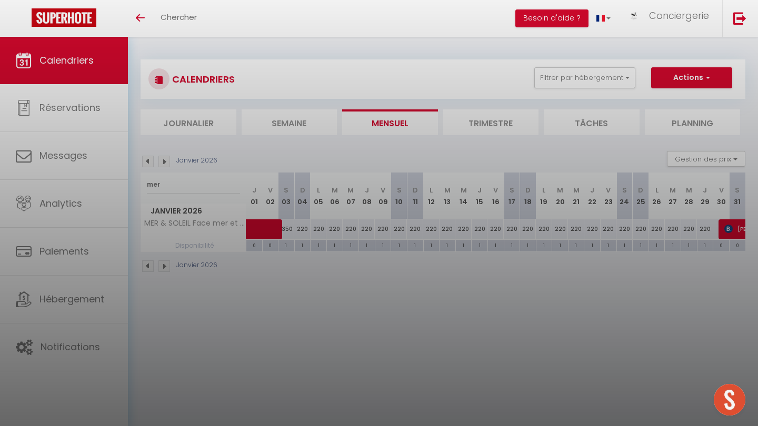
click at [304, 246] on div at bounding box center [379, 213] width 758 height 426
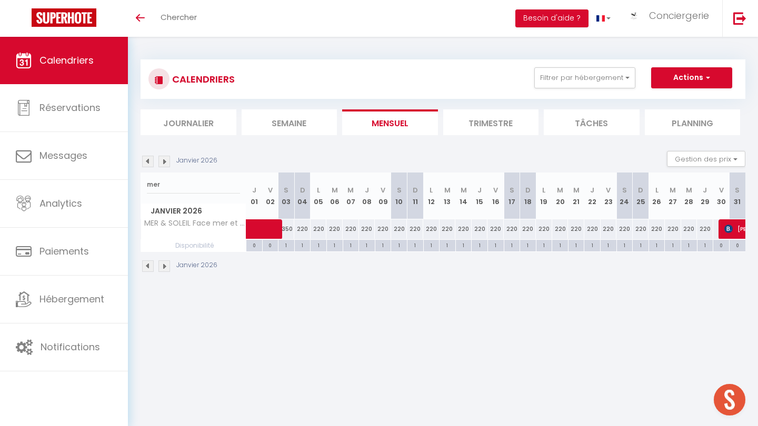
click at [304, 246] on div "1" at bounding box center [303, 245] width 16 height 10
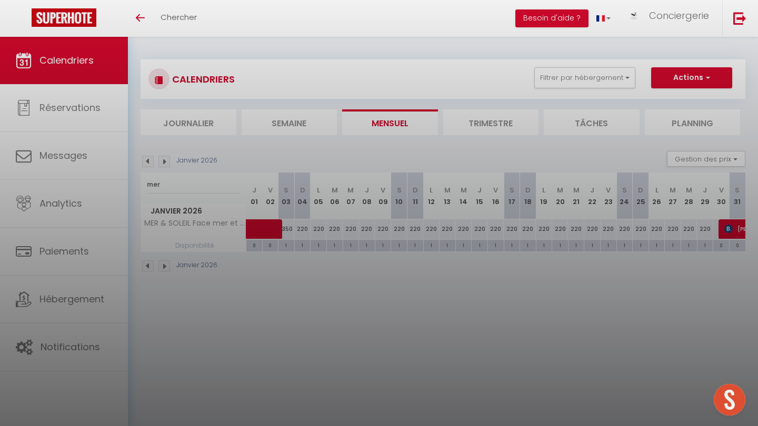
click at [319, 289] on div at bounding box center [379, 213] width 758 height 426
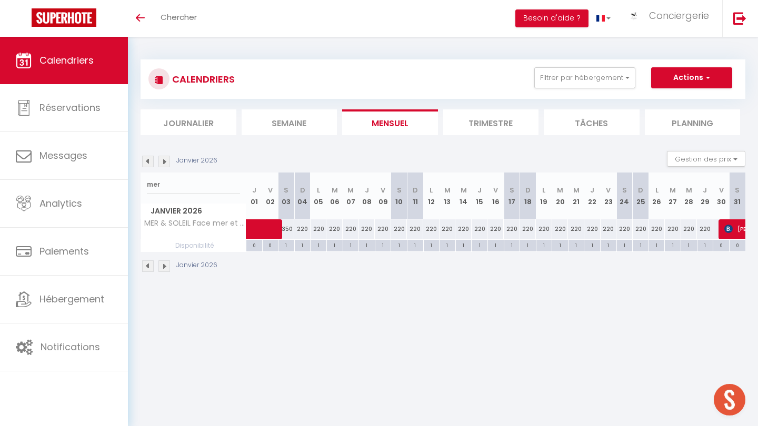
click at [302, 226] on span at bounding box center [281, 229] width 48 height 20
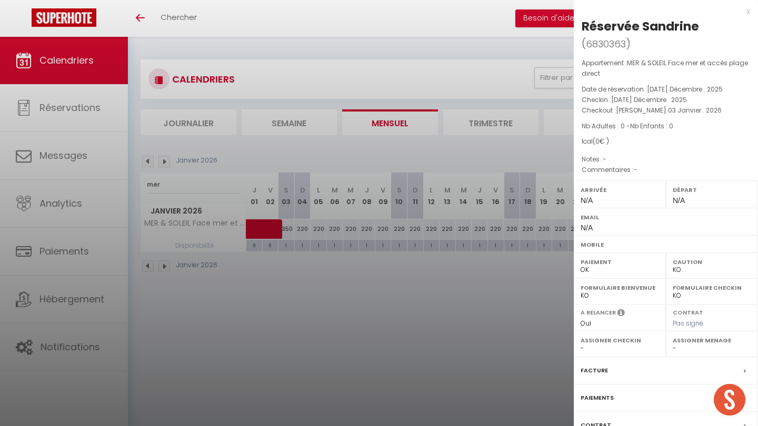
click at [377, 354] on div at bounding box center [379, 213] width 758 height 426
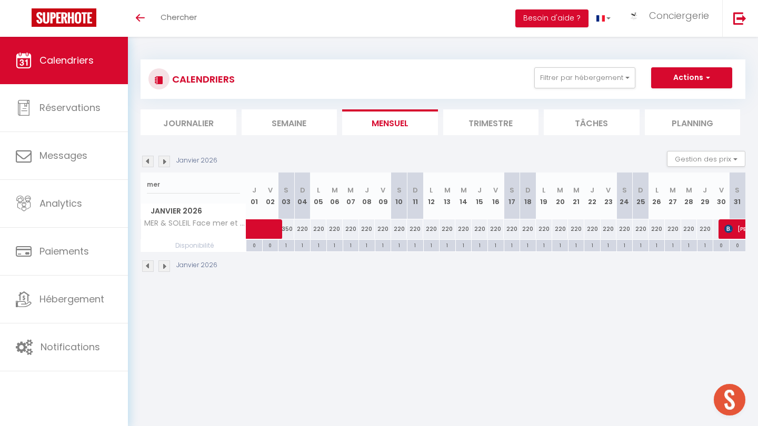
click at [379, 76] on button "Actions" at bounding box center [691, 77] width 81 height 21
click at [379, 99] on link "Nouvelle réservation" at bounding box center [681, 102] width 92 height 16
select select
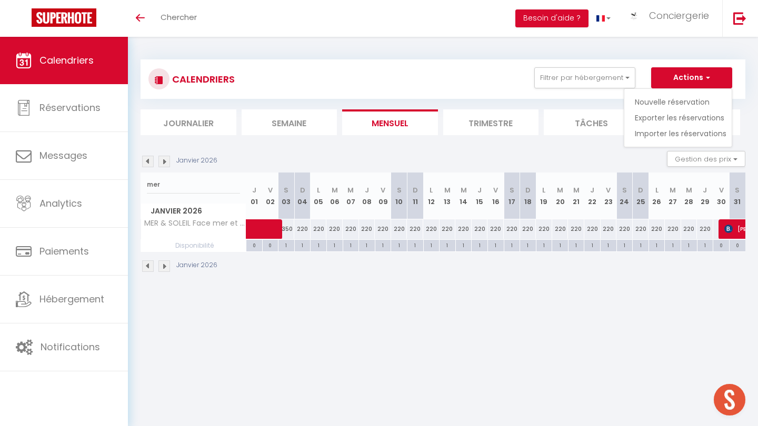
select select
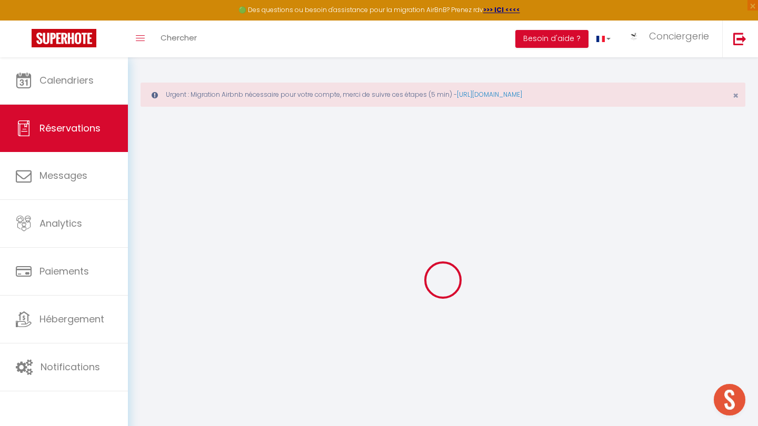
select select
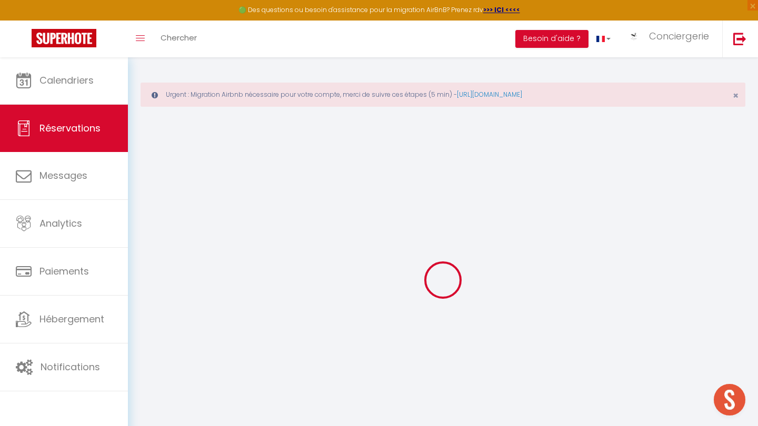
select select
checkbox input "false"
select select
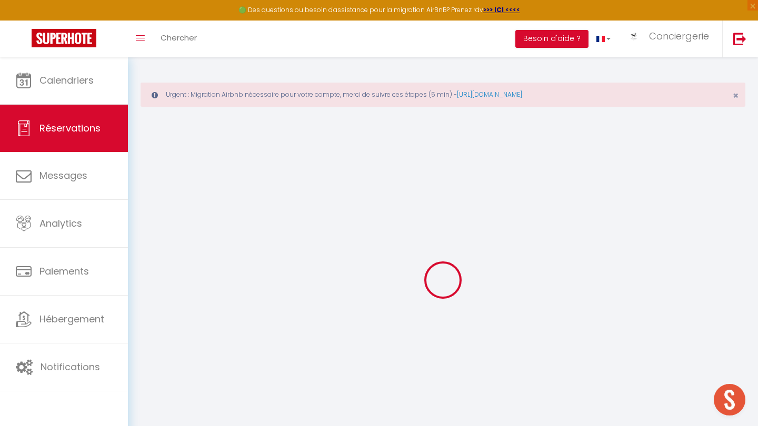
select select
checkbox input "false"
select select
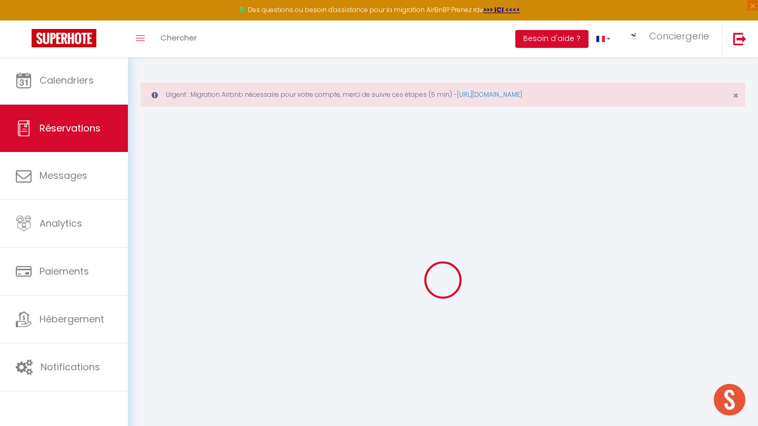
select select
checkbox input "false"
select select
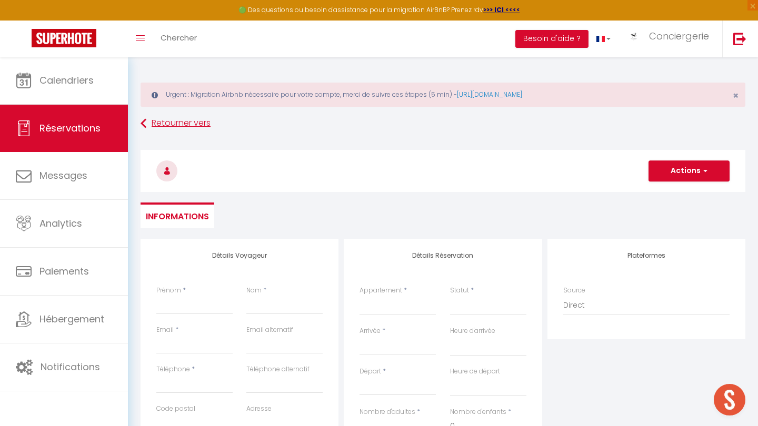
click at [147, 127] on link "Retourner vers" at bounding box center [442, 123] width 605 height 19
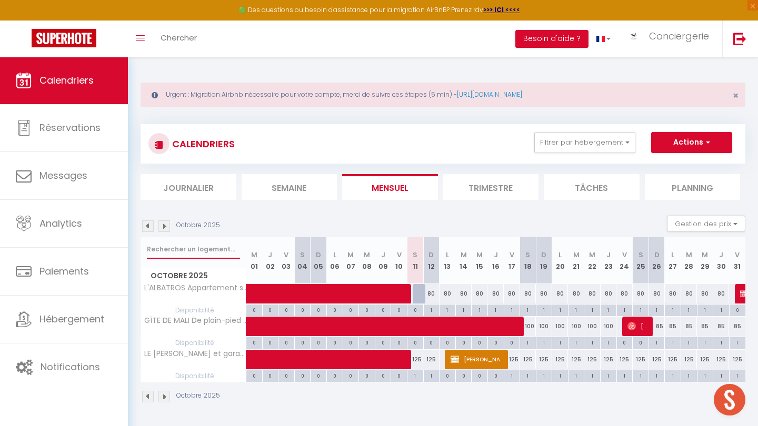
click at [191, 252] on input "text" at bounding box center [193, 249] width 93 height 19
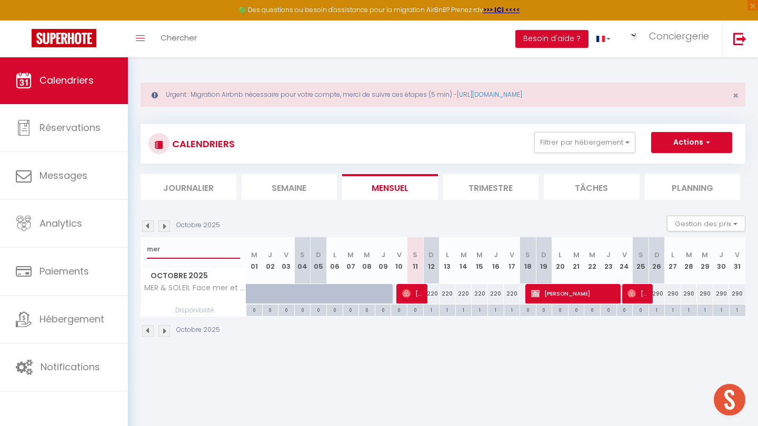
type input "mer"
click at [163, 228] on img at bounding box center [164, 226] width 12 height 12
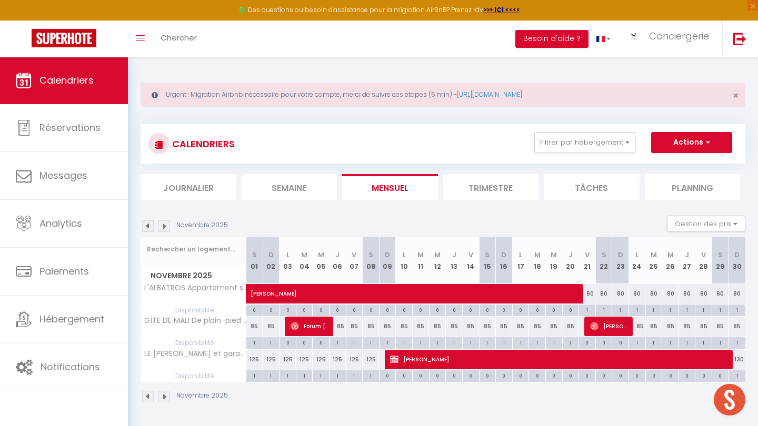
click at [163, 228] on img at bounding box center [164, 226] width 12 height 12
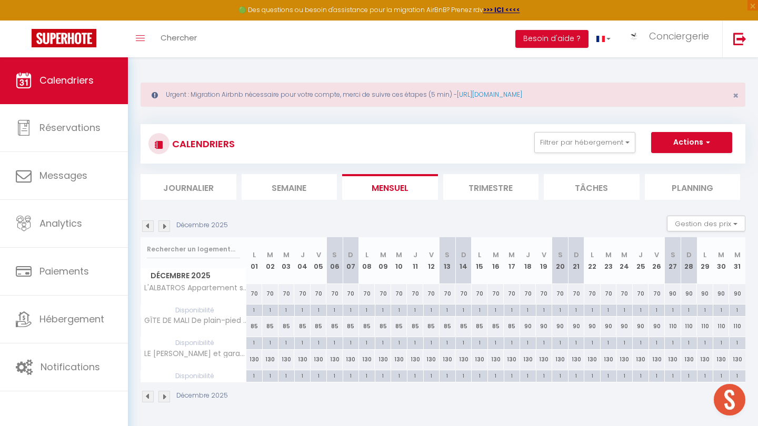
click at [163, 228] on img at bounding box center [164, 226] width 12 height 12
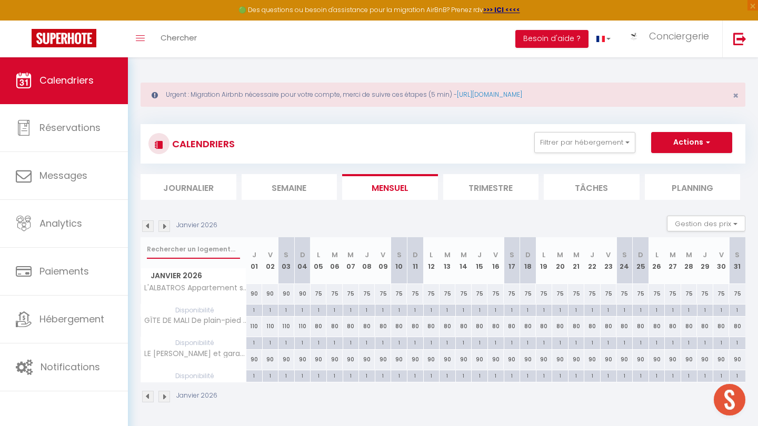
click at [167, 248] on input "text" at bounding box center [193, 249] width 93 height 19
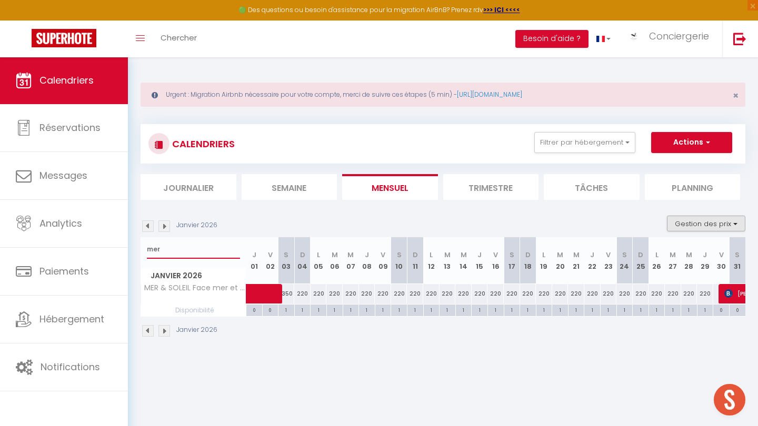
type input "mer"
click at [379, 224] on button "Gestion des prix" at bounding box center [706, 224] width 78 height 16
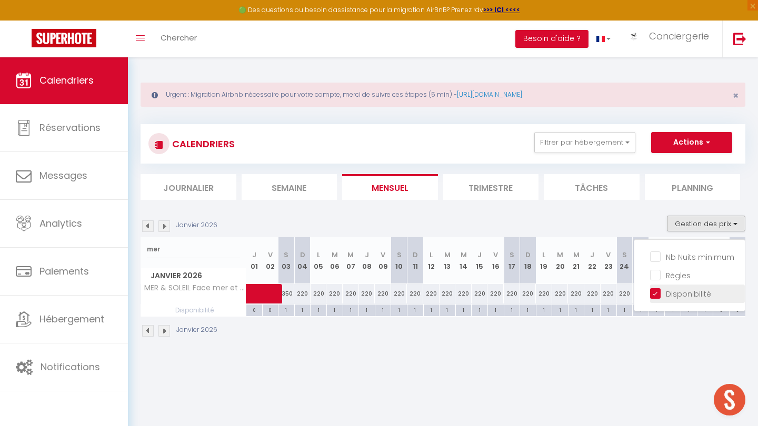
click at [379, 294] on input "Disponibilité" at bounding box center [697, 293] width 95 height 11
checkbox input "false"
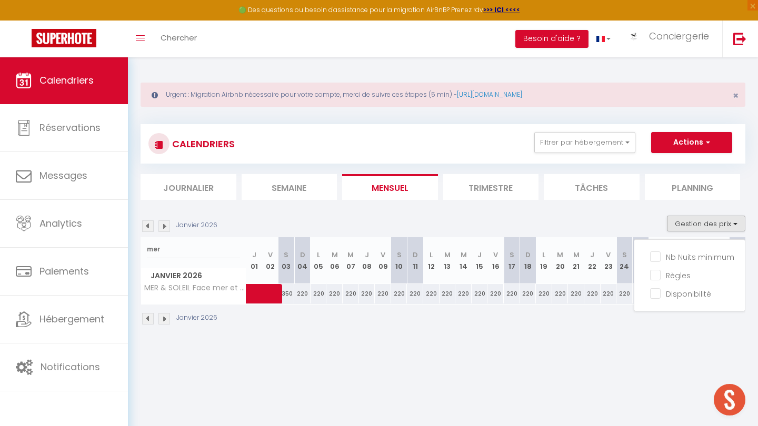
click at [379, 334] on div "Janvier 2026" at bounding box center [442, 320] width 605 height 31
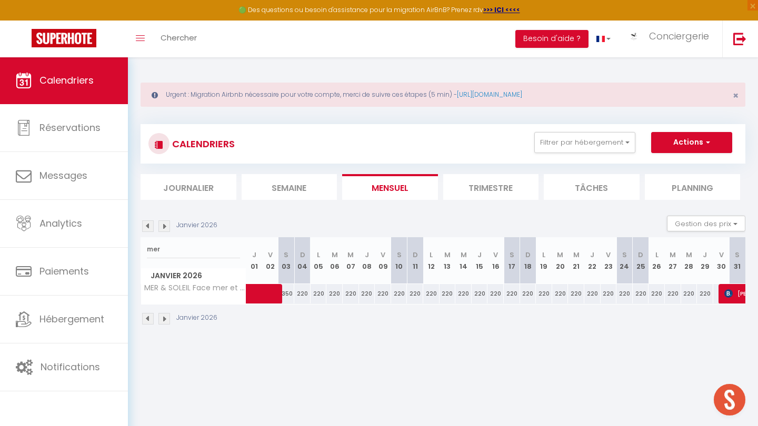
click at [321, 293] on div "220" at bounding box center [318, 293] width 16 height 19
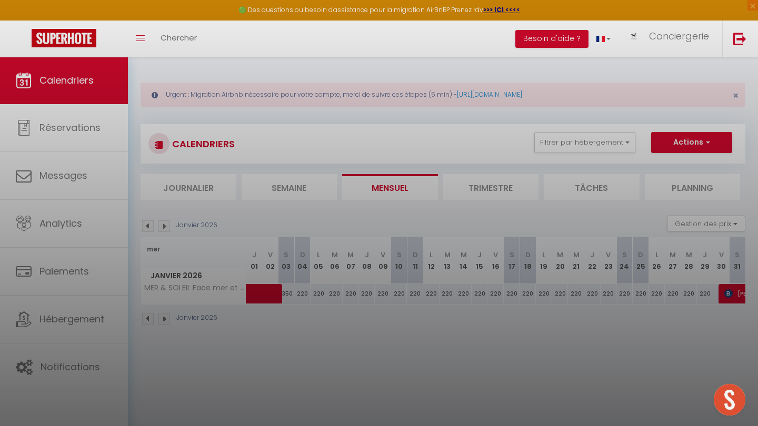
click at [321, 293] on div at bounding box center [379, 213] width 758 height 426
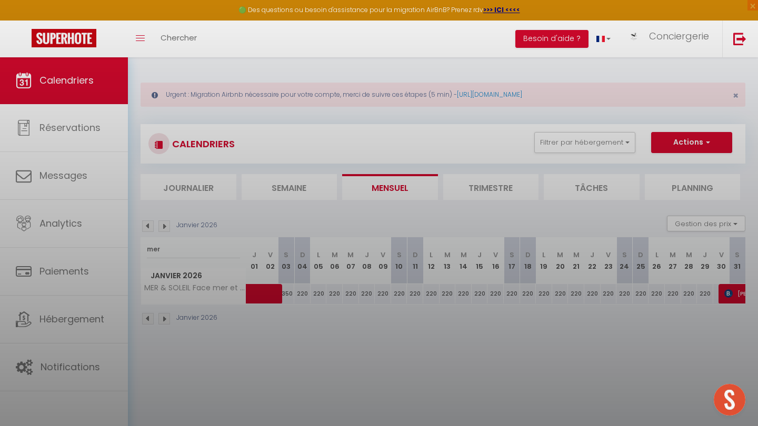
click at [321, 293] on div at bounding box center [379, 213] width 758 height 426
